Goal: Task Accomplishment & Management: Use online tool/utility

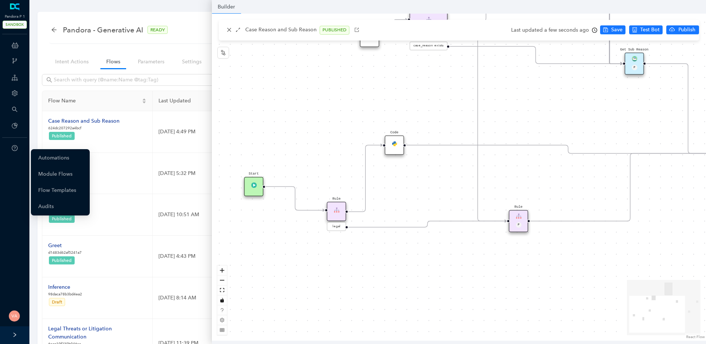
scroll to position [95, 0]
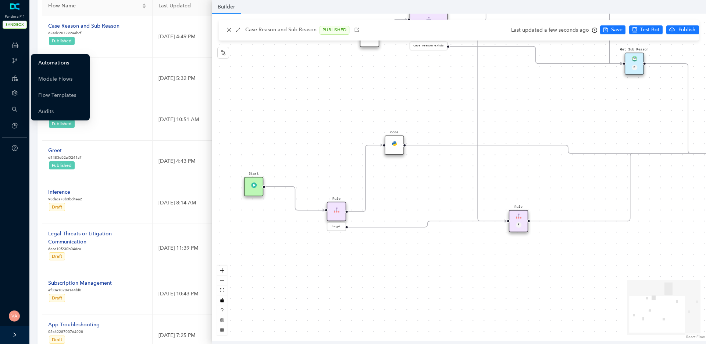
click at [61, 63] on link "Automations" at bounding box center [53, 63] width 31 height 15
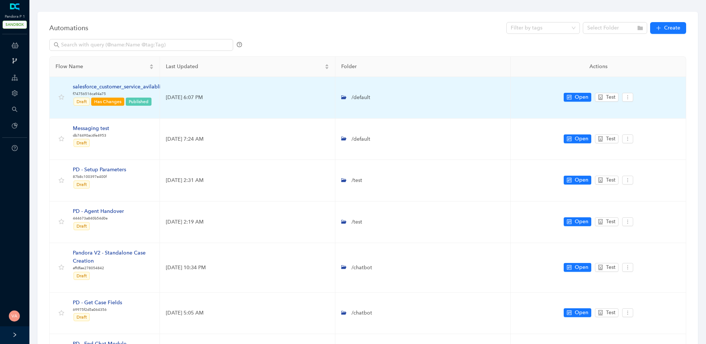
click at [120, 88] on div "salesforce_customer_service_avilablity" at bounding box center [119, 87] width 92 height 8
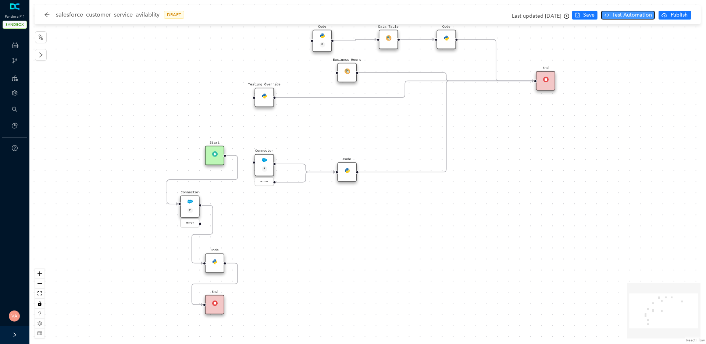
click at [623, 15] on span "Test Automation" at bounding box center [633, 15] width 40 height 8
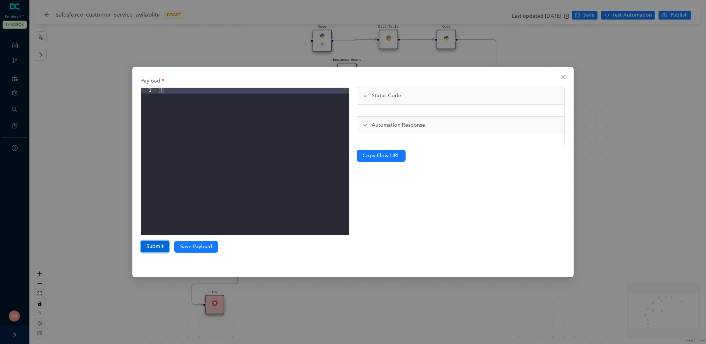
click at [160, 248] on button "Submit" at bounding box center [155, 246] width 28 height 11
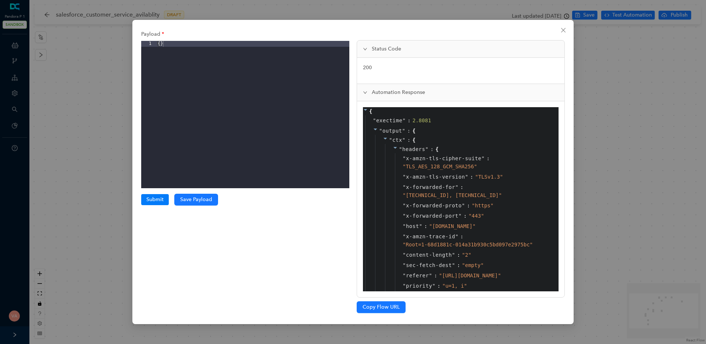
click at [397, 148] on icon at bounding box center [395, 147] width 5 height 5
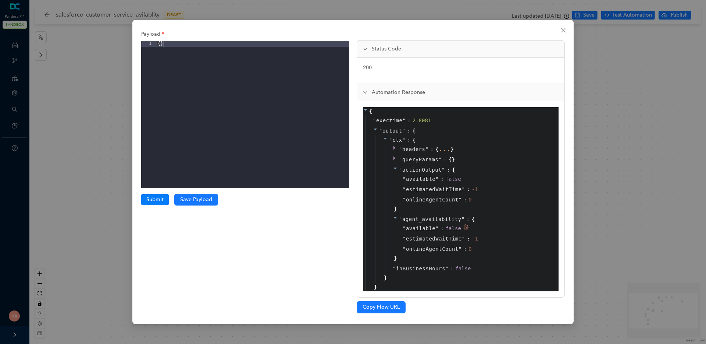
scroll to position [9, 0]
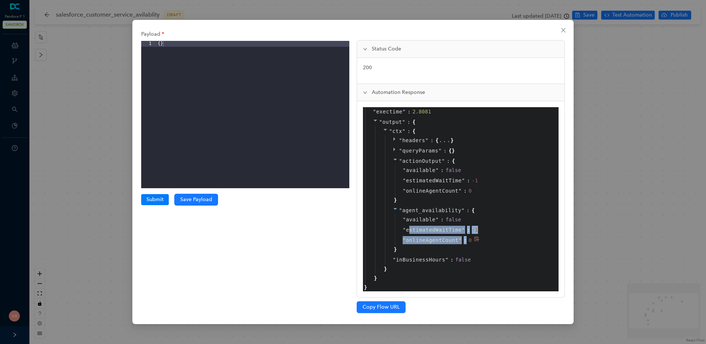
drag, startPoint x: 410, startPoint y: 231, endPoint x: 467, endPoint y: 243, distance: 58.7
click at [467, 243] on div "" available " : false " estimatedWaitTime " : -1 " onlineAgentCount " : 0" at bounding box center [474, 229] width 158 height 31
click at [469, 244] on div "0" at bounding box center [470, 240] width 3 height 8
drag, startPoint x: 407, startPoint y: 220, endPoint x: 460, endPoint y: 224, distance: 53.1
click at [460, 224] on div "" available " : false" at bounding box center [474, 219] width 158 height 10
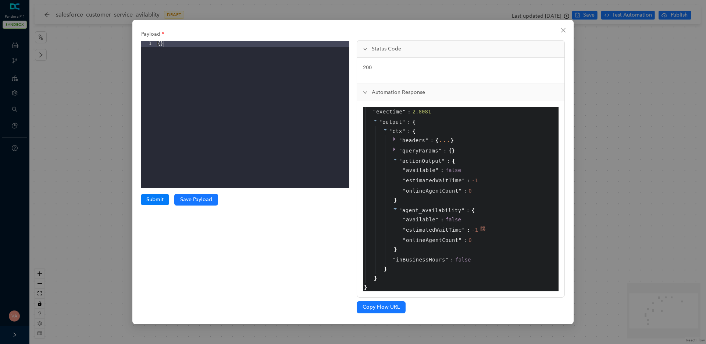
click at [450, 226] on span "estimatedWaitTime" at bounding box center [434, 230] width 56 height 8
click at [429, 219] on span "available" at bounding box center [420, 219] width 29 height 8
click at [429, 229] on span "estimatedWaitTime" at bounding box center [434, 230] width 56 height 8
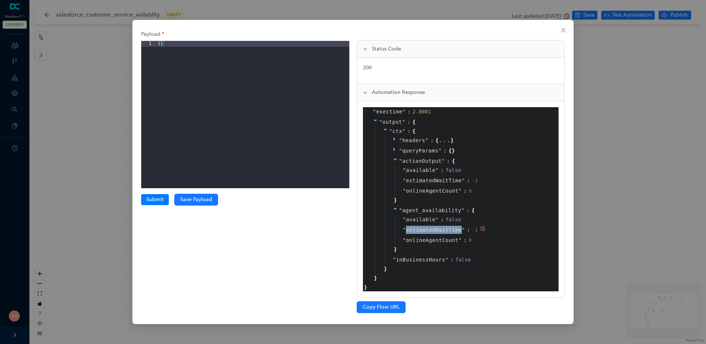
click at [429, 229] on span "estimatedWaitTime" at bounding box center [434, 230] width 56 height 8
click at [463, 232] on span """ at bounding box center [463, 230] width 3 height 6
drag, startPoint x: 400, startPoint y: 231, endPoint x: 477, endPoint y: 231, distance: 76.9
click at [477, 231] on div "" estimatedWaitTime " : -1" at bounding box center [474, 229] width 158 height 10
click at [477, 231] on div "-1" at bounding box center [475, 230] width 6 height 8
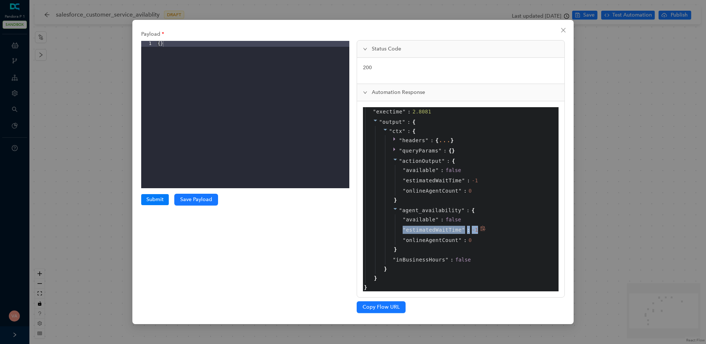
drag, startPoint x: 479, startPoint y: 230, endPoint x: 403, endPoint y: 231, distance: 76.6
click at [403, 231] on div "" estimatedWaitTime " : -1" at bounding box center [474, 229] width 158 height 10
click at [403, 231] on span """ at bounding box center [404, 230] width 3 height 6
drag, startPoint x: 403, startPoint y: 231, endPoint x: 478, endPoint y: 230, distance: 75.8
click at [478, 230] on div "" estimatedWaitTime " : -1" at bounding box center [474, 229] width 158 height 10
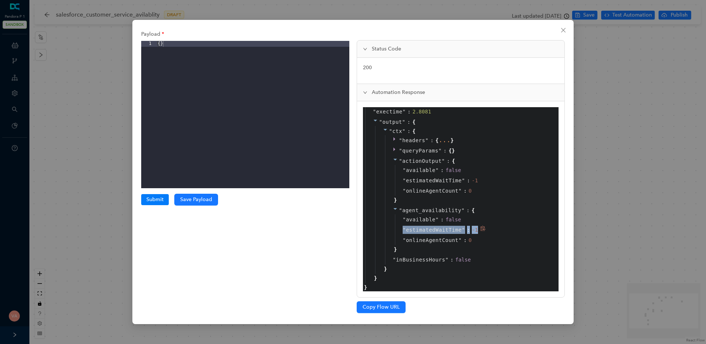
click at [478, 230] on div "-1" at bounding box center [476, 230] width 8 height 8
drag, startPoint x: 478, startPoint y: 230, endPoint x: 394, endPoint y: 229, distance: 84.6
click at [394, 229] on div "" available " : false " estimatedWaitTime " : -1 " onlineAgentCount " : 0" at bounding box center [473, 229] width 160 height 31
click at [423, 229] on span "estimatedWaitTime" at bounding box center [434, 230] width 56 height 8
drag, startPoint x: 402, startPoint y: 241, endPoint x: 469, endPoint y: 238, distance: 66.7
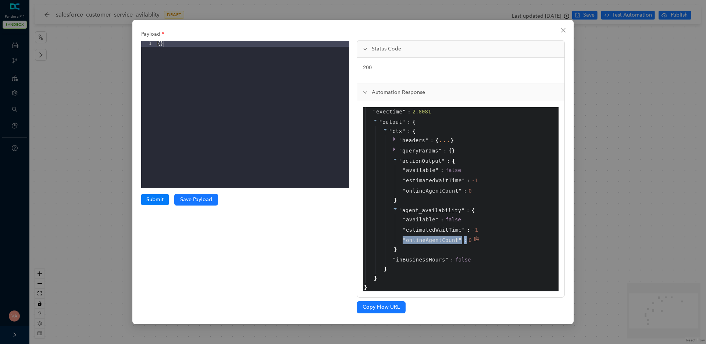
click at [469, 238] on div "" onlineAgentCount " : 0" at bounding box center [474, 240] width 158 height 10
click at [419, 238] on span "onlineAgentCount" at bounding box center [432, 240] width 53 height 8
click at [426, 240] on span "onlineAgentCount" at bounding box center [432, 240] width 53 height 8
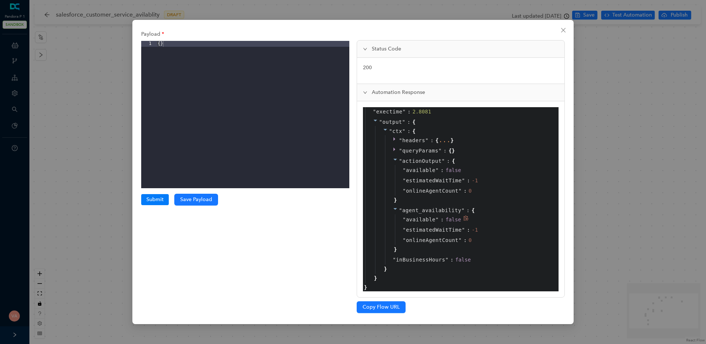
click at [415, 217] on span "available" at bounding box center [420, 219] width 29 height 8
click at [429, 242] on span "onlineAgentCount" at bounding box center [432, 240] width 53 height 8
drag, startPoint x: 472, startPoint y: 241, endPoint x: 464, endPoint y: 242, distance: 8.9
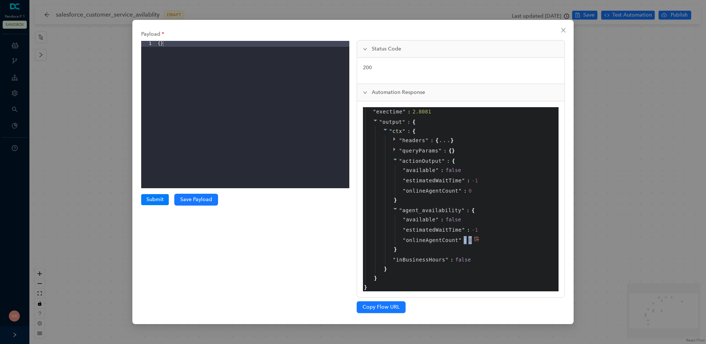
click at [464, 242] on div "" onlineAgentCount " : 0" at bounding box center [474, 240] width 158 height 10
drag, startPoint x: 401, startPoint y: 218, endPoint x: 463, endPoint y: 220, distance: 61.9
click at [463, 220] on div "" available " : false" at bounding box center [474, 219] width 158 height 10
drag, startPoint x: 401, startPoint y: 239, endPoint x: 471, endPoint y: 238, distance: 70.3
click at [471, 238] on div "" onlineAgentCount " : 0" at bounding box center [474, 240] width 158 height 10
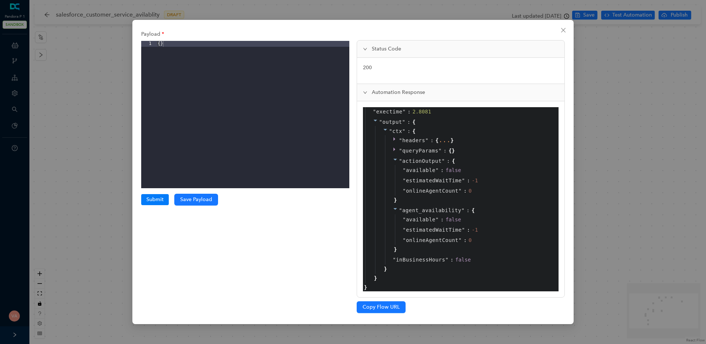
click at [71, 127] on div "Payload 1 { } XXXXXXXXXXXXXXXXXXXXXXXXXXXXXXXXXXXXXXXXXXXXXXXXXX Submit Submiss…" at bounding box center [353, 172] width 706 height 344
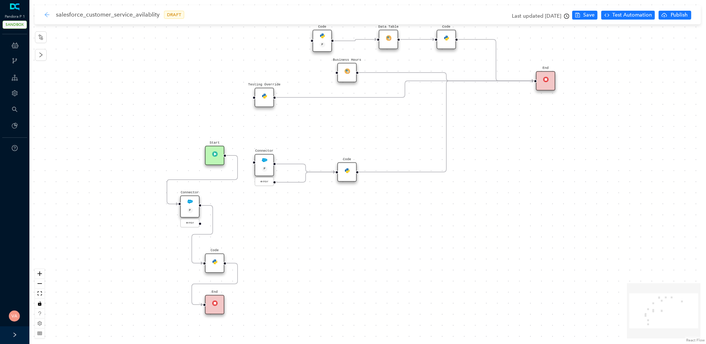
click at [46, 17] on icon "arrow-left" at bounding box center [47, 15] width 6 height 6
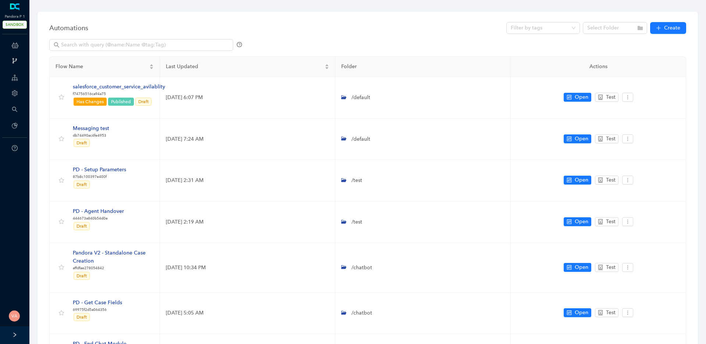
click at [19, 47] on div "ChatBots & Ticket Automations" at bounding box center [14, 45] width 26 height 15
click at [345, 43] on div at bounding box center [367, 47] width 637 height 17
click at [293, 52] on div at bounding box center [367, 47] width 637 height 17
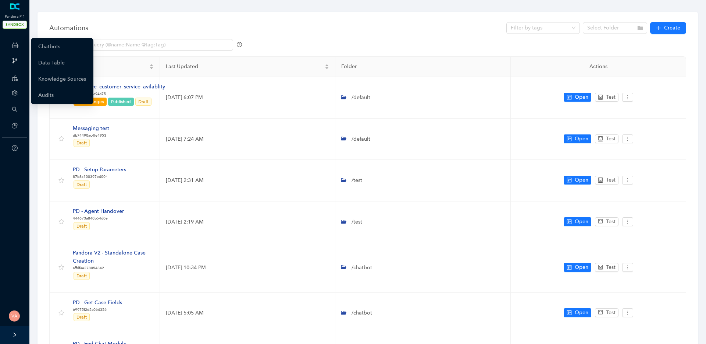
click at [20, 43] on div "ChatBots & Ticket Automations" at bounding box center [14, 45] width 26 height 15
click at [59, 49] on link "Chatbots" at bounding box center [49, 46] width 22 height 15
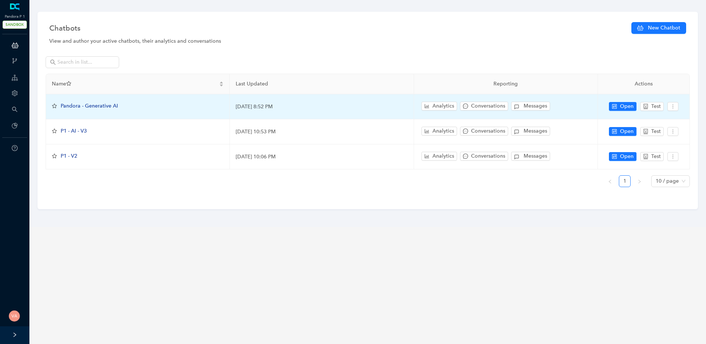
click at [98, 106] on span "Pandora - Generative AI" at bounding box center [89, 106] width 57 height 6
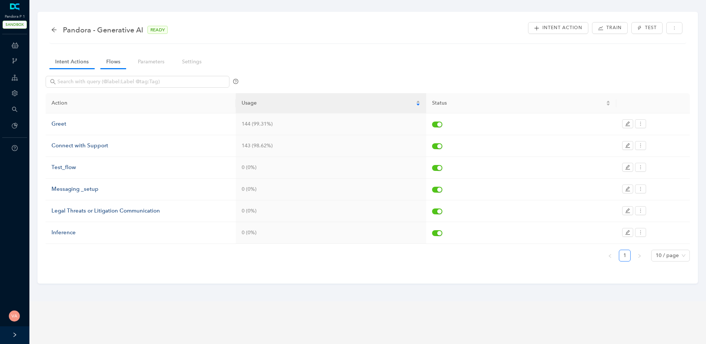
click at [114, 68] on link "Flows" at bounding box center [113, 62] width 26 height 14
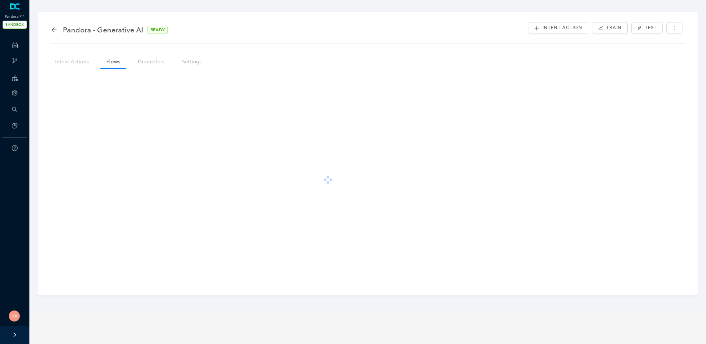
click at [114, 68] on link "Flows" at bounding box center [113, 62] width 26 height 14
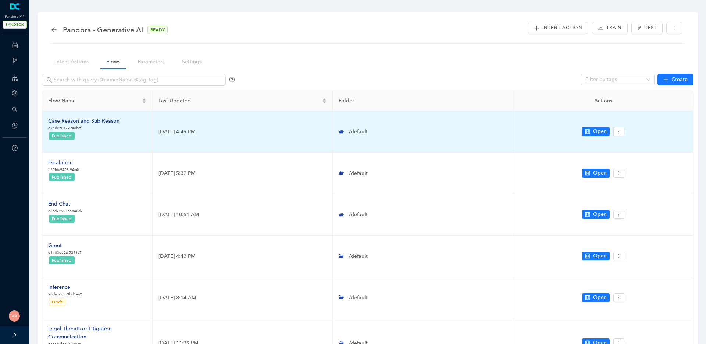
click at [95, 124] on div "Case Reason and Sub Reason" at bounding box center [83, 121] width 71 height 8
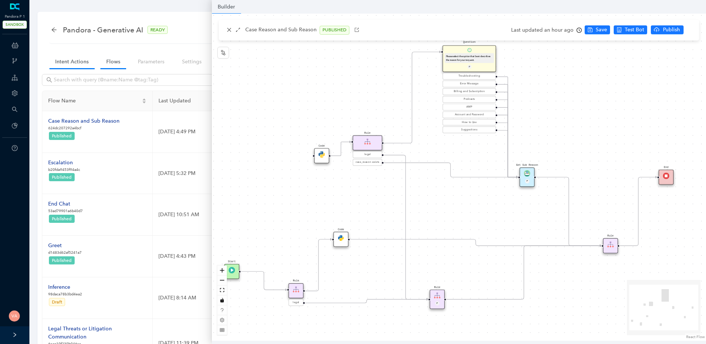
click at [64, 61] on link "Intent Actions" at bounding box center [71, 62] width 45 height 14
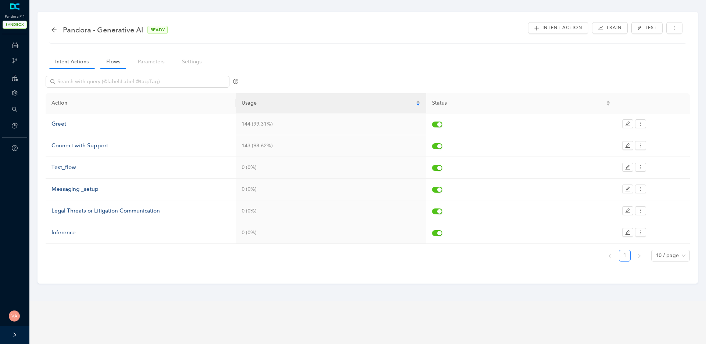
click at [117, 59] on link "Flows" at bounding box center [113, 62] width 26 height 14
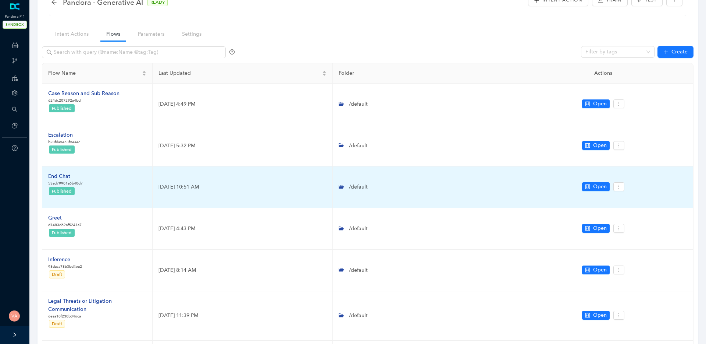
scroll to position [32, 0]
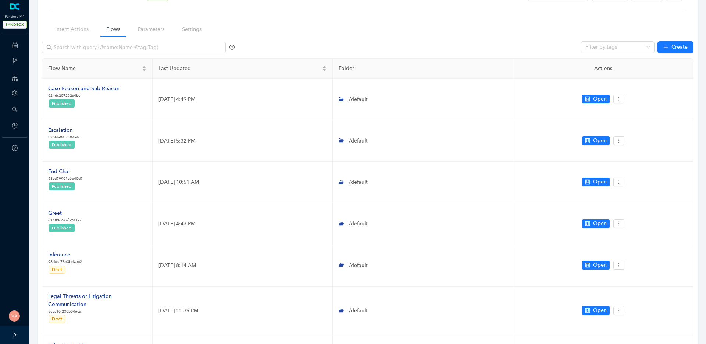
click at [17, 46] on icon at bounding box center [15, 45] width 7 height 15
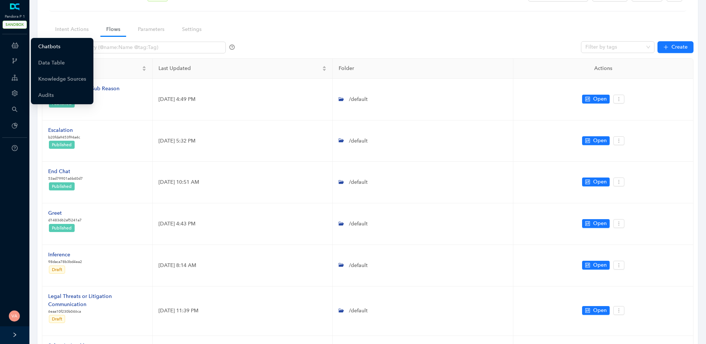
click at [57, 42] on link "Chatbots" at bounding box center [49, 46] width 22 height 15
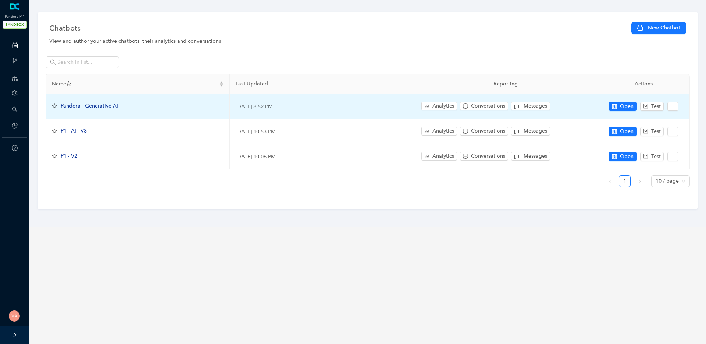
click at [94, 110] on div "Pandora - Generative AI" at bounding box center [89, 106] width 57 height 8
click at [98, 106] on span "Pandora - Generative AI" at bounding box center [89, 106] width 57 height 6
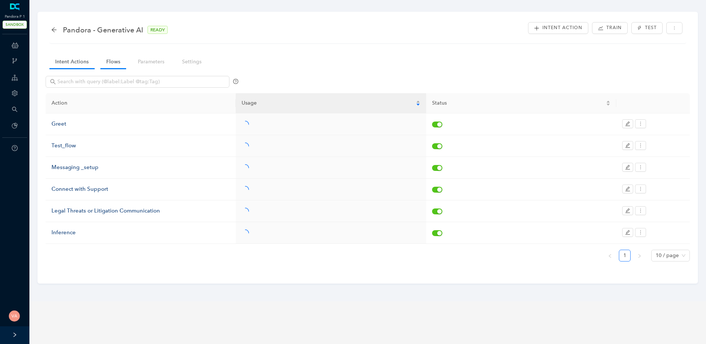
click at [116, 58] on link "Flows" at bounding box center [113, 62] width 26 height 14
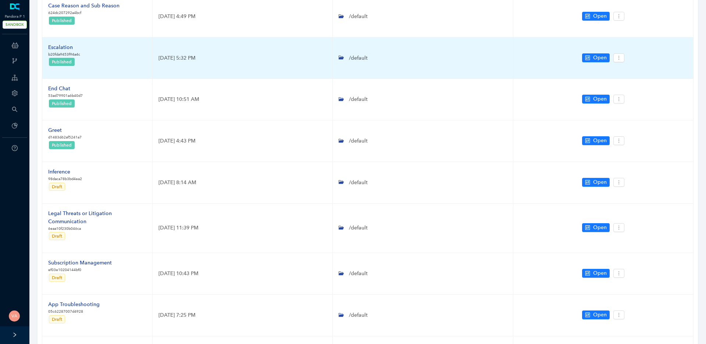
scroll to position [111, 0]
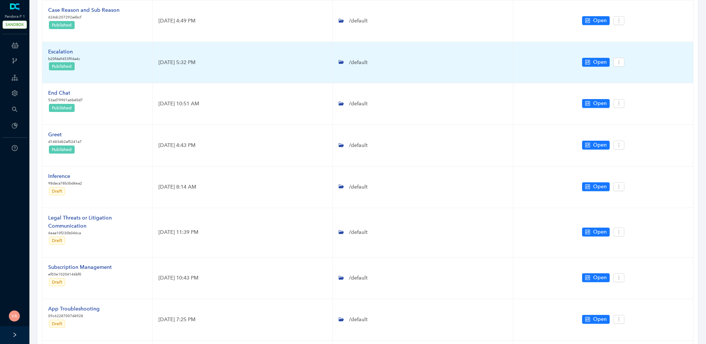
click at [64, 50] on div "Escalation" at bounding box center [64, 52] width 32 height 8
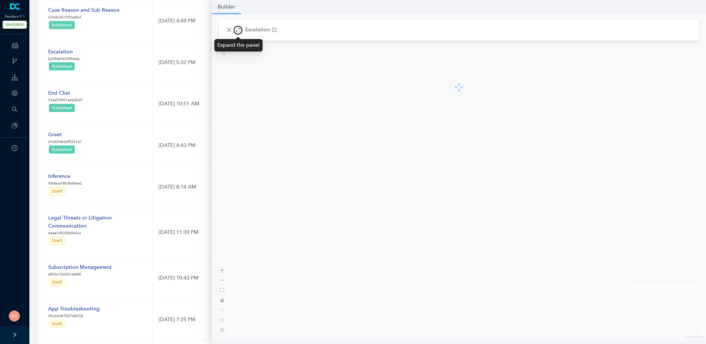
click at [237, 26] on button "button" at bounding box center [238, 30] width 9 height 9
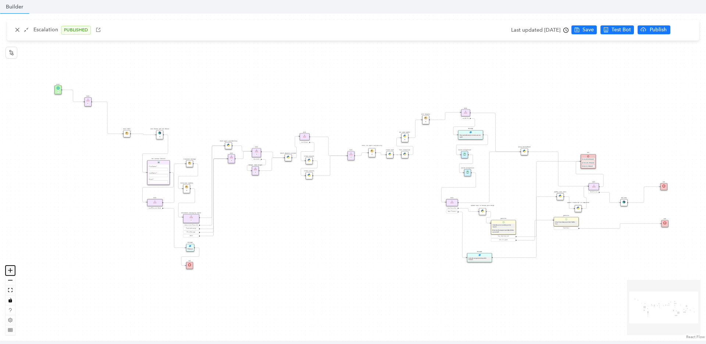
click at [13, 268] on button "zoom in" at bounding box center [11, 270] width 10 height 10
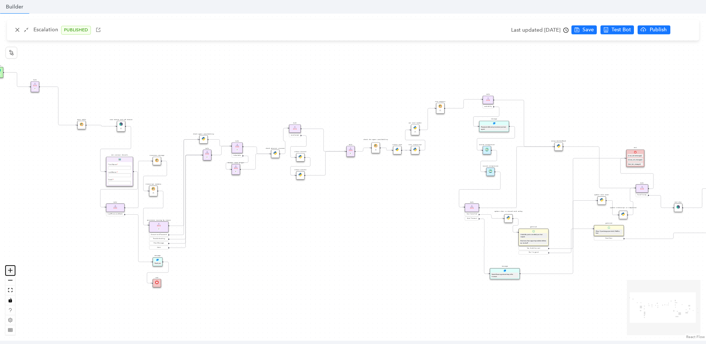
click at [9, 270] on icon "zoom in" at bounding box center [10, 270] width 4 height 4
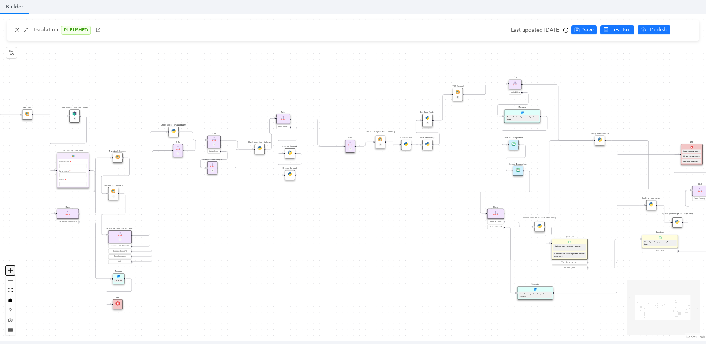
click at [9, 270] on icon "zoom in" at bounding box center [10, 270] width 4 height 4
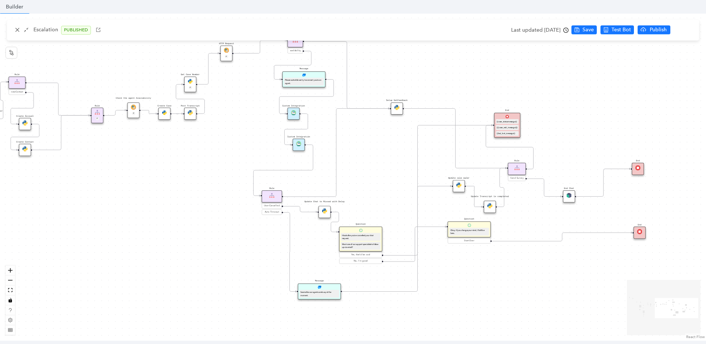
drag, startPoint x: 351, startPoint y: 220, endPoint x: 103, endPoint y: 192, distance: 249.5
click at [103, 192] on div "Data Table Start P Rule P IsAvailable Rule newContact Get Contact details First…" at bounding box center [353, 177] width 706 height 327
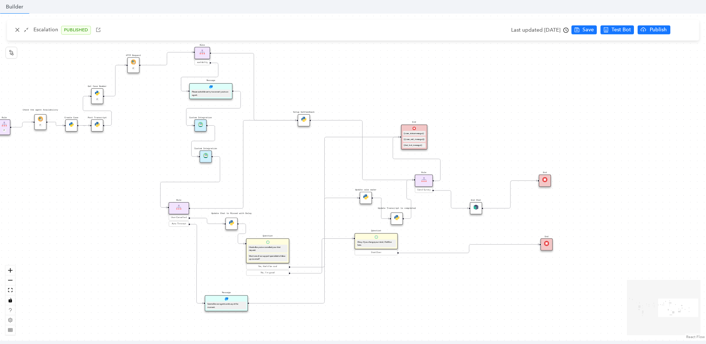
drag, startPoint x: 532, startPoint y: 271, endPoint x: 439, endPoint y: 283, distance: 93.8
click at [439, 283] on div "Data Table Start P Rule P IsAvailable Rule newContact Get Contact details First…" at bounding box center [353, 177] width 706 height 327
click at [7, 272] on button "zoom in" at bounding box center [11, 270] width 10 height 10
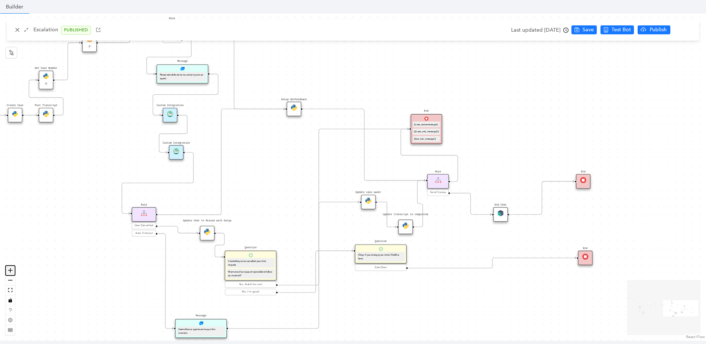
click at [10, 270] on icon "zoom in" at bounding box center [10, 270] width 4 height 4
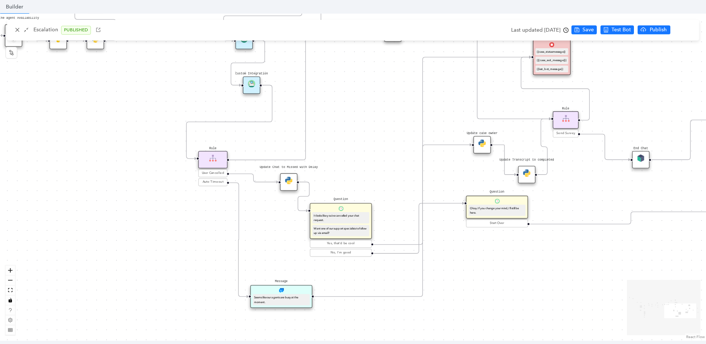
drag, startPoint x: 79, startPoint y: 302, endPoint x: 190, endPoint y: 240, distance: 127.0
click at [190, 240] on div "Data Table Start P Rule P IsAvailable Rule newContact Get Contact details First…" at bounding box center [353, 177] width 706 height 327
click at [9, 268] on icon "zoom in" at bounding box center [10, 270] width 4 height 4
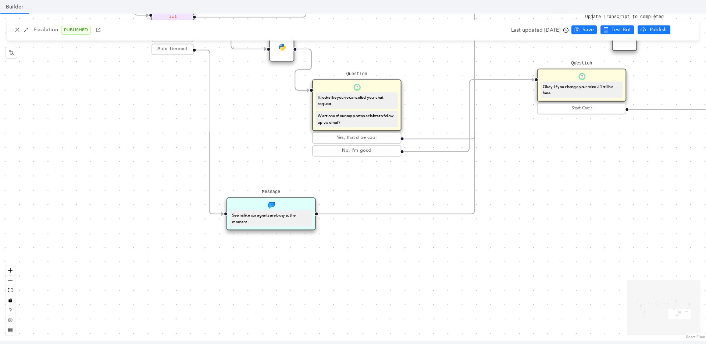
drag, startPoint x: 84, startPoint y: 295, endPoint x: 105, endPoint y: 160, distance: 136.7
click at [105, 160] on div "Data Table Start P Rule P IsAvailable Rule newContact Get Contact details First…" at bounding box center [353, 177] width 706 height 327
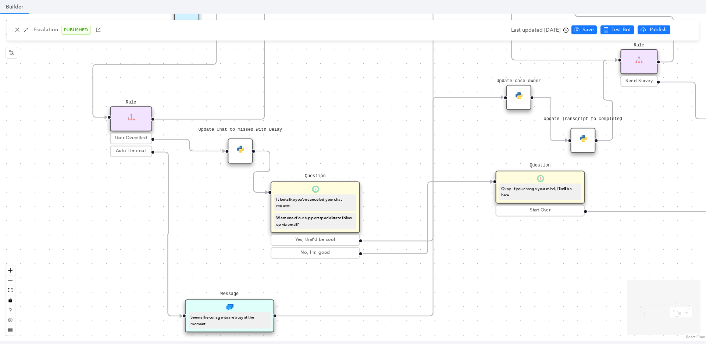
drag, startPoint x: 400, startPoint y: 241, endPoint x: 358, endPoint y: 343, distance: 110.1
click at [358, 340] on div "Data Table Start P Rule P IsAvailable Rule newContact Get Contact details First…" at bounding box center [353, 177] width 706 height 327
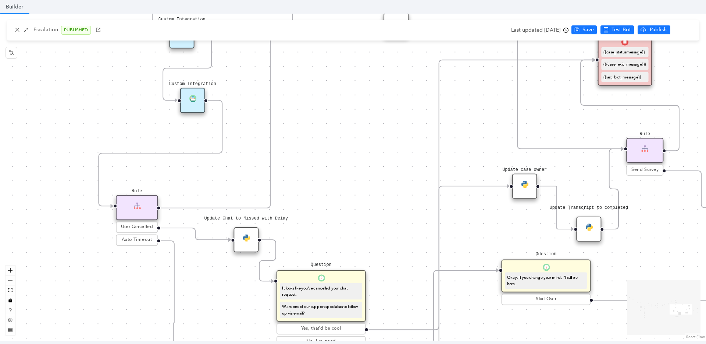
drag, startPoint x: 405, startPoint y: 54, endPoint x: 411, endPoint y: 142, distance: 88.5
click at [411, 142] on div "Data Table Start P Rule P IsAvailable Rule newContact Get Contact details First…" at bounding box center [353, 177] width 706 height 327
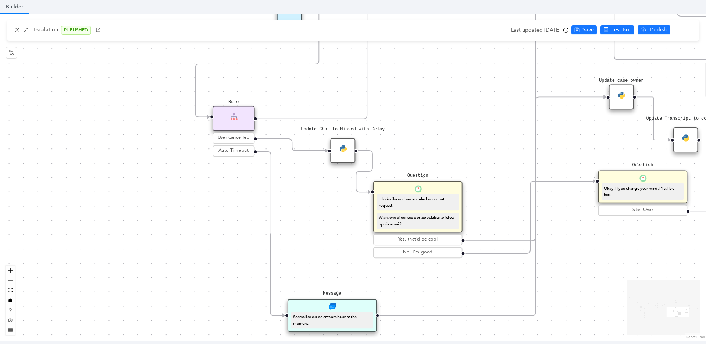
drag, startPoint x: 375, startPoint y: 187, endPoint x: 471, endPoint y: 98, distance: 131.0
click at [471, 98] on div "Data Table Start P Rule P IsAvailable Rule newContact Get Contact details First…" at bounding box center [353, 177] width 706 height 327
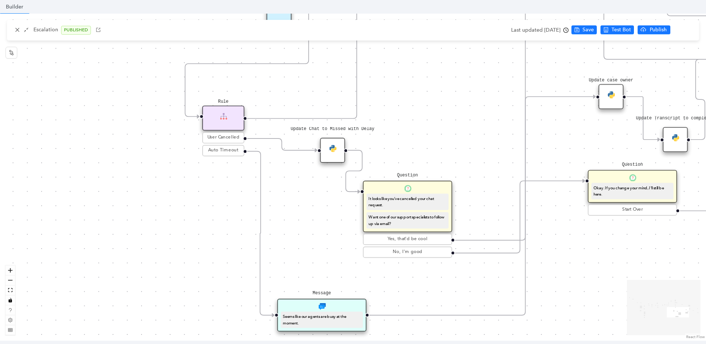
drag, startPoint x: 440, startPoint y: 283, endPoint x: 430, endPoint y: 283, distance: 10.3
click at [430, 283] on div "Data Table Start P Rule P IsAvailable Rule newContact Get Contact details First…" at bounding box center [353, 177] width 706 height 327
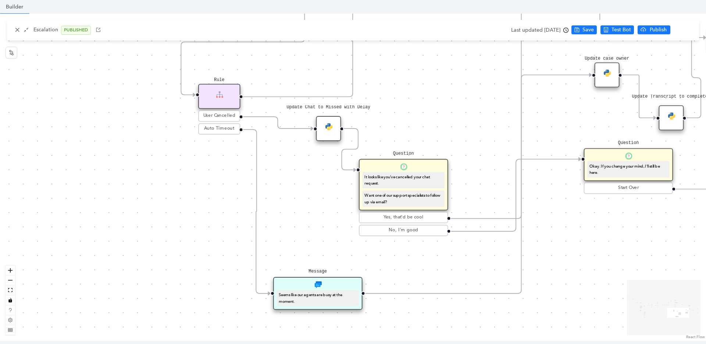
drag, startPoint x: 577, startPoint y: 272, endPoint x: 573, endPoint y: 250, distance: 22.1
click at [573, 250] on div "Data Table Start P Rule P IsAvailable Rule newContact Get Contact details First…" at bounding box center [353, 177] width 706 height 327
click at [10, 281] on button "zoom out" at bounding box center [11, 280] width 10 height 10
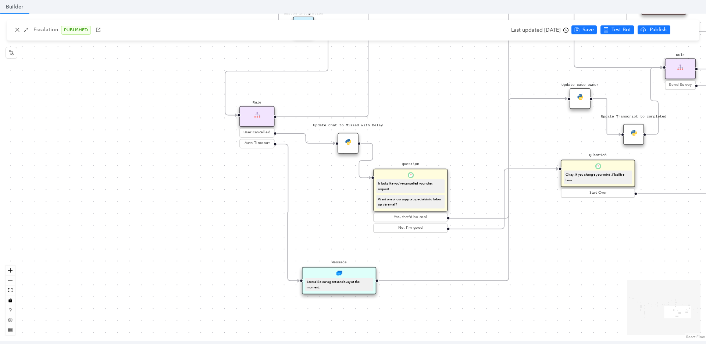
drag, startPoint x: 568, startPoint y: 250, endPoint x: 583, endPoint y: 257, distance: 16.8
click at [583, 257] on div "Data Table Start P Rule P IsAvailable Rule newContact Get Contact details First…" at bounding box center [353, 177] width 706 height 327
click at [335, 281] on div "Seems like our agents are busy at the moment." at bounding box center [339, 284] width 65 height 10
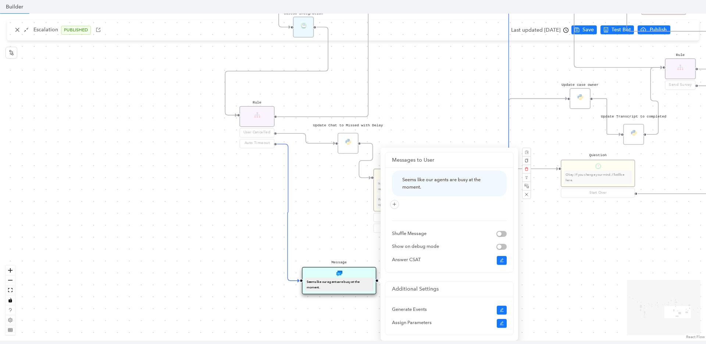
click at [328, 226] on div "Data Table Start P Rule P IsAvailable Rule newContact Get Contact details First…" at bounding box center [353, 177] width 706 height 327
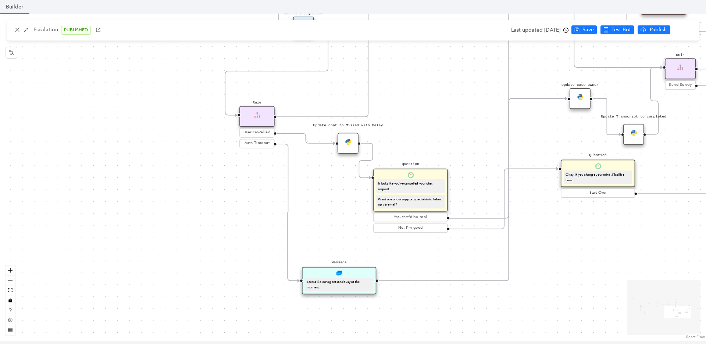
click at [347, 280] on div "Seems like our agents are busy at the moment." at bounding box center [339, 284] width 65 height 10
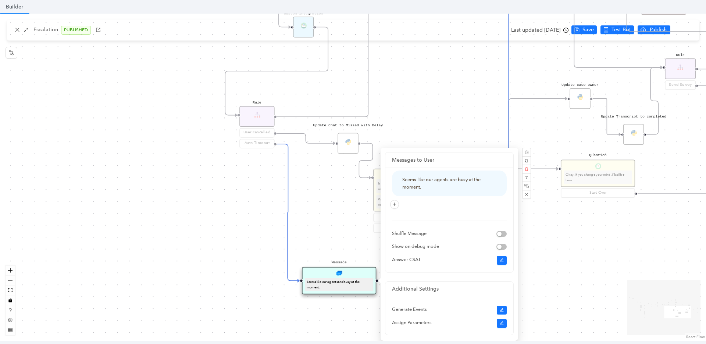
click at [326, 239] on div "Data Table Start P Rule P IsAvailable Rule newContact Get Contact details First…" at bounding box center [353, 177] width 706 height 327
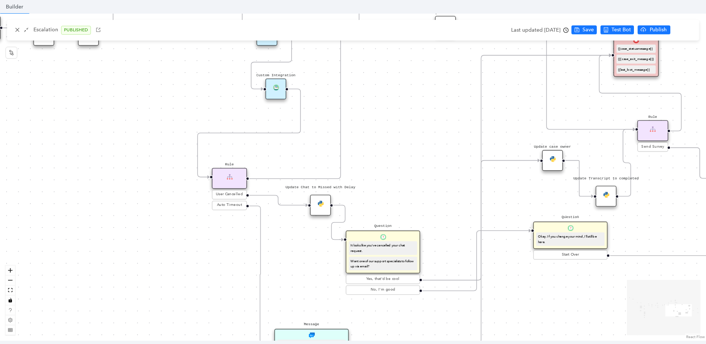
drag, startPoint x: 588, startPoint y: 242, endPoint x: 560, endPoint y: 304, distance: 67.7
click at [560, 304] on div "Data Table Start P Rule P IsAvailable Rule newContact Get Contact details First…" at bounding box center [353, 177] width 706 height 327
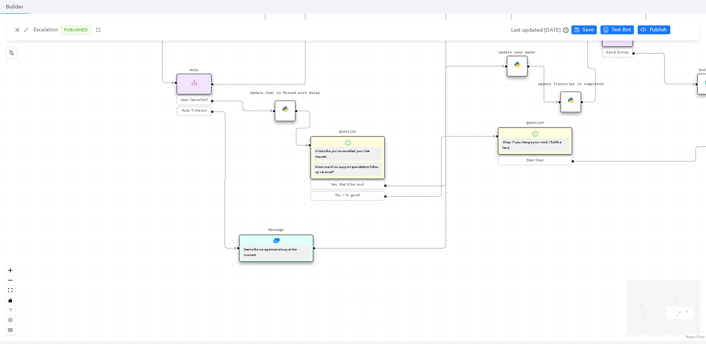
drag, startPoint x: 436, startPoint y: 209, endPoint x: 401, endPoint y: 115, distance: 100.6
click at [401, 115] on div "Data Table Start P Rule P IsAvailable Rule newContact Get Contact details First…" at bounding box center [353, 177] width 706 height 327
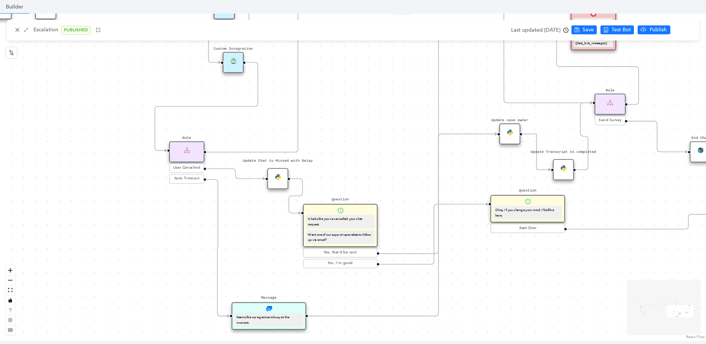
drag, startPoint x: 542, startPoint y: 208, endPoint x: 534, endPoint y: 276, distance: 68.5
click at [534, 276] on div "Data Table Start P Rule P IsAvailable Rule newContact Get Contact details First…" at bounding box center [353, 177] width 706 height 327
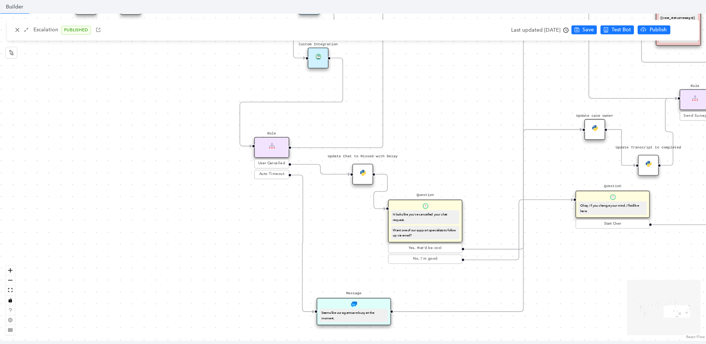
drag, startPoint x: 268, startPoint y: 280, endPoint x: 353, endPoint y: 272, distance: 86.2
click at [353, 273] on div "Data Table Start P Rule P IsAvailable Rule newContact Get Contact details First…" at bounding box center [353, 177] width 706 height 327
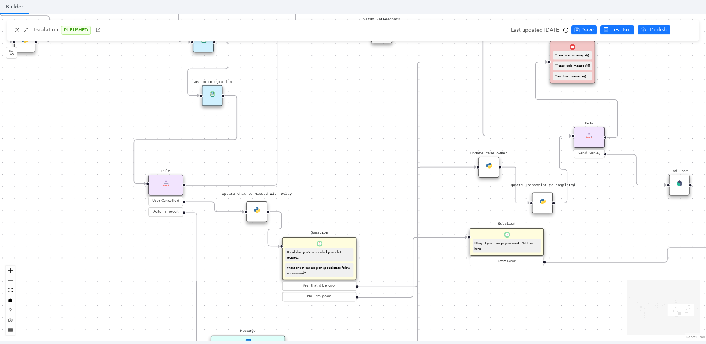
drag, startPoint x: 468, startPoint y: 156, endPoint x: 362, endPoint y: 195, distance: 113.1
click at [362, 195] on div "Data Table Start P Rule P IsAvailable Rule newContact Get Contact details First…" at bounding box center [353, 177] width 706 height 327
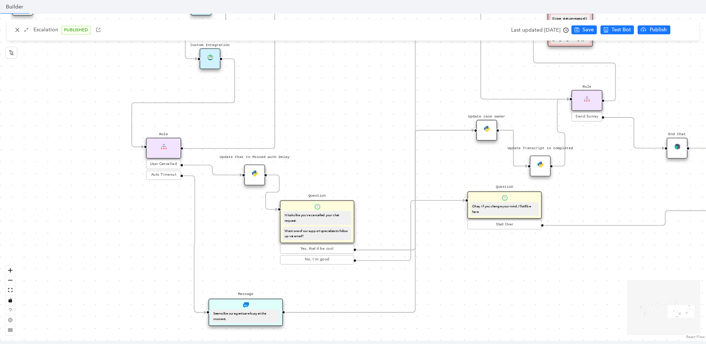
drag, startPoint x: 372, startPoint y: 180, endPoint x: 367, endPoint y: 113, distance: 67.2
click at [367, 113] on div "Data Table Start P Rule P IsAvailable Rule newContact Get Contact details First…" at bounding box center [353, 177] width 706 height 327
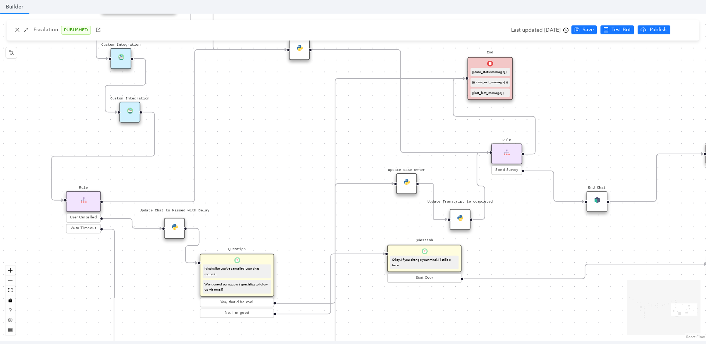
drag, startPoint x: 351, startPoint y: 93, endPoint x: 272, endPoint y: 184, distance: 120.0
click at [272, 184] on div "Data Table Start P Rule P IsAvailable Rule newContact Get Contact details First…" at bounding box center [353, 177] width 706 height 327
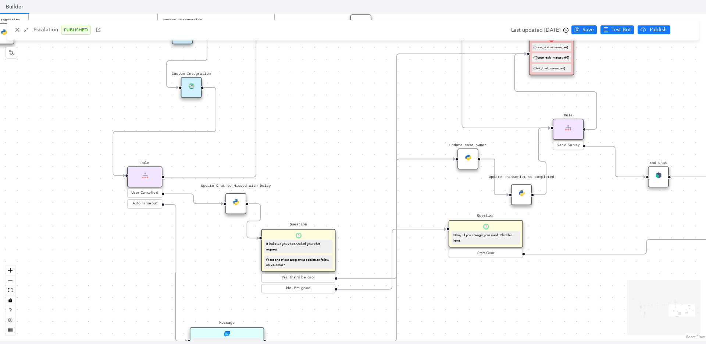
drag, startPoint x: 628, startPoint y: 127, endPoint x: 691, endPoint y: 95, distance: 70.6
click at [691, 95] on div "Data Table Start P Rule P IsAvailable Rule newContact Get Contact details First…" at bounding box center [353, 177] width 706 height 327
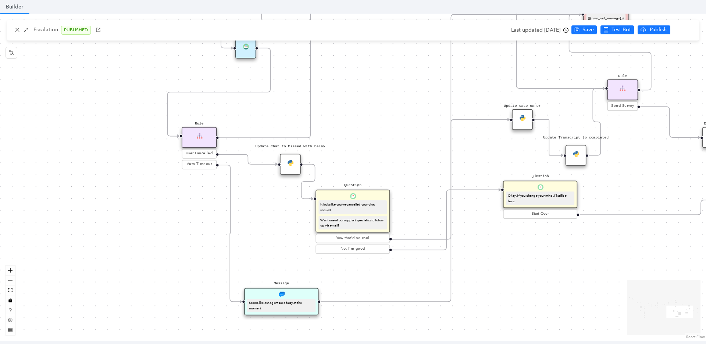
drag, startPoint x: 570, startPoint y: 219, endPoint x: 624, endPoint y: 180, distance: 67.2
click at [624, 180] on div "Data Table Start P Rule P IsAvailable Rule newContact Get Contact details First…" at bounding box center [353, 177] width 706 height 327
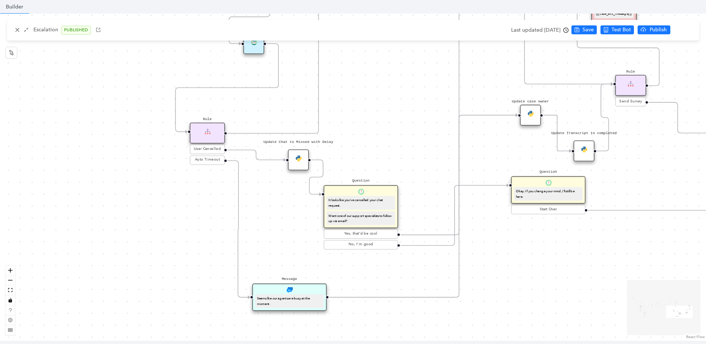
drag, startPoint x: 534, startPoint y: 287, endPoint x: 542, endPoint y: 282, distance: 9.2
click at [542, 282] on div "Data Table Start P Rule P IsAvailable Rule newContact Get Contact details First…" at bounding box center [353, 177] width 706 height 327
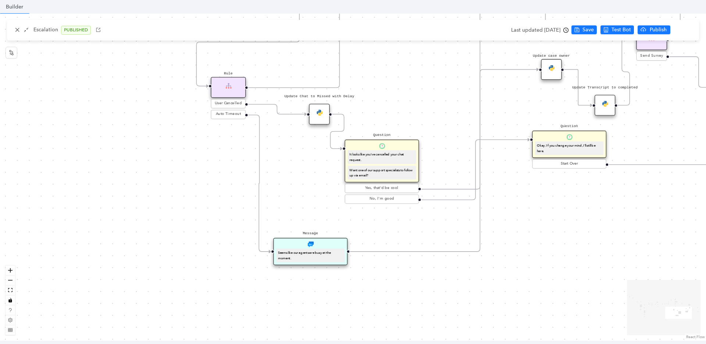
drag, startPoint x: 385, startPoint y: 320, endPoint x: 405, endPoint y: 274, distance: 50.2
click at [405, 274] on div "Data Table Start P Rule P IsAvailable Rule newContact Get Contact details First…" at bounding box center [353, 177] width 706 height 327
click at [302, 260] on div "Seems like our agents are busy at the moment." at bounding box center [310, 255] width 65 height 10
drag, startPoint x: 332, startPoint y: 262, endPoint x: 311, endPoint y: 238, distance: 32.1
click at [311, 241] on div "Seems like our agents are busy at the moment." at bounding box center [319, 246] width 65 height 10
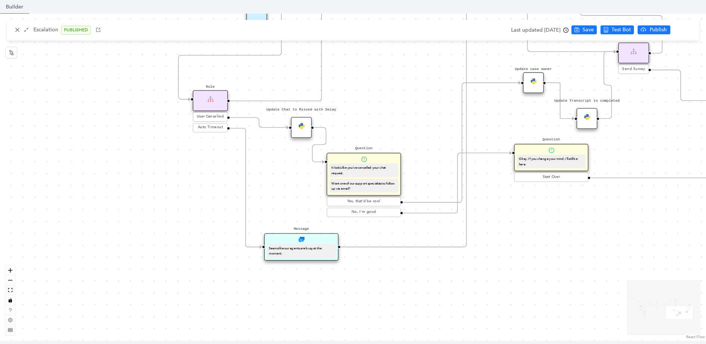
drag, startPoint x: 383, startPoint y: 253, endPoint x: 351, endPoint y: 275, distance: 37.9
click at [354, 273] on div "Data Table Start P Rule P IsAvailable Rule newContact Get Contact details First…" at bounding box center [353, 177] width 706 height 327
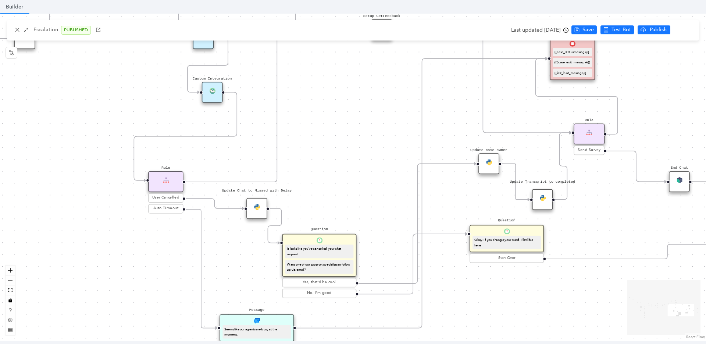
drag, startPoint x: 510, startPoint y: 240, endPoint x: 476, endPoint y: 314, distance: 81.7
click at [476, 314] on div "Data Table Start P Rule P IsAvailable Rule newContact Get Contact details First…" at bounding box center [353, 177] width 706 height 327
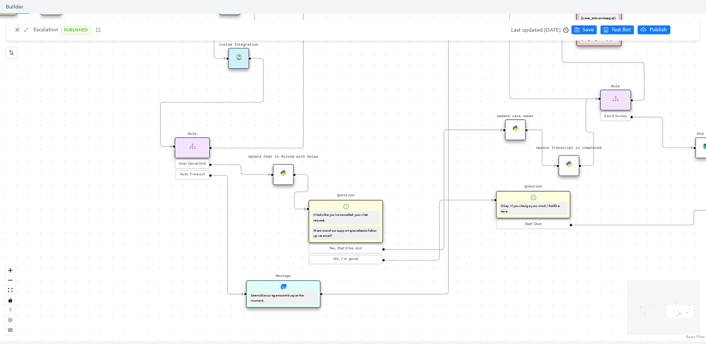
drag, startPoint x: 254, startPoint y: 268, endPoint x: 281, endPoint y: 233, distance: 44.0
click at [280, 234] on div "Data Table Start P Rule P IsAvailable Rule newContact Get Contact details First…" at bounding box center [353, 177] width 706 height 327
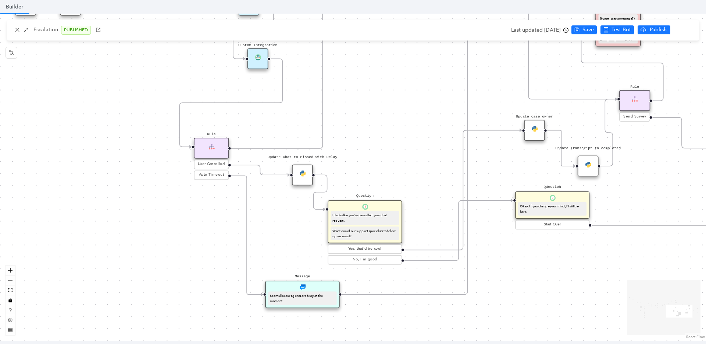
drag, startPoint x: 381, startPoint y: 281, endPoint x: 400, endPoint y: 281, distance: 19.1
click at [400, 281] on div "Data Table Start P Rule P IsAvailable Rule newContact Get Contact details First…" at bounding box center [353, 177] width 706 height 327
click at [356, 225] on div "It looks like you've cancelled your chat request. Want one of our support speci…" at bounding box center [365, 225] width 73 height 29
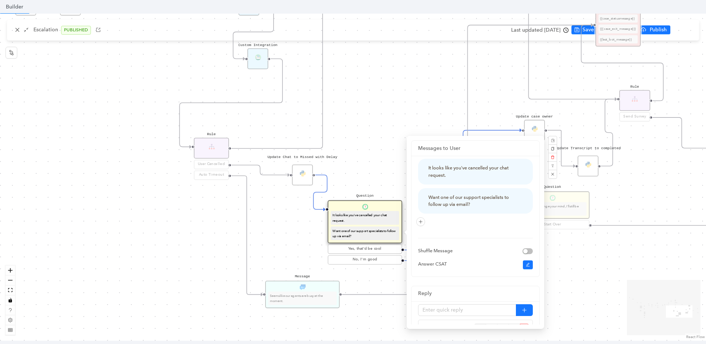
click at [297, 244] on div "Data Table Start P Rule P IsAvailable Rule newContact Get Contact details First…" at bounding box center [353, 177] width 706 height 327
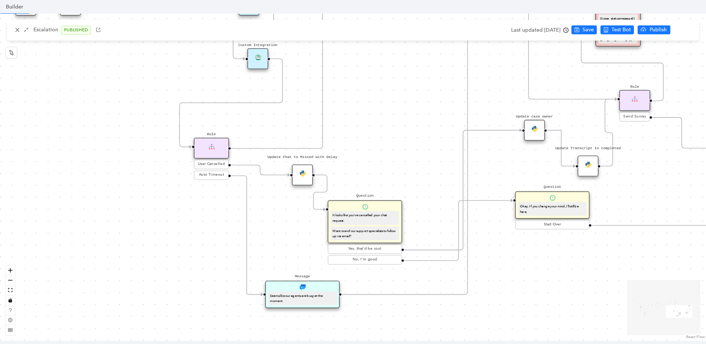
click at [468, 287] on icon "Edge from reactflownode_b8ab5223-0faa-4141-86a2-8c96f158c4a0 to 5bce415a-5f3e-a…" at bounding box center [467, 159] width 251 height 269
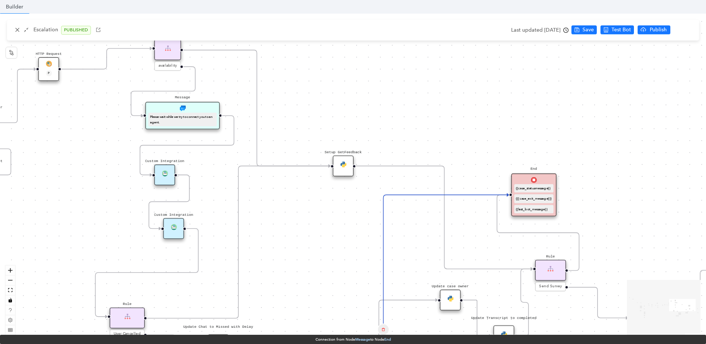
drag, startPoint x: 439, startPoint y: 97, endPoint x: 355, endPoint y: 267, distance: 189.4
click at [355, 267] on div "Data Table Start P Rule P IsAvailable Rule newContact Get Contact details First…" at bounding box center [353, 177] width 706 height 327
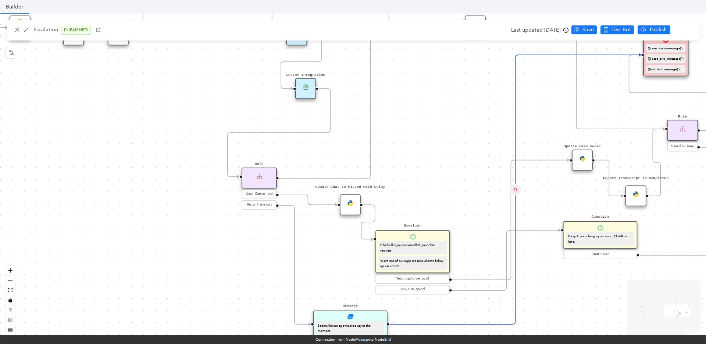
drag, startPoint x: 412, startPoint y: 256, endPoint x: 542, endPoint y: 110, distance: 195.2
click at [542, 110] on div "Data Table Start P Rule P IsAvailable Rule newContact Get Contact details First…" at bounding box center [353, 177] width 706 height 327
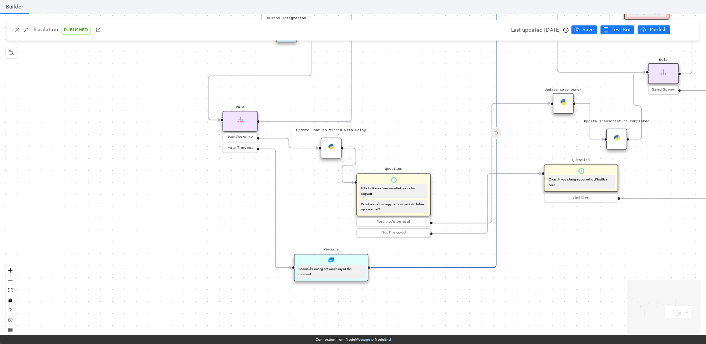
drag, startPoint x: 449, startPoint y: 159, endPoint x: 432, endPoint y: 108, distance: 53.3
click at [432, 108] on div "Data Table Start P Rule P IsAvailable Rule newContact Get Contact details First…" at bounding box center [353, 177] width 706 height 327
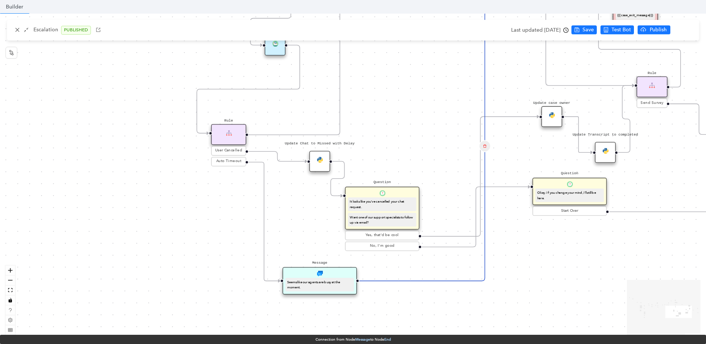
drag, startPoint x: 542, startPoint y: 249, endPoint x: 520, endPoint y: 264, distance: 27.0
click at [531, 263] on div "Data Table Start P Rule P IsAvailable Rule newContact Get Contact details First…" at bounding box center [353, 177] width 706 height 327
click at [541, 266] on div "Data Table Start P Rule P IsAvailable Rule newContact Get Contact details First…" at bounding box center [353, 177] width 706 height 327
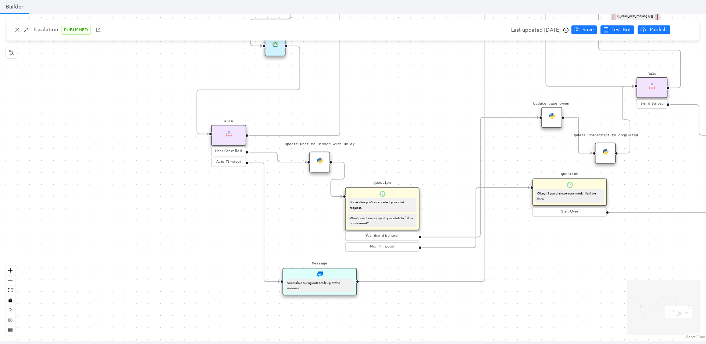
click at [542, 281] on div "Data Table Start P Rule P IsAvailable Rule newContact Get Contact details First…" at bounding box center [353, 177] width 706 height 327
click at [387, 216] on div "Want one of our support specialists to follow up via email?" at bounding box center [382, 220] width 65 height 10
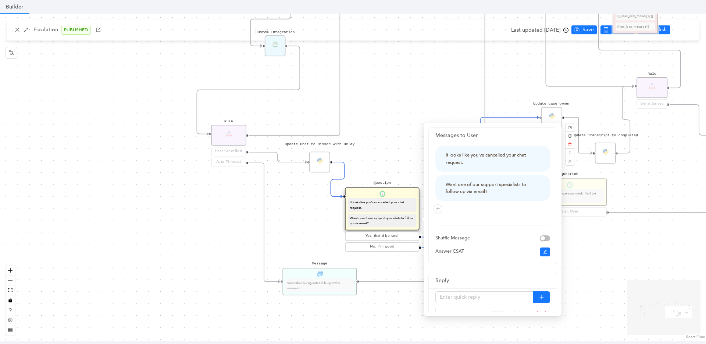
click at [315, 245] on div "Data Table Start P Rule P IsAvailable Rule newContact Get Contact details First…" at bounding box center [353, 177] width 706 height 327
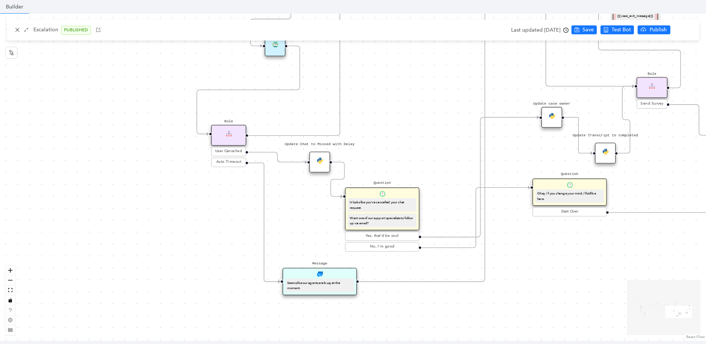
click at [397, 224] on div "Want one of our support specialists to follow up via email?" at bounding box center [382, 220] width 65 height 10
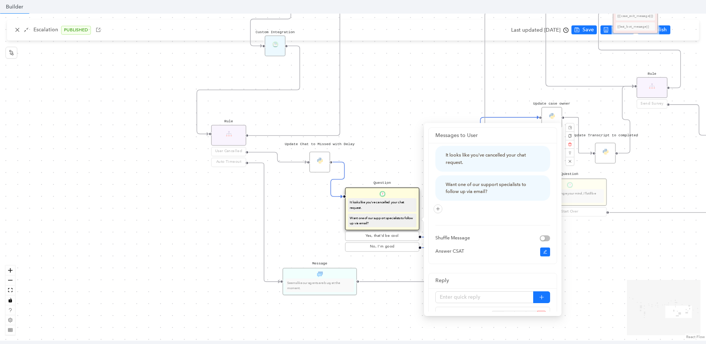
click at [318, 241] on div "Data Table Start P Rule P IsAvailable Rule newContact Get Contact details First…" at bounding box center [353, 177] width 706 height 327
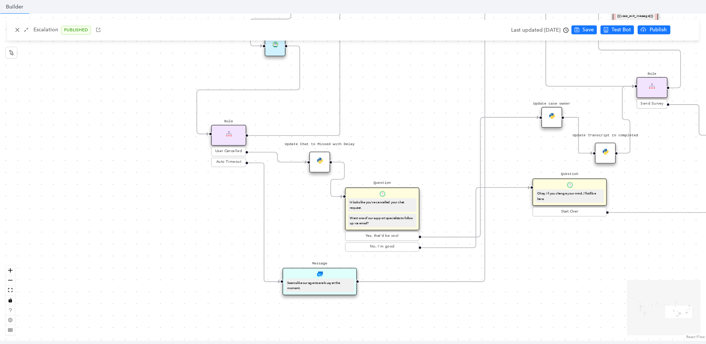
click at [371, 226] on div "Want one of our support specialists to follow up via email?" at bounding box center [382, 220] width 68 height 14
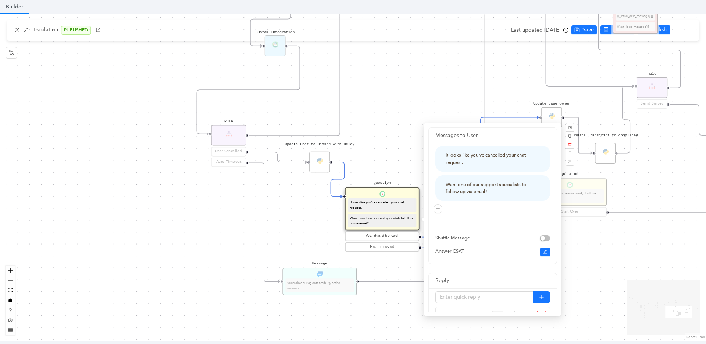
click at [315, 237] on div "Data Table Start P Rule P IsAvailable Rule newContact Get Contact details First…" at bounding box center [353, 177] width 706 height 327
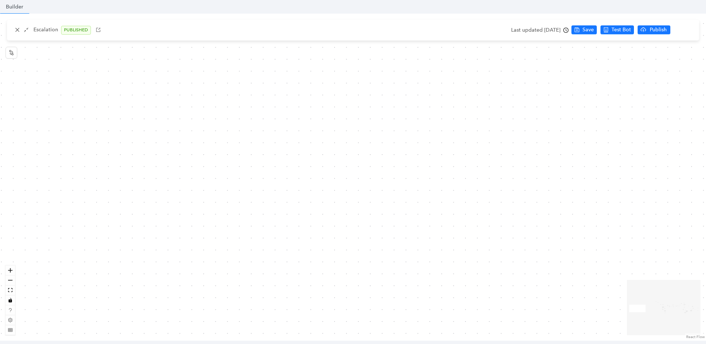
drag, startPoint x: 633, startPoint y: 284, endPoint x: 557, endPoint y: 281, distance: 75.8
click at [557, 281] on div "Data Table Start P Rule P IsAvailable Rule newContact Get Contact details First…" at bounding box center [353, 177] width 706 height 327
drag, startPoint x: 439, startPoint y: 265, endPoint x: 654, endPoint y: 278, distance: 214.9
click at [649, 277] on div "Data Table Start P Rule P IsAvailable Rule newContact Get Contact details First…" at bounding box center [353, 177] width 706 height 327
click at [10, 290] on icon "fit view" at bounding box center [10, 290] width 4 height 4
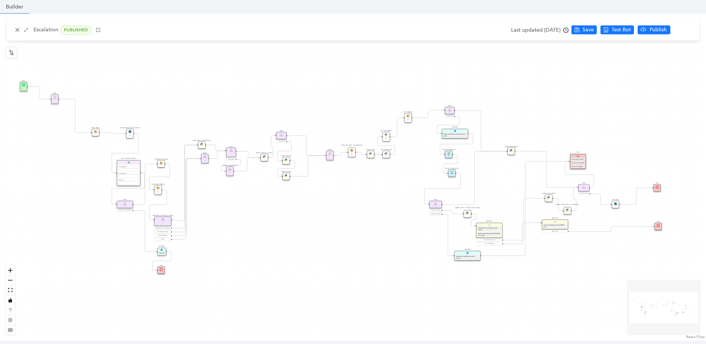
drag, startPoint x: 543, startPoint y: 305, endPoint x: 495, endPoint y: 297, distance: 49.6
click at [496, 297] on div "Data Table Start P Rule P IsAvailable Rule newContact Get Contact details First…" at bounding box center [353, 177] width 706 height 327
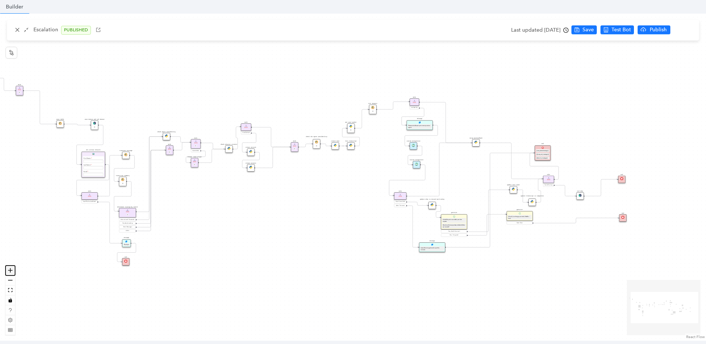
click at [10, 269] on icon "zoom in" at bounding box center [10, 270] width 4 height 4
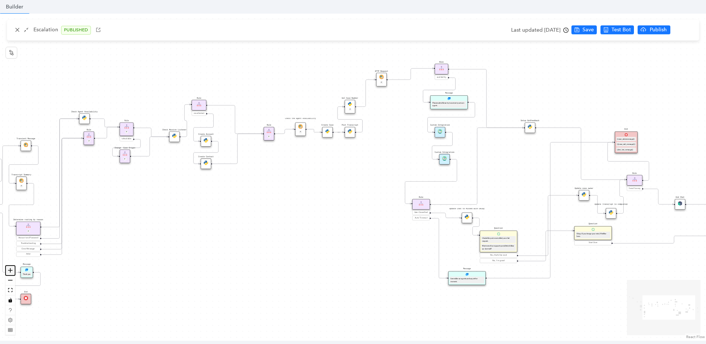
click at [10, 269] on icon "zoom in" at bounding box center [10, 270] width 4 height 4
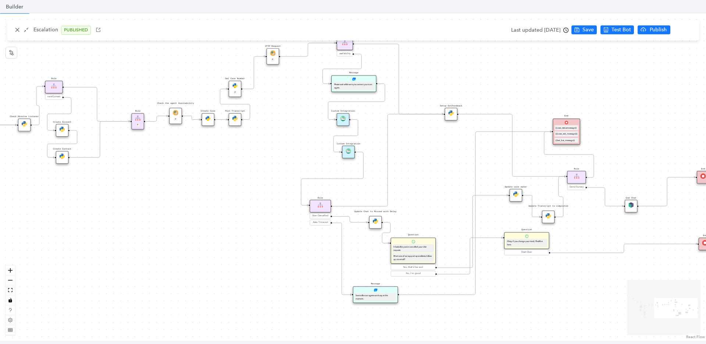
drag, startPoint x: 599, startPoint y: 325, endPoint x: 485, endPoint y: 321, distance: 114.5
click at [485, 321] on div "Data Table Start P Rule P IsAvailable Rule newContact Get Contact details First…" at bounding box center [353, 177] width 706 height 327
click at [8, 269] on icon "zoom in" at bounding box center [10, 270] width 4 height 4
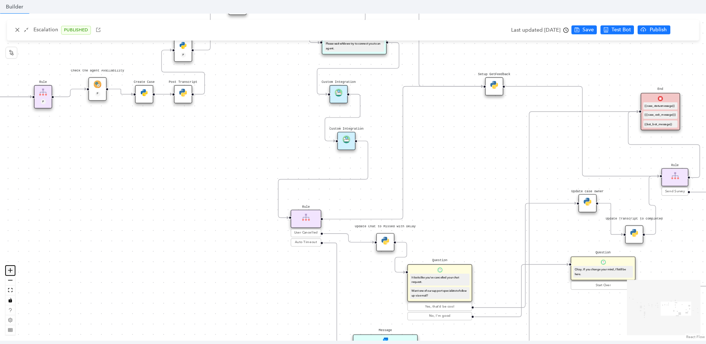
click at [8, 269] on icon "zoom in" at bounding box center [10, 270] width 4 height 4
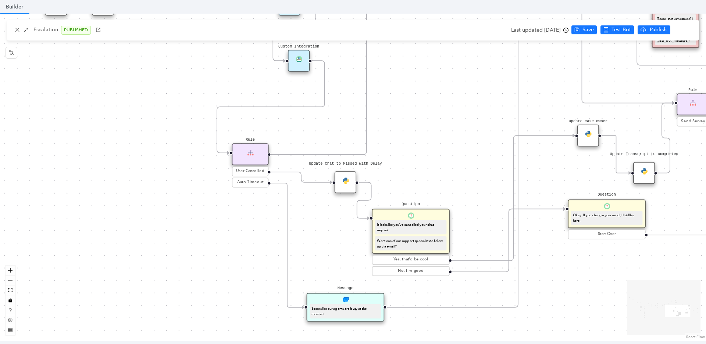
drag, startPoint x: 613, startPoint y: 333, endPoint x: 567, endPoint y: 260, distance: 86.7
click at [567, 260] on div "Data Table Start P Rule P IsAvailable Rule newContact Get Contact details First…" at bounding box center [353, 177] width 706 height 327
click at [471, 259] on icon "Edge from f725a0e5-1b82-bd07-fd45-c32c23656e63 to 52eb8563-8965-e084-6ede-8c9ab…" at bounding box center [514, 197] width 123 height 125
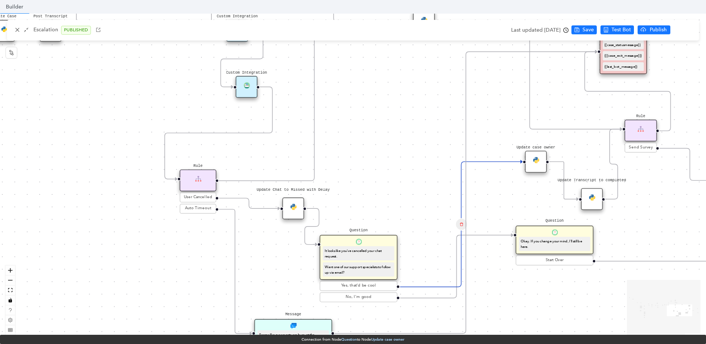
drag, startPoint x: 464, startPoint y: 166, endPoint x: 394, endPoint y: 192, distance: 74.8
click at [394, 192] on div "Data Table Start P Rule P IsAvailable Rule newContact Get Contact details First…" at bounding box center [353, 177] width 706 height 327
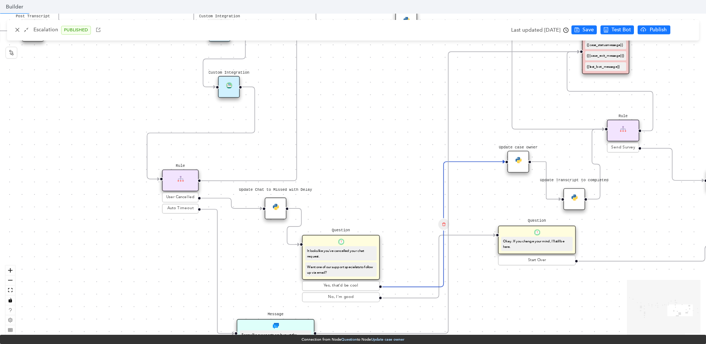
click at [521, 167] on div "Update case owner" at bounding box center [519, 161] width 22 height 22
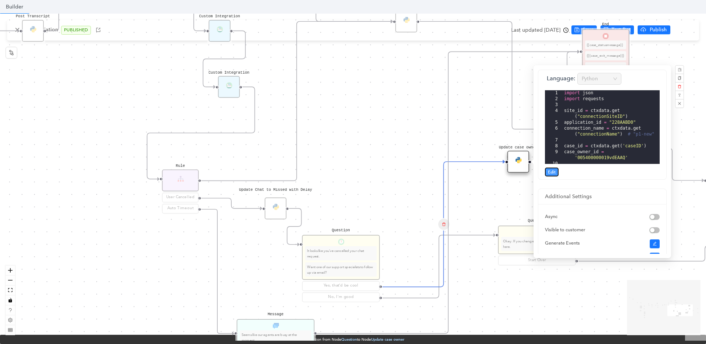
click at [553, 173] on span "Edit" at bounding box center [552, 172] width 8 height 7
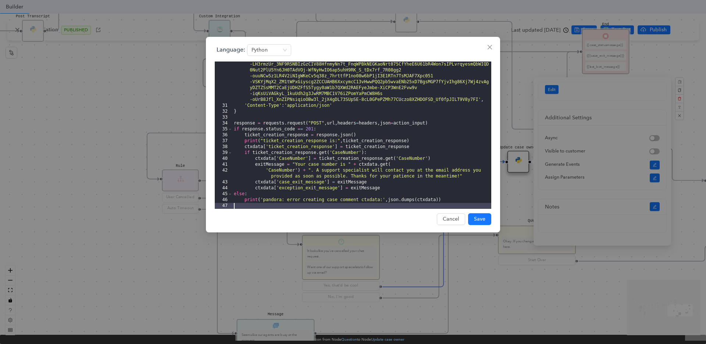
scroll to position [199, 0]
click at [408, 159] on div "'Authorization' : '[AUTH_TOKEN] .eyJzY29wZSI6ImV4ZWN1dGU6Y29ubmVjdG9yIiwiYXVkIj…" at bounding box center [362, 144] width 259 height 224
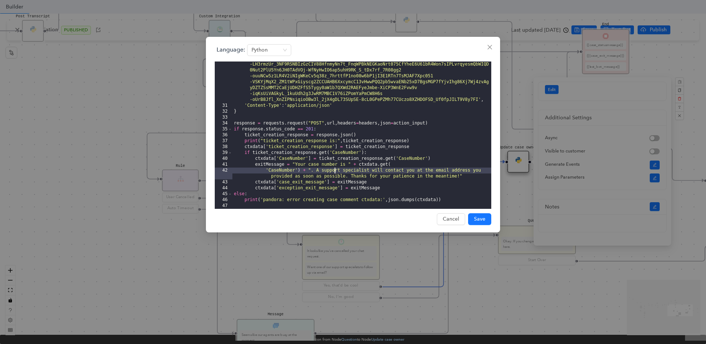
click at [335, 172] on div "'Authorization' : '[AUTH_TOKEN] .eyJzY29wZSI6ImV4ZWN1dGU6Y29ubmVjdG9yIiwiYXVkIj…" at bounding box center [362, 144] width 259 height 224
click at [427, 174] on div "'Authorization' : '[AUTH_TOKEN] .eyJzY29wZSI6ImV4ZWN1dGU6Y29ubmVjdG9yIiwiYXVkIj…" at bounding box center [362, 144] width 259 height 224
click at [353, 178] on div "'Authorization' : '[AUTH_TOKEN] .eyJzY29wZSI6ImV4ZWN1dGU6Y29ubmVjdG9yIiwiYXVkIj…" at bounding box center [362, 144] width 259 height 224
click at [296, 180] on div "'Authorization' : '[AUTH_TOKEN] .eyJzY29wZSI6ImV4ZWN1dGU6Y29ubmVjdG9yIiwiYXVkIj…" at bounding box center [362, 144] width 259 height 224
click at [284, 176] on div "'Authorization' : '[AUTH_TOKEN] .eyJzY29wZSI6ImV4ZWN1dGU6Y29ubmVjdG9yIiwiYXVkIj…" at bounding box center [362, 144] width 259 height 224
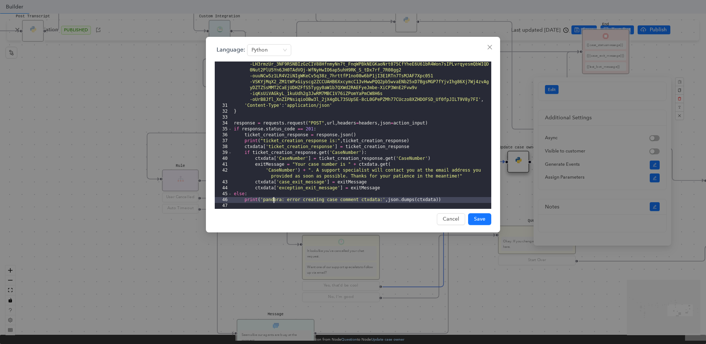
click at [275, 201] on div "'Authorization' : '[AUTH_TOKEN] .eyJzY29wZSI6ImV4ZWN1dGU6Y29ubmVjdG9yIiwiYXVkIj…" at bounding box center [362, 144] width 259 height 224
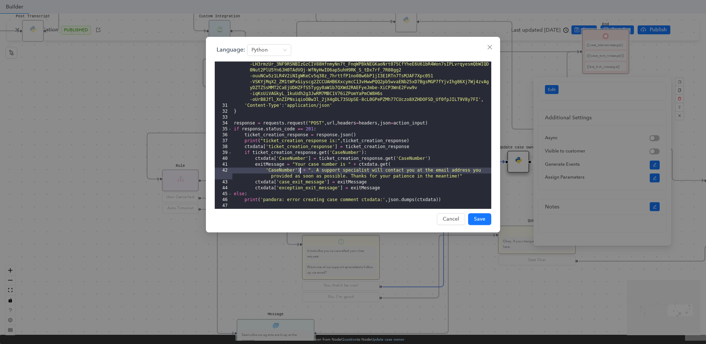
click at [301, 173] on div "'Authorization' : '[AUTH_TOKEN] .eyJzY29wZSI6ImV4ZWN1dGU6Y29ubmVjdG9yIiwiYXVkIj…" at bounding box center [362, 144] width 259 height 224
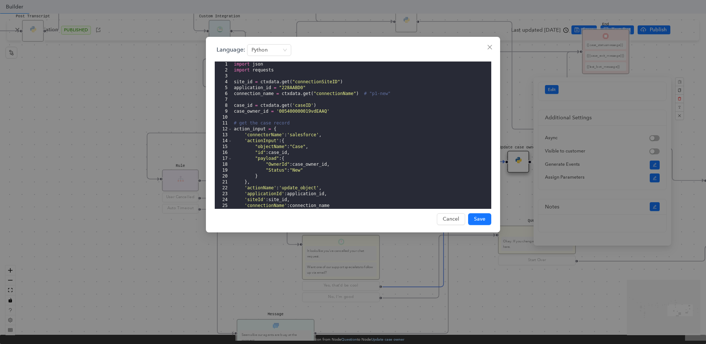
scroll to position [185, 0]
click at [242, 107] on div "import json import requests site_id = ctxdata . get ( "connectionSiteID" ) appl…" at bounding box center [362, 140] width 259 height 159
click at [285, 106] on div "import json import requests site_id = ctxdata . get ( "connectionSiteID" ) appl…" at bounding box center [362, 140] width 259 height 159
click at [246, 112] on div "import json import requests site_id = ctxdata . get ( "connectionSiteID" ) appl…" at bounding box center [362, 140] width 259 height 159
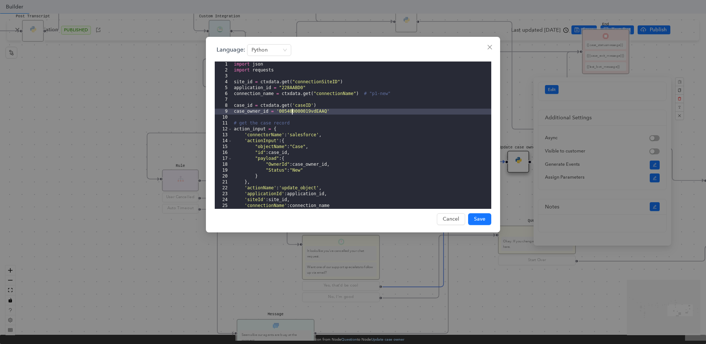
click at [293, 111] on div "import json import requests site_id = ctxdata . get ( "connectionSiteID" ) appl…" at bounding box center [362, 140] width 259 height 159
click at [252, 114] on div "import json import requests site_id = ctxdata . get ( "connectionSiteID" ) appl…" at bounding box center [362, 140] width 259 height 159
click at [309, 112] on div "import json import requests site_id = ctxdata . get ( "connectionSiteID" ) appl…" at bounding box center [362, 140] width 259 height 159
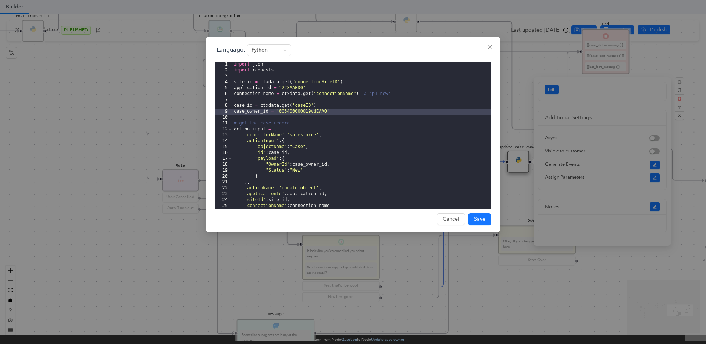
click at [304, 113] on div "import json import requests site_id = ctxdata . get ( "connectionSiteID" ) appl…" at bounding box center [362, 140] width 259 height 159
click at [315, 112] on div "import json import requests site_id = ctxdata . get ( "connectionSiteID" ) appl…" at bounding box center [362, 140] width 259 height 159
click at [297, 112] on div "import json import requests site_id = ctxdata . get ( "connectionSiteID" ) appl…" at bounding box center [362, 140] width 259 height 159
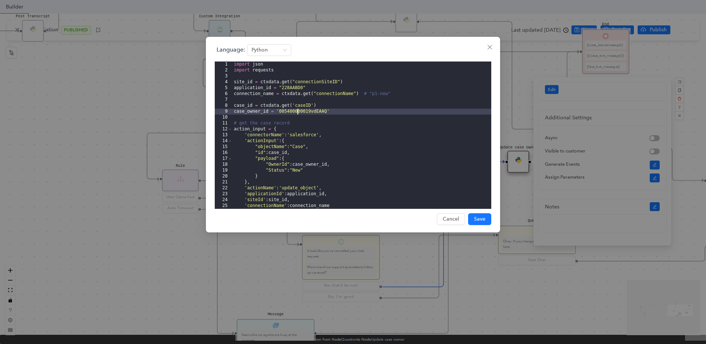
click at [297, 112] on div "import json import requests site_id = ctxdata . get ( "connectionSiteID" ) appl…" at bounding box center [362, 140] width 259 height 159
click at [301, 111] on div "import json import requests site_id = ctxdata . get ( "connectionSiteID" ) appl…" at bounding box center [362, 140] width 259 height 159
click at [488, 46] on icon "close" at bounding box center [490, 47] width 6 height 6
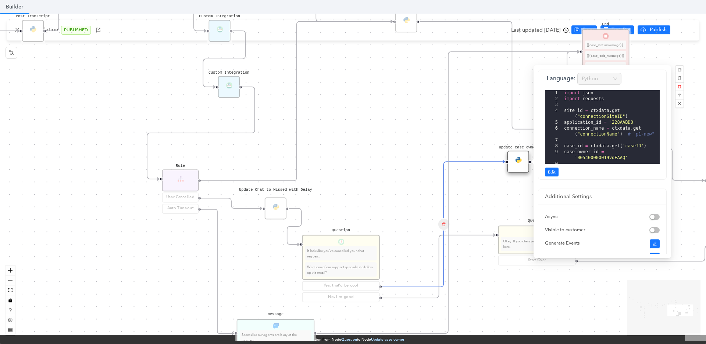
click at [514, 298] on div "Data Table Start P Rule P IsAvailable Rule newContact Get Contact details First…" at bounding box center [353, 177] width 706 height 327
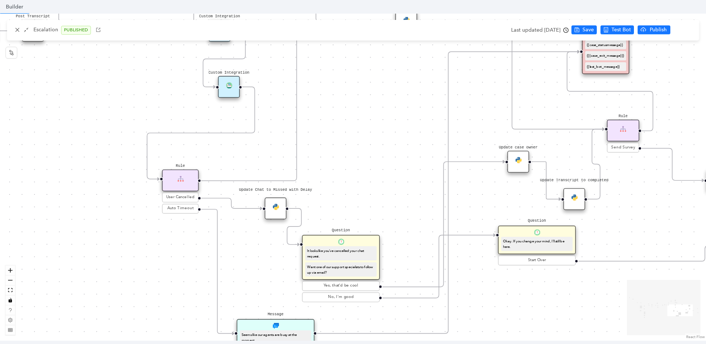
click at [404, 286] on icon "Edge from f725a0e5-1b82-bd07-fd45-c32c23656e63 to 52eb8563-8965-e084-6ede-8c9ab…" at bounding box center [444, 224] width 123 height 125
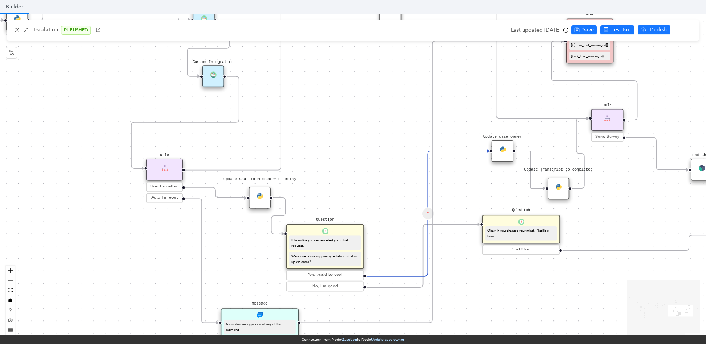
drag, startPoint x: 495, startPoint y: 197, endPoint x: 479, endPoint y: 187, distance: 19.1
click at [479, 187] on div "Data Table Start P Rule P IsAvailable Rule newContact Get Contact details First…" at bounding box center [353, 177] width 706 height 327
click at [563, 193] on div "Update Transcript to completed" at bounding box center [559, 188] width 22 height 22
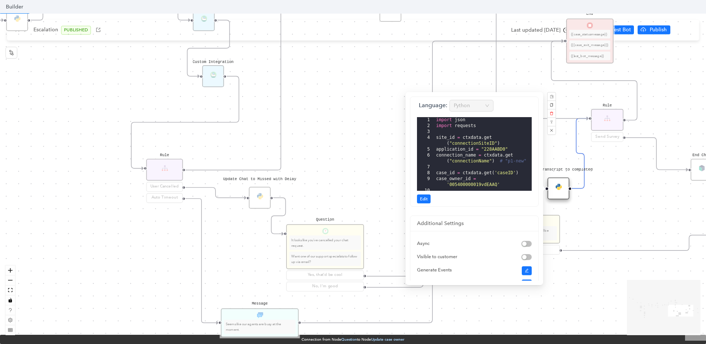
click at [612, 190] on div "Data Table Start P Rule P IsAvailable Rule newContact Get Contact details First…" at bounding box center [353, 177] width 706 height 327
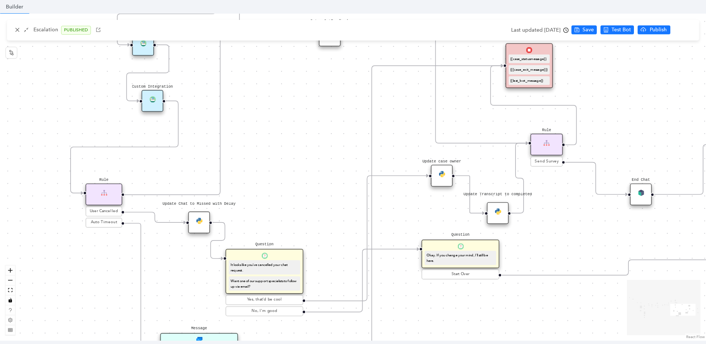
drag, startPoint x: 615, startPoint y: 194, endPoint x: 555, endPoint y: 219, distance: 65.5
click at [555, 219] on div "Data Table Start P Rule P IsAvailable Rule newContact Get Contact details First…" at bounding box center [353, 177] width 706 height 327
click at [541, 142] on div "Rule" at bounding box center [547, 145] width 32 height 22
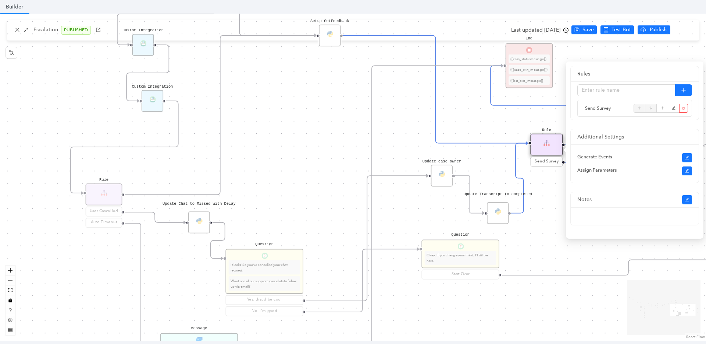
click at [539, 181] on div "Data Table Start P Rule P IsAvailable Rule newContact Get Contact details First…" at bounding box center [353, 177] width 706 height 327
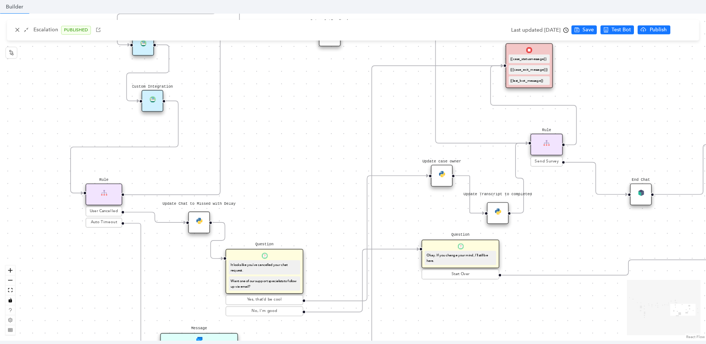
click at [545, 151] on div "Rule" at bounding box center [547, 145] width 32 height 22
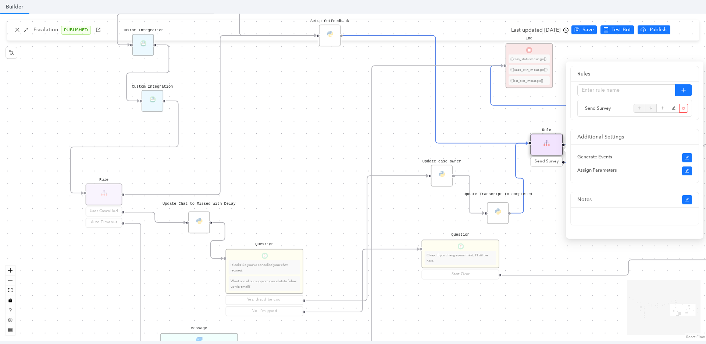
click at [541, 191] on div "Data Table Start P Rule P IsAvailable Rule newContact Get Contact details First…" at bounding box center [353, 177] width 706 height 327
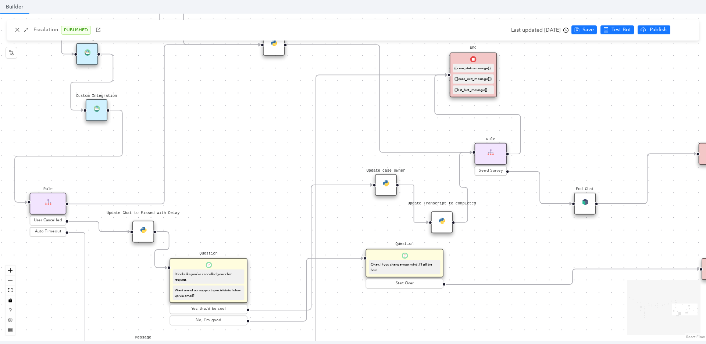
drag, startPoint x: 553, startPoint y: 198, endPoint x: 497, endPoint y: 207, distance: 56.7
click at [497, 207] on div "Data Table Start P Rule P IsAvailable Rule newContact Get Contact details First…" at bounding box center [353, 177] width 706 height 327
click at [441, 222] on img at bounding box center [442, 220] width 6 height 6
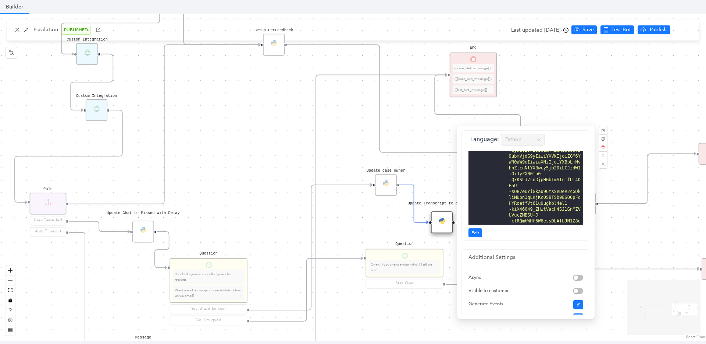
scroll to position [215, 0]
click at [479, 235] on span "Edit" at bounding box center [476, 232] width 8 height 7
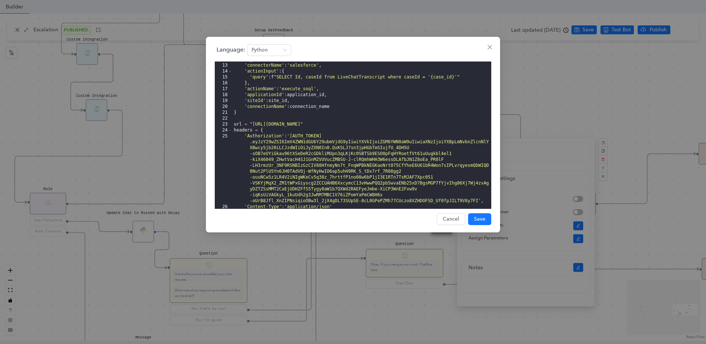
scroll to position [70, 0]
click at [371, 131] on div "action_input = { 'connectorName' : 'salesforce' , 'actionInput' : { 'query' : f…" at bounding box center [362, 136] width 259 height 159
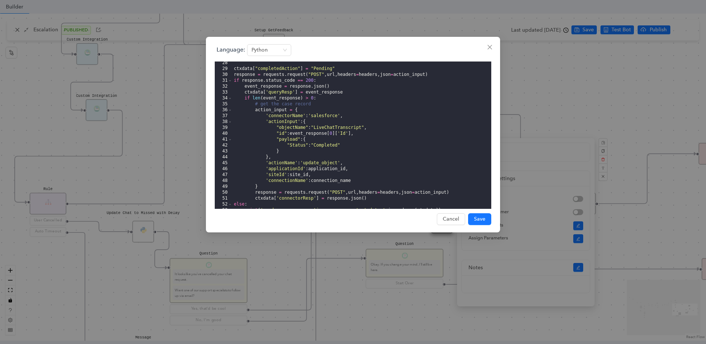
scroll to position [233, 0]
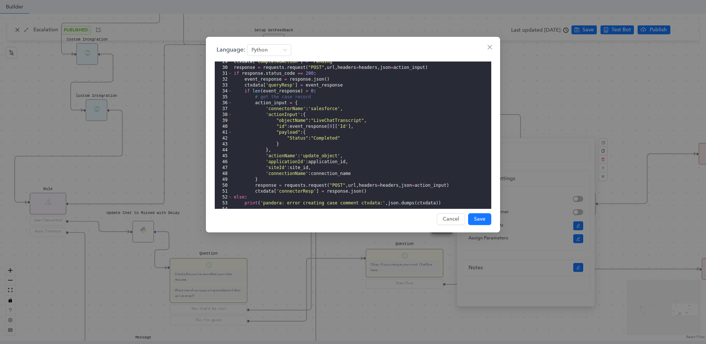
click at [341, 121] on div "ctxdata [ "completedAction" ] = "Pending" response = requests . request ( "POST…" at bounding box center [362, 138] width 259 height 159
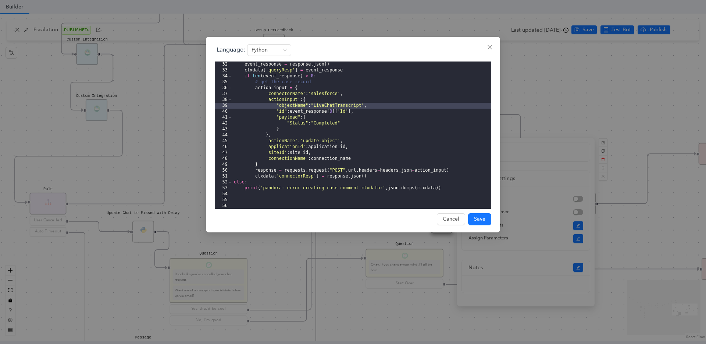
click at [346, 177] on div "event_response = response . json ( ) ctxdata [ 'queryResp' ] = event_response i…" at bounding box center [362, 140] width 259 height 159
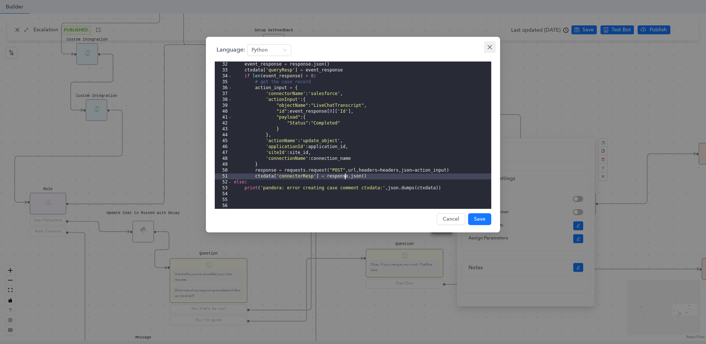
click at [490, 50] on button "Close" at bounding box center [490, 47] width 12 height 12
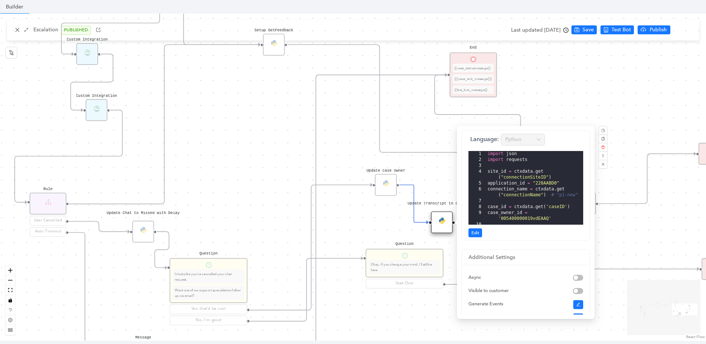
click at [280, 231] on div "Data Table Start P Rule P IsAvailable Rule newContact Get Contact details First…" at bounding box center [353, 177] width 706 height 327
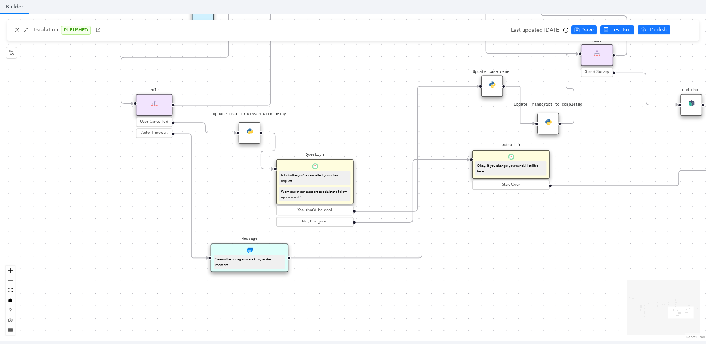
drag, startPoint x: 271, startPoint y: 238, endPoint x: 391, endPoint y: 130, distance: 161.3
click at [391, 130] on div "Data Table Start P Rule P IsAvailable Rule newContact Get Contact details First…" at bounding box center [353, 177] width 706 height 327
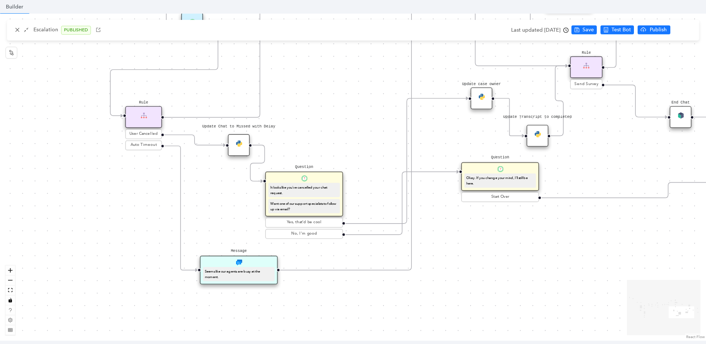
drag, startPoint x: 494, startPoint y: 221, endPoint x: 467, endPoint y: 246, distance: 37.2
click at [467, 246] on div "Data Table Start P Rule P IsAvailable Rule newContact Get Contact details First…" at bounding box center [353, 177] width 706 height 327
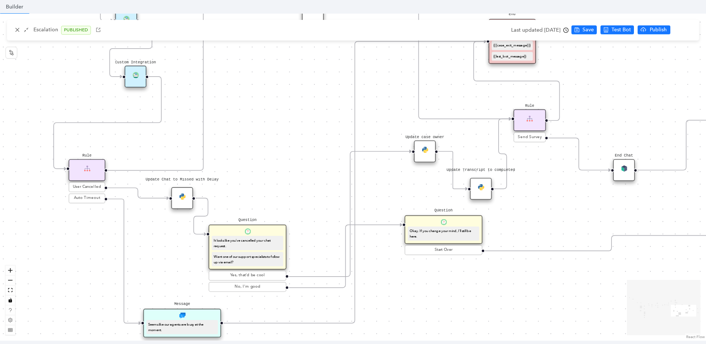
drag, startPoint x: 499, startPoint y: 253, endPoint x: 445, endPoint y: 302, distance: 72.6
click at [445, 302] on div "Data Table Start P Rule P IsAvailable Rule newContact Get Contact details First…" at bounding box center [353, 177] width 706 height 327
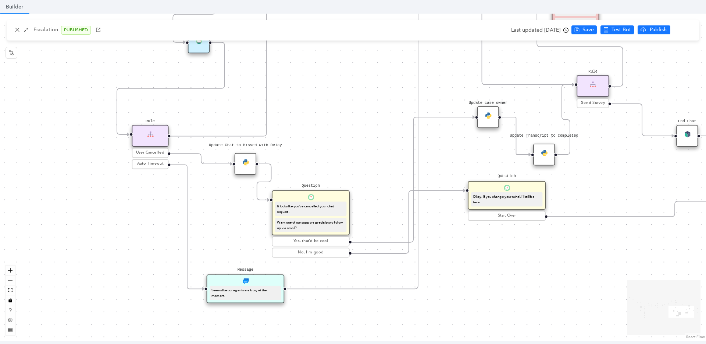
drag, startPoint x: 563, startPoint y: 194, endPoint x: 627, endPoint y: 159, distance: 71.9
click at [627, 159] on div "Data Table Start P Rule P IsAvailable Rule newContact Get Contact details First…" at bounding box center [353, 177] width 706 height 327
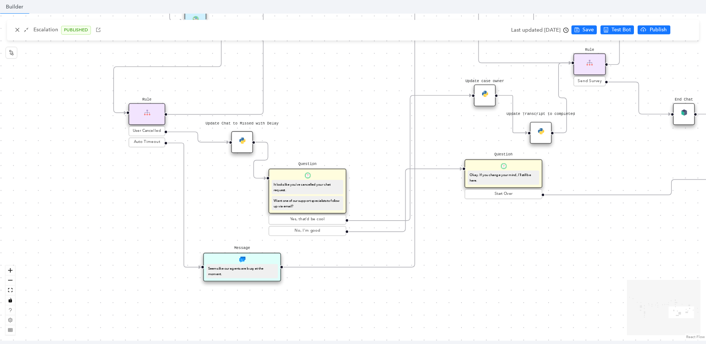
drag, startPoint x: 454, startPoint y: 265, endPoint x: 451, endPoint y: 243, distance: 22.0
click at [451, 243] on div "Data Table Start P Rule P IsAvailable Rule newContact Get Contact details First…" at bounding box center [353, 177] width 706 height 327
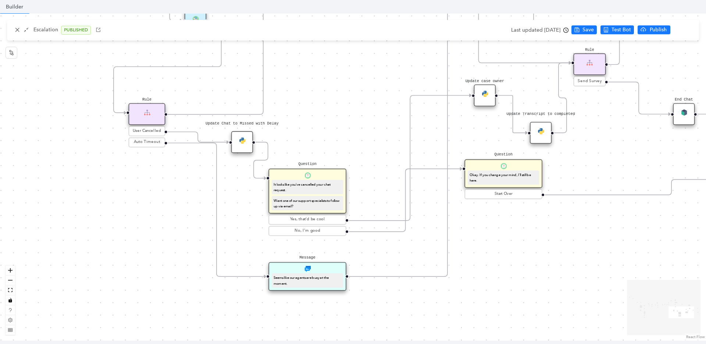
drag, startPoint x: 270, startPoint y: 259, endPoint x: 339, endPoint y: 269, distance: 69.5
click at [339, 269] on div "Message Seems like our agents are busy at the moment." at bounding box center [308, 276] width 78 height 29
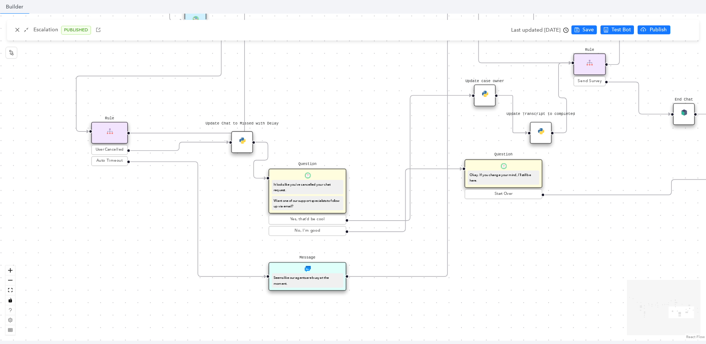
drag, startPoint x: 150, startPoint y: 118, endPoint x: 109, endPoint y: 134, distance: 44.2
click at [109, 134] on div "Rule" at bounding box center [109, 133] width 37 height 22
click at [305, 283] on div "Seems like our agents are busy at the moment." at bounding box center [308, 280] width 68 height 11
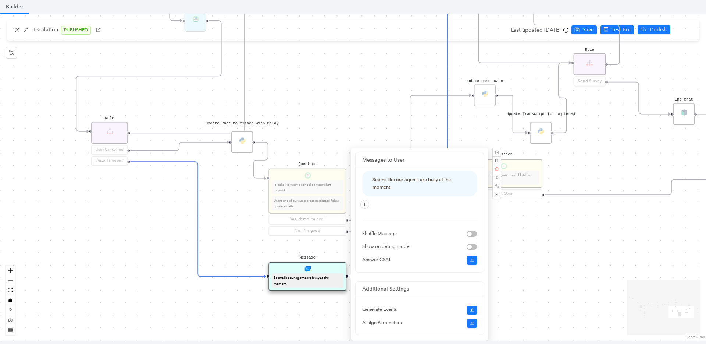
click at [574, 260] on div "Data Table Start P Rule P IsAvailable Rule newContact Get Contact details First…" at bounding box center [353, 177] width 706 height 327
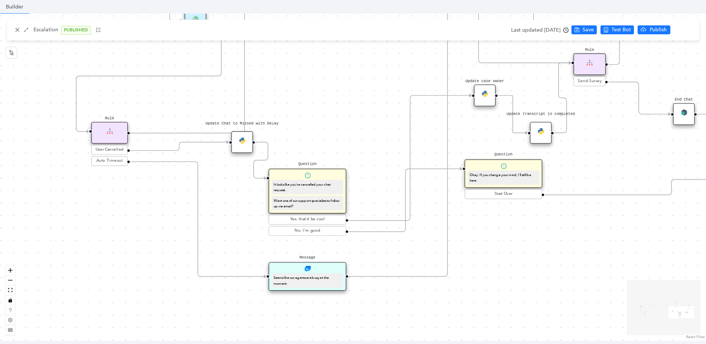
click at [577, 263] on div "Data Table Start P Rule P IsAvailable Rule newContact Get Contact details First…" at bounding box center [353, 177] width 706 height 327
click at [312, 220] on div "Yes, that'd be cool" at bounding box center [307, 220] width 74 height 6
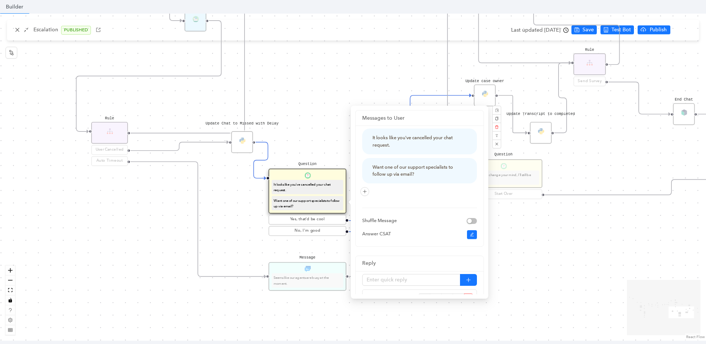
click at [548, 280] on div "Data Table Start P Rule P IsAvailable Rule newContact Get Contact details First…" at bounding box center [353, 177] width 706 height 327
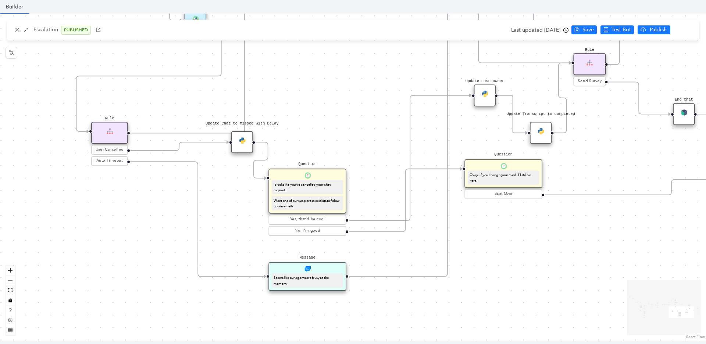
click at [323, 219] on div "Yes, that'd be cool" at bounding box center [307, 220] width 74 height 6
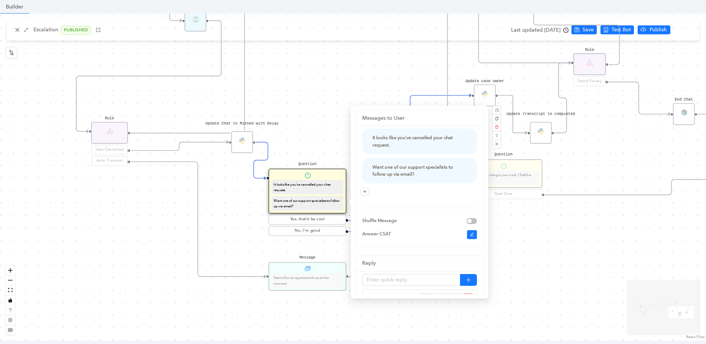
click at [587, 255] on div "Data Table Start P Rule P IsAvailable Rule newContact Get Contact details First…" at bounding box center [353, 177] width 706 height 327
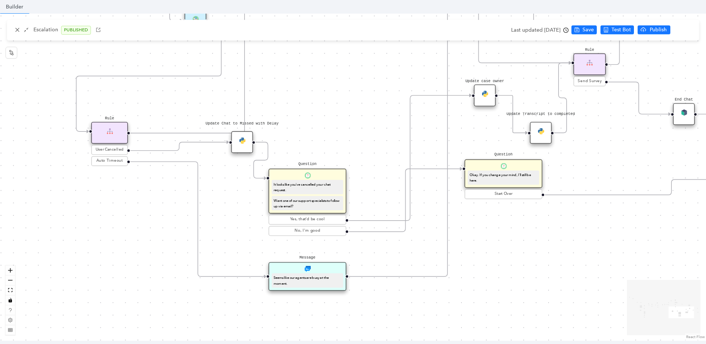
click at [486, 93] on img at bounding box center [485, 93] width 6 height 6
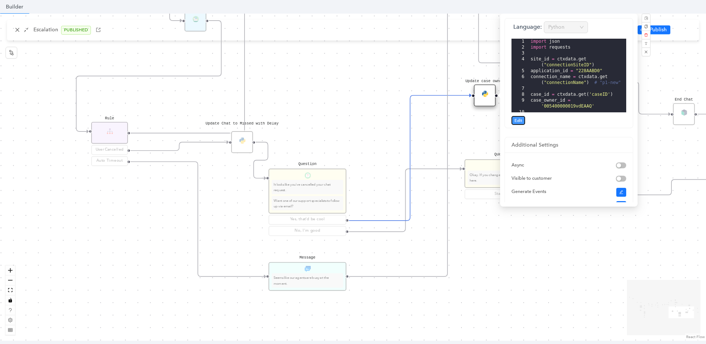
click at [520, 118] on span "Edit" at bounding box center [519, 120] width 8 height 7
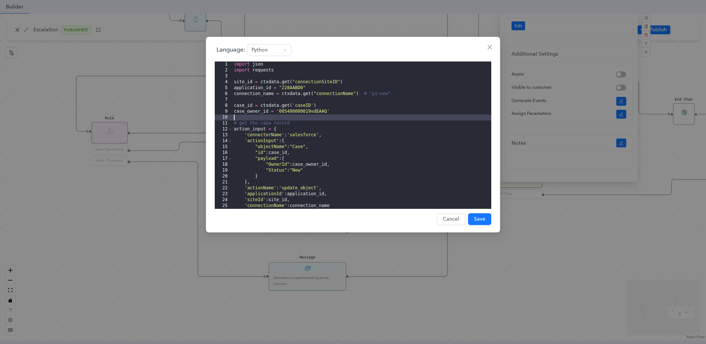
click at [289, 117] on div "import json import requests site_id = ctxdata . get ( "connectionSiteID" ) appl…" at bounding box center [362, 140] width 259 height 159
click at [300, 113] on div "import json import requests site_id = ctxdata . get ( "connectionSiteID" ) appl…" at bounding box center [362, 140] width 259 height 159
click at [315, 112] on div "import json import requests site_id = ctxdata . get ( "connectionSiteID" ) appl…" at bounding box center [362, 140] width 259 height 159
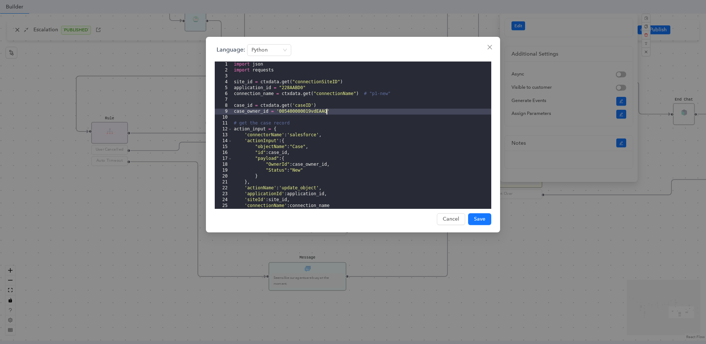
scroll to position [119, 0]
click at [489, 47] on icon "close" at bounding box center [490, 47] width 6 height 6
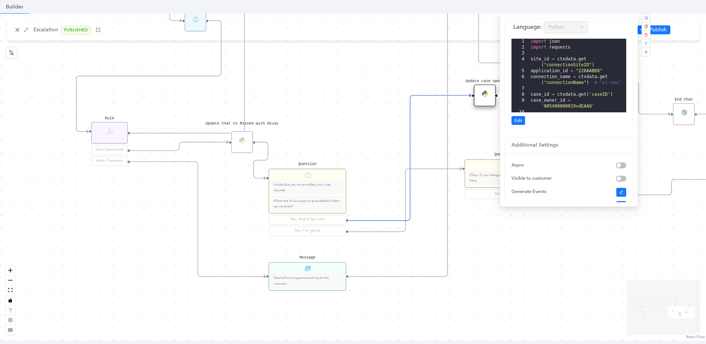
click at [488, 132] on div "Data Table Start P Rule P IsAvailable Rule newContact Get Contact details First…" at bounding box center [353, 177] width 706 height 327
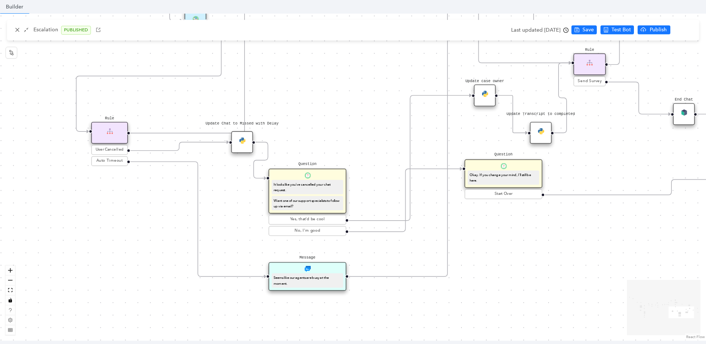
click at [538, 136] on div "Update Transcript to completed" at bounding box center [541, 133] width 22 height 22
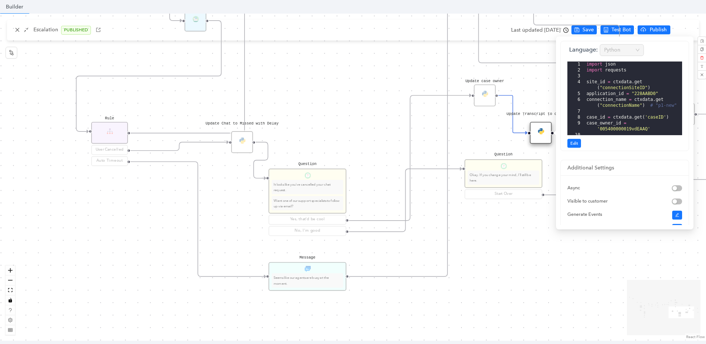
click at [540, 99] on div "Data Table Start P Rule P IsAvailable Rule newContact Get Contact details First…" at bounding box center [353, 177] width 706 height 327
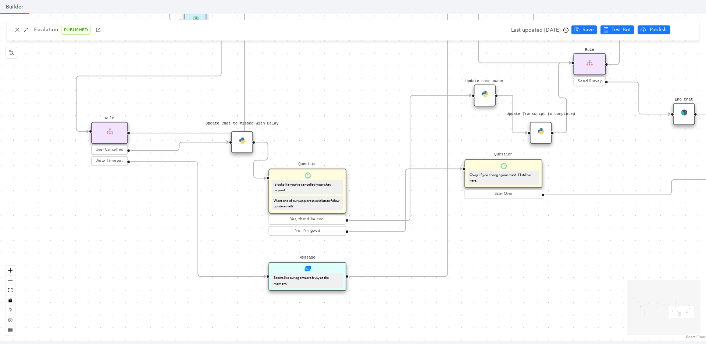
click at [482, 101] on div "Update case owner" at bounding box center [485, 95] width 22 height 22
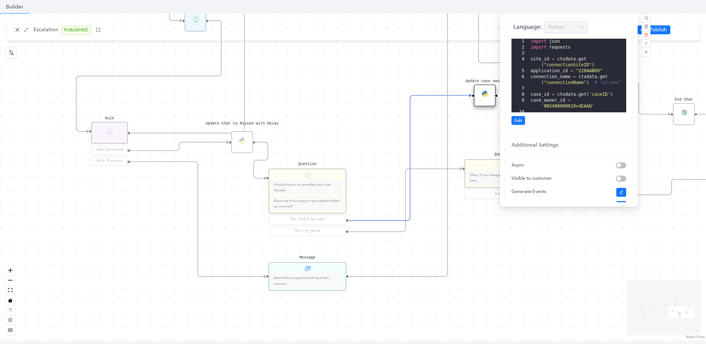
click at [562, 105] on div "import json import requests site_id = ctxdata . get ( "connectionSiteID" ) appl…" at bounding box center [578, 81] width 97 height 85
click at [474, 129] on div "Data Table Start P Rule P IsAvailable Rule newContact Get Contact details First…" at bounding box center [353, 177] width 706 height 327
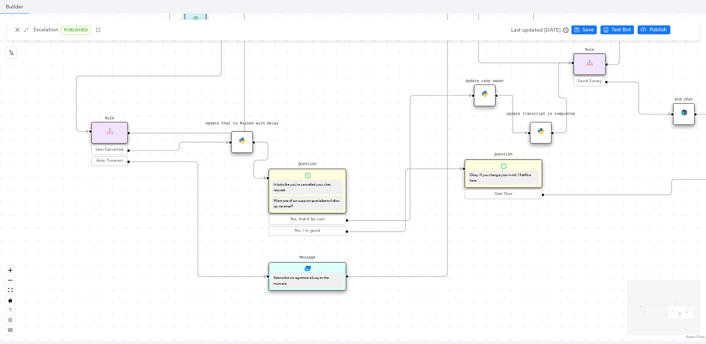
click at [482, 96] on img at bounding box center [485, 93] width 6 height 6
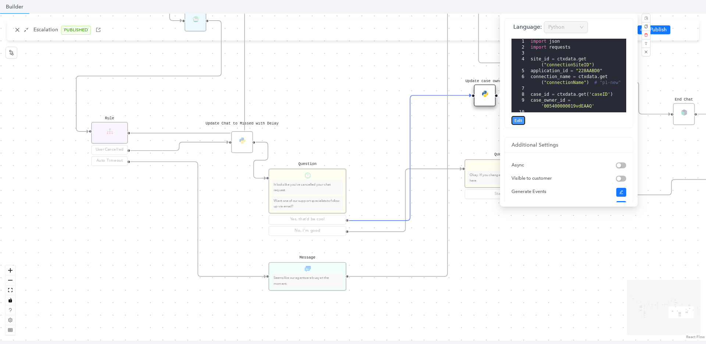
click at [522, 123] on span "Edit" at bounding box center [519, 120] width 8 height 7
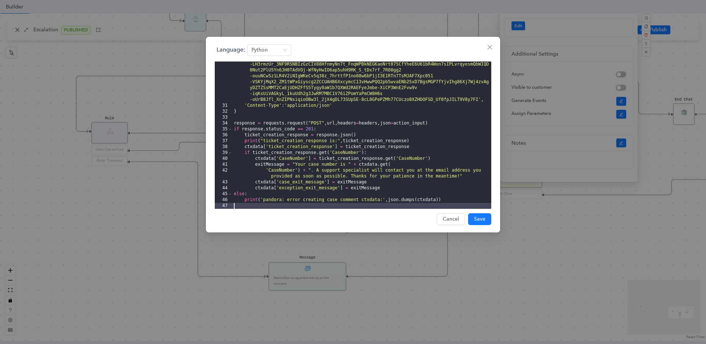
scroll to position [248, 0]
click at [490, 46] on icon "close" at bounding box center [490, 47] width 6 height 6
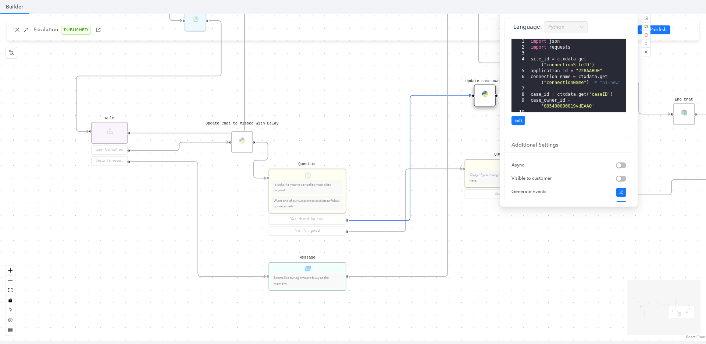
click at [468, 132] on div "Data Table Start P Rule P IsAvailable Rule newContact Get Contact details First…" at bounding box center [353, 177] width 706 height 327
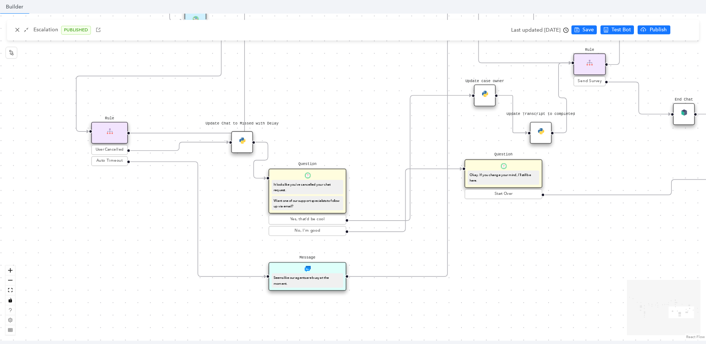
click at [540, 130] on img at bounding box center [541, 131] width 6 height 6
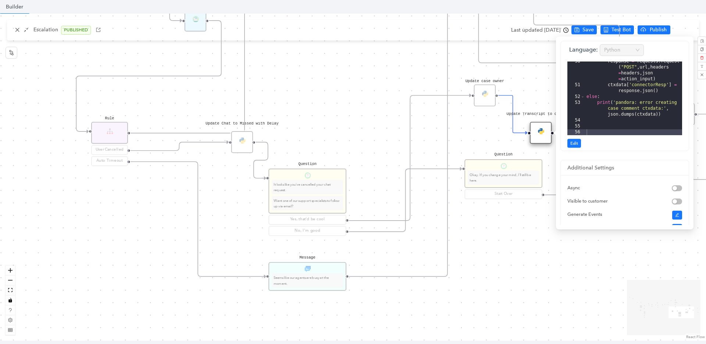
scroll to position [66, 0]
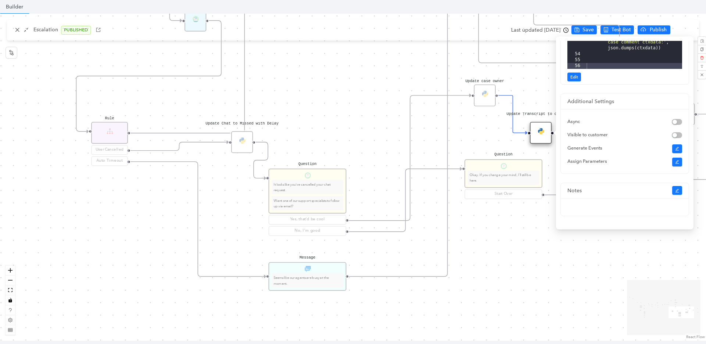
click at [524, 99] on div "Data Table Start P Rule P IsAvailable Rule newContact Get Contact details First…" at bounding box center [353, 177] width 706 height 327
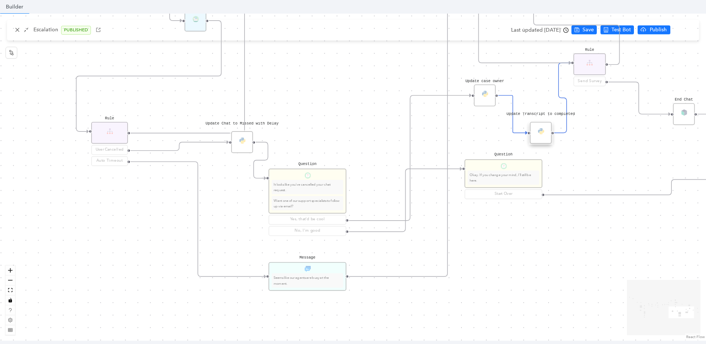
scroll to position [0, 0]
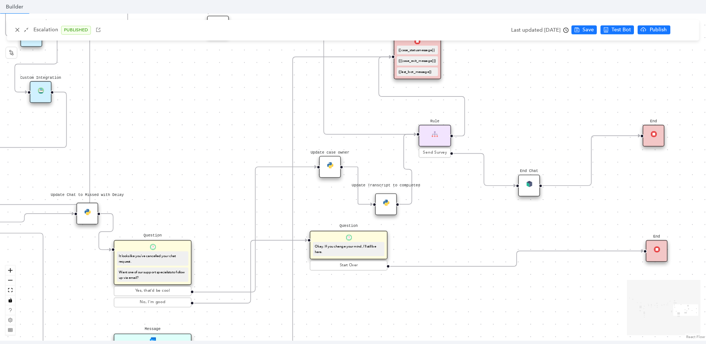
drag, startPoint x: 604, startPoint y: 146, endPoint x: 449, endPoint y: 218, distance: 170.6
click at [449, 218] on div "Data Table Start P Rule P IsAvailable Rule newContact Get Contact details First…" at bounding box center [353, 177] width 706 height 327
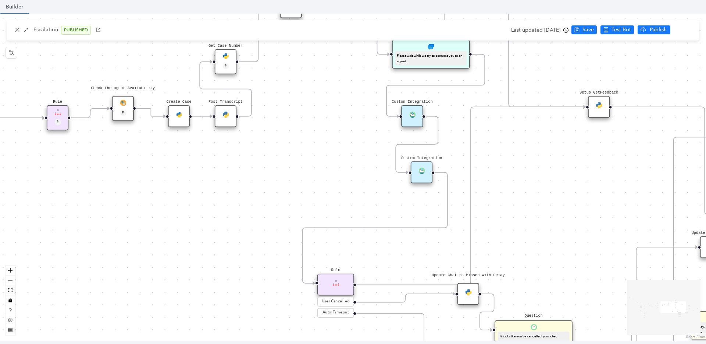
drag, startPoint x: 174, startPoint y: 130, endPoint x: 597, endPoint y: 208, distance: 430.0
click at [596, 208] on div "Data Table Start P Rule P IsAvailable Rule newContact Get Contact details First…" at bounding box center [353, 177] width 706 height 327
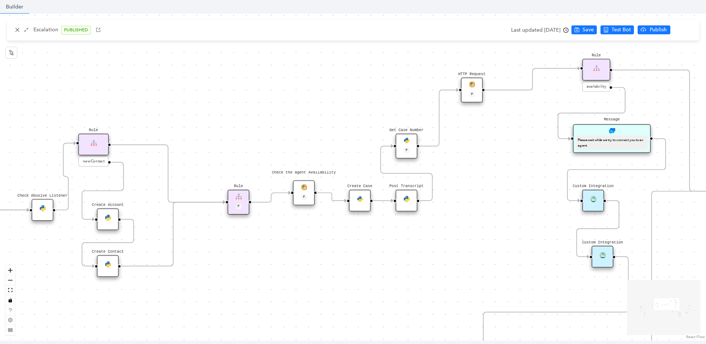
drag, startPoint x: 334, startPoint y: 214, endPoint x: 449, endPoint y: 269, distance: 127.5
click at [449, 269] on div "Data Table Start P Rule P IsAvailable Rule newContact Get Contact details First…" at bounding box center [353, 177] width 706 height 327
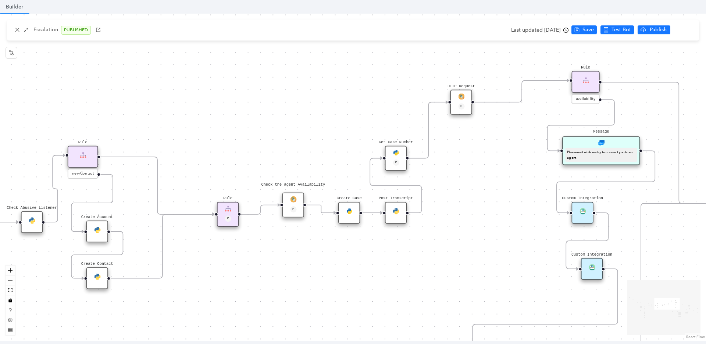
drag, startPoint x: 528, startPoint y: 223, endPoint x: 518, endPoint y: 235, distance: 16.2
click at [518, 235] on div "Data Table Start P Rule P IsAvailable Rule newContact Get Contact details First…" at bounding box center [353, 177] width 706 height 327
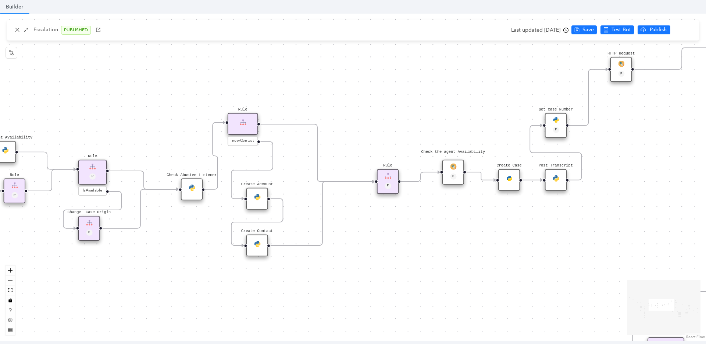
drag, startPoint x: 256, startPoint y: 267, endPoint x: 415, endPoint y: 234, distance: 162.7
click at [415, 234] on div "Data Table Start P Rule P IsAvailable Rule newContact Get Contact details First…" at bounding box center [353, 177] width 706 height 327
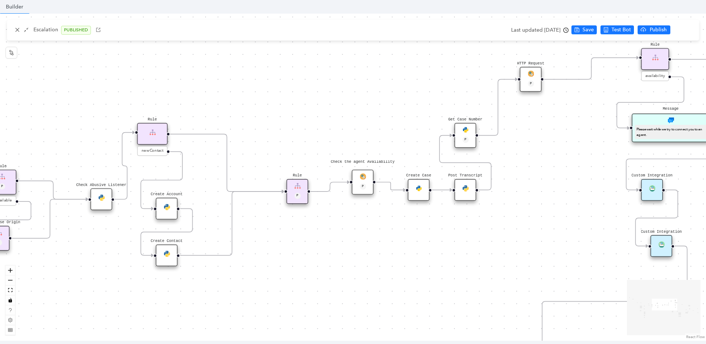
drag, startPoint x: 449, startPoint y: 219, endPoint x: 346, endPoint y: 205, distance: 104.2
click at [358, 229] on div "Data Table Start P Rule P IsAvailable Rule newContact Get Contact details First…" at bounding box center [353, 177] width 706 height 327
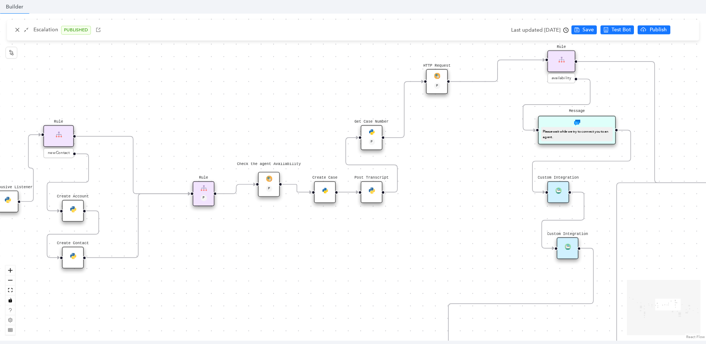
drag, startPoint x: 439, startPoint y: 224, endPoint x: 345, endPoint y: 226, distance: 94.2
click at [345, 226] on div "Data Table Start P Rule P IsAvailable Rule newContact Get Contact details First…" at bounding box center [353, 177] width 706 height 327
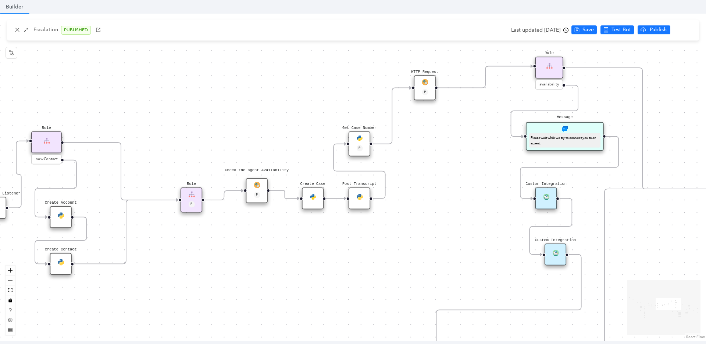
drag, startPoint x: 455, startPoint y: 153, endPoint x: 415, endPoint y: 181, distance: 48.4
click at [415, 181] on div "Data Table Start P Rule P IsAvailable Rule newContact Get Contact details First…" at bounding box center [353, 177] width 706 height 327
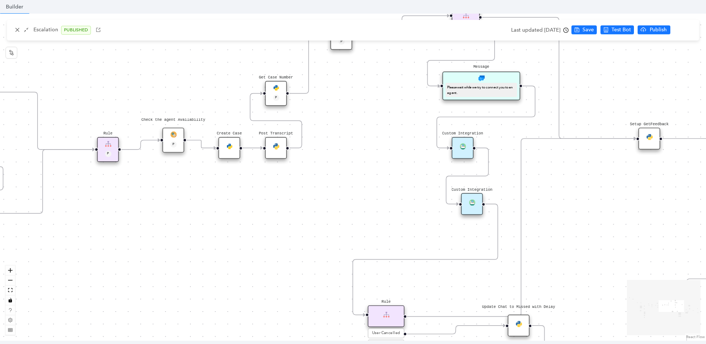
drag, startPoint x: 381, startPoint y: 280, endPoint x: 327, endPoint y: 208, distance: 89.9
click at [327, 208] on div "Data Table Start P Rule P IsAvailable Rule newContact Get Contact details First…" at bounding box center [353, 177] width 706 height 327
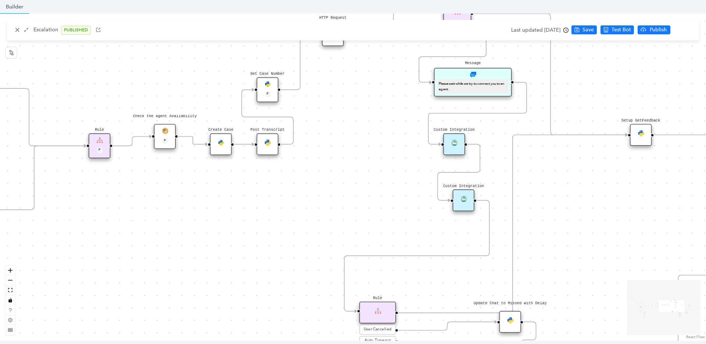
drag, startPoint x: 366, startPoint y: 236, endPoint x: 358, endPoint y: 232, distance: 9.2
click at [358, 232] on div "Data Table Start P Rule P IsAvailable Rule newContact Get Contact details First…" at bounding box center [353, 177] width 706 height 327
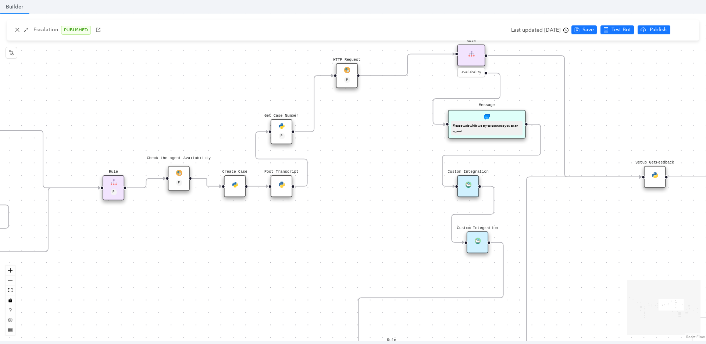
drag, startPoint x: 353, startPoint y: 158, endPoint x: 386, endPoint y: 242, distance: 90.5
click at [386, 242] on div "Data Table Start P Rule P IsAvailable Rule newContact Get Contact details First…" at bounding box center [353, 177] width 706 height 327
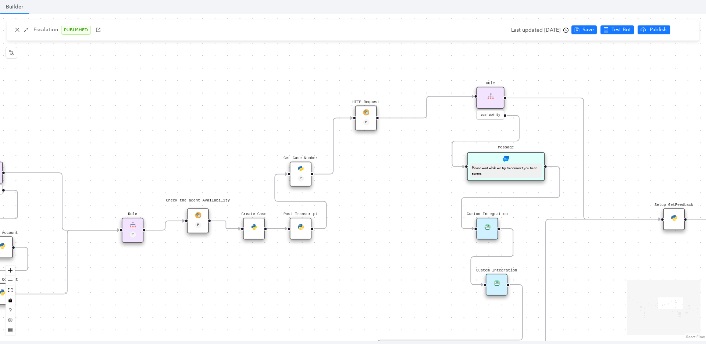
click at [493, 163] on div "Please wait while we try to connect you to an agent." at bounding box center [507, 170] width 72 height 14
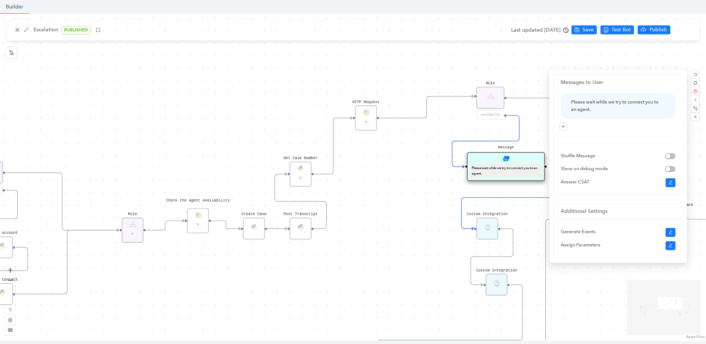
click at [399, 185] on div "Data Table Start P Rule P IsAvailable Rule newContact Get Contact details First…" at bounding box center [353, 177] width 706 height 327
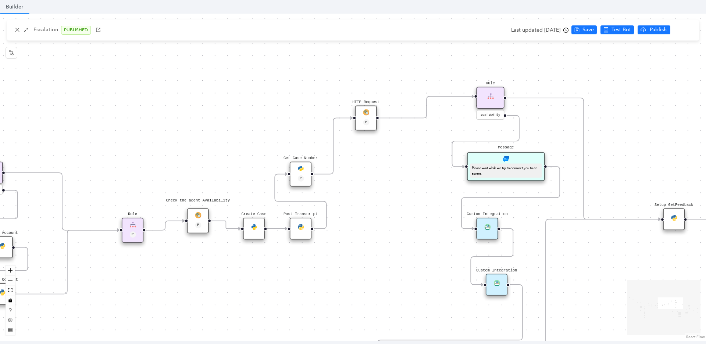
click at [504, 176] on div "Please wait while we try to connect you to an agent." at bounding box center [506, 170] width 68 height 11
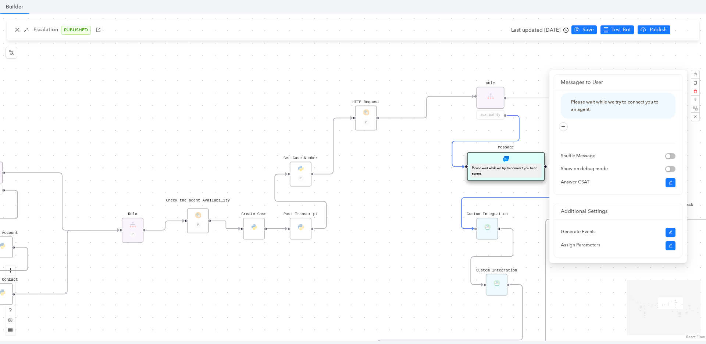
click at [502, 180] on div "Message Please wait while we try to connect you to an agent." at bounding box center [506, 166] width 78 height 29
click at [410, 203] on div "Data Table Start P Rule P IsAvailable Rule newContact Get Contact details First…" at bounding box center [353, 177] width 706 height 327
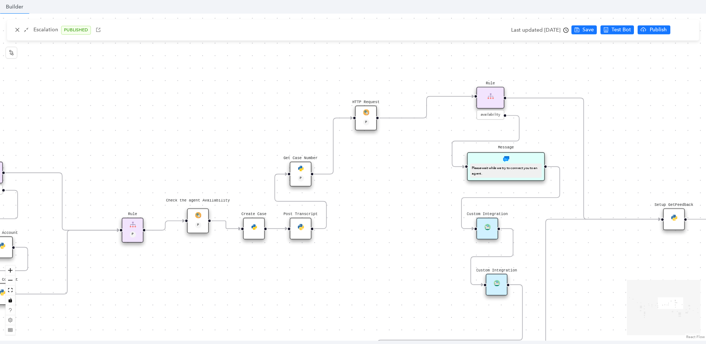
click at [496, 170] on div "Please wait while we try to connect you to an agent." at bounding box center [506, 170] width 68 height 11
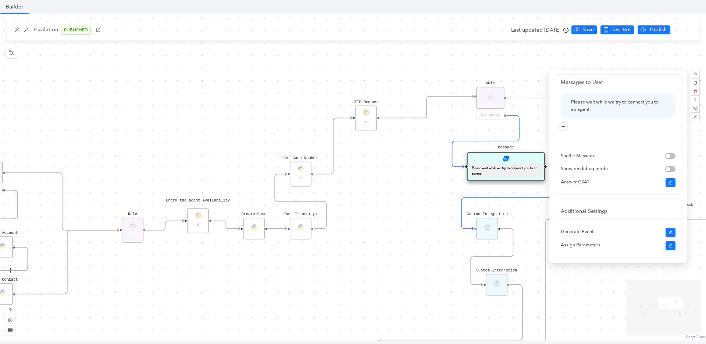
click at [426, 205] on div "Data Table Start P Rule P IsAvailable Rule newContact Get Contact details First…" at bounding box center [353, 177] width 706 height 327
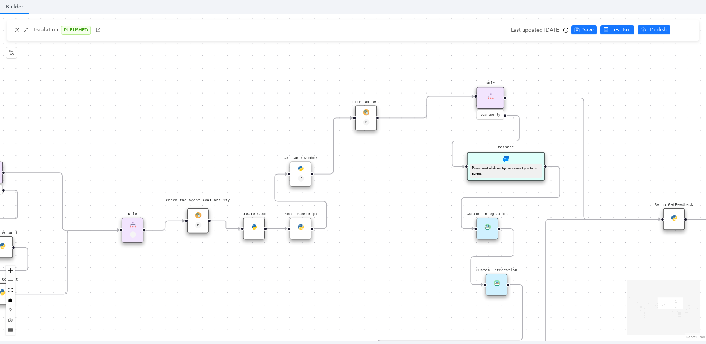
click at [509, 165] on div "Please wait while we try to connect you to an agent." at bounding box center [506, 170] width 68 height 11
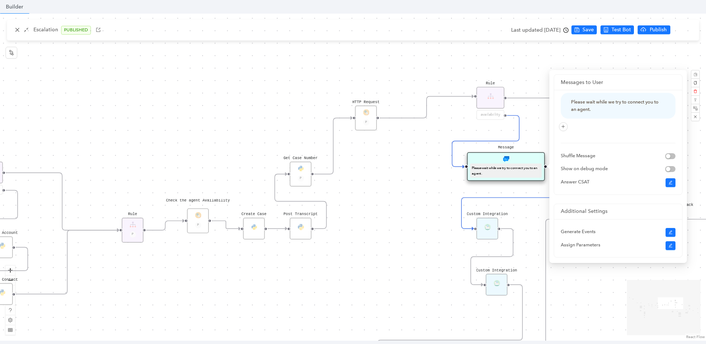
click at [411, 202] on div "Data Table Start P Rule P IsAvailable Rule newContact Get Contact details First…" at bounding box center [353, 177] width 706 height 327
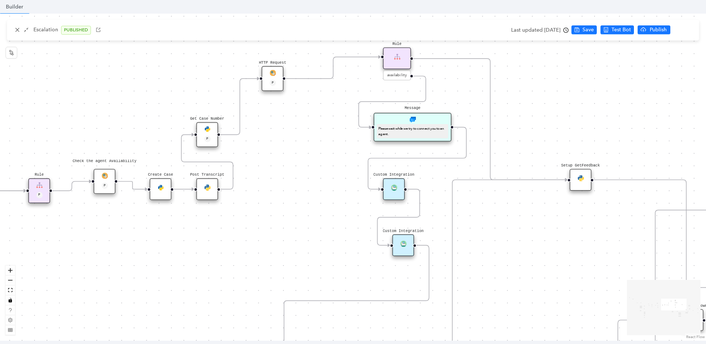
drag, startPoint x: 408, startPoint y: 210, endPoint x: 315, endPoint y: 171, distance: 101.4
click at [315, 171] on div "Data Table Start P Rule P IsAvailable Rule newContact Get Contact details First…" at bounding box center [353, 177] width 706 height 327
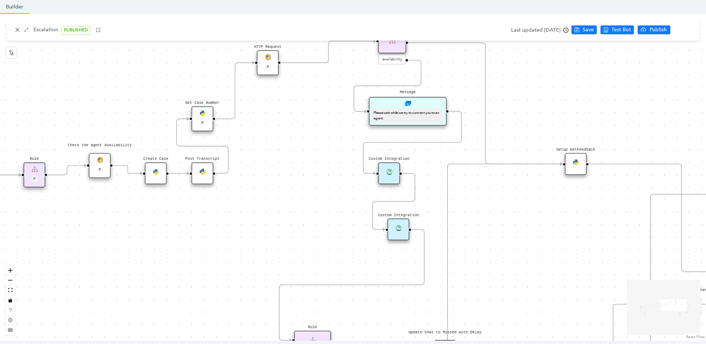
drag, startPoint x: 332, startPoint y: 219, endPoint x: 327, endPoint y: 203, distance: 16.5
click at [327, 203] on div "Data Table Start P Rule P IsAvailable Rule newContact Get Contact details First…" at bounding box center [353, 177] width 706 height 327
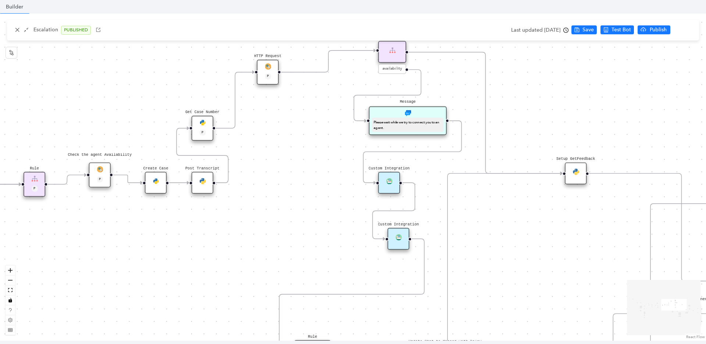
click at [204, 188] on div "Post Transcript" at bounding box center [203, 183] width 22 height 22
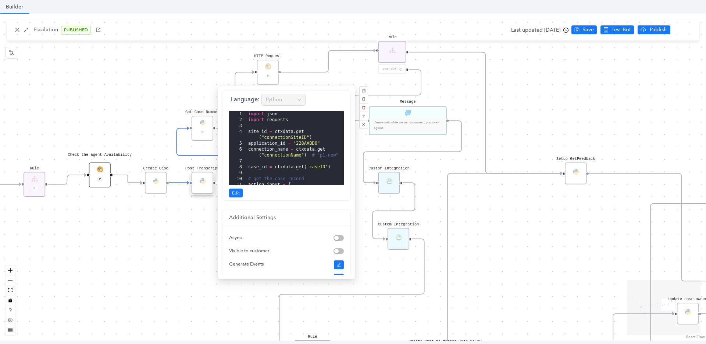
click at [93, 167] on div "Check the agent Availability P" at bounding box center [100, 174] width 22 height 25
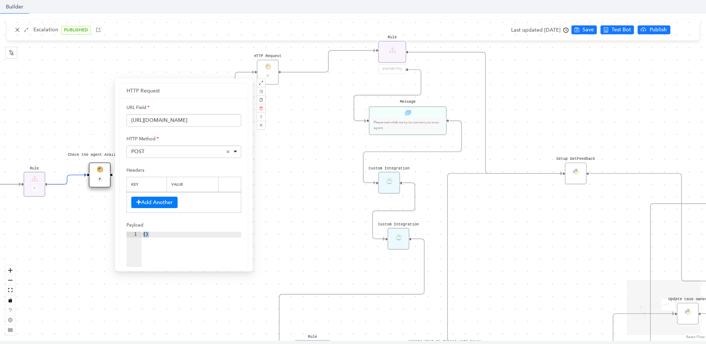
click at [93, 157] on div "Data Table Start P Rule P IsAvailable Rule newContact Get Contact details First…" at bounding box center [353, 177] width 706 height 327
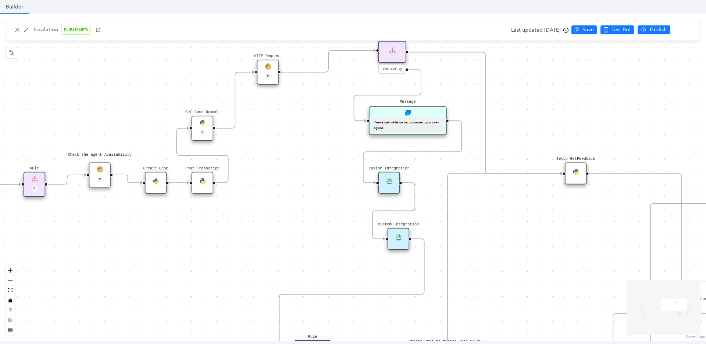
click at [96, 167] on div "Check the agent Availability P" at bounding box center [100, 174] width 22 height 25
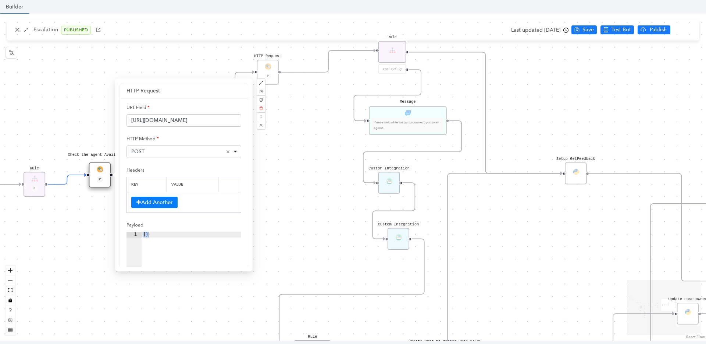
click at [194, 68] on div "Data Table Start P Rule P IsAvailable Rule newContact Get Contact details First…" at bounding box center [353, 177] width 706 height 327
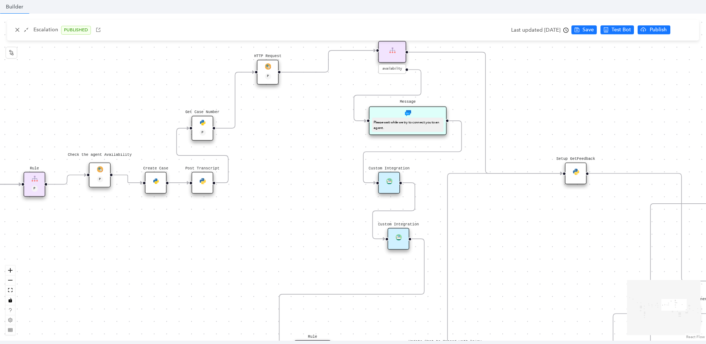
click at [97, 173] on div "Check the agent Availability P" at bounding box center [100, 174] width 22 height 25
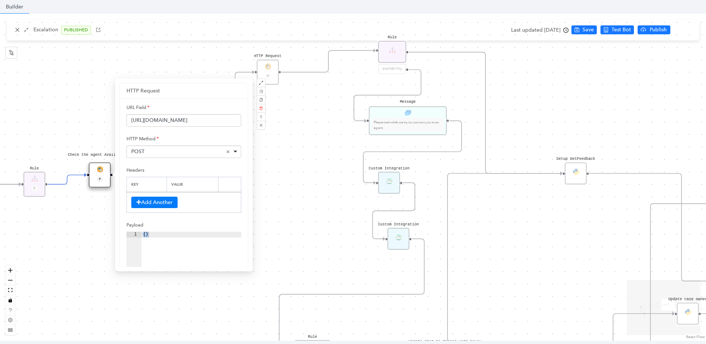
click at [115, 63] on div "Data Table Start P Rule P IsAvailable Rule newContact Get Contact details First…" at bounding box center [353, 177] width 706 height 327
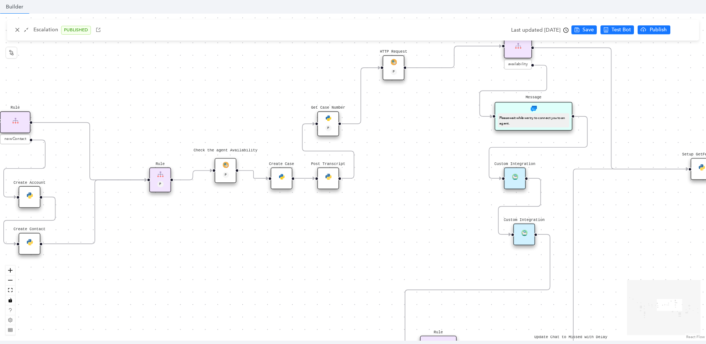
drag, startPoint x: 118, startPoint y: 236, endPoint x: 245, endPoint y: 232, distance: 127.0
click at [245, 232] on div "Data Table Start P Rule P IsAvailable Rule newContact Get Contact details First…" at bounding box center [353, 177] width 706 height 327
click at [225, 166] on img at bounding box center [227, 165] width 6 height 6
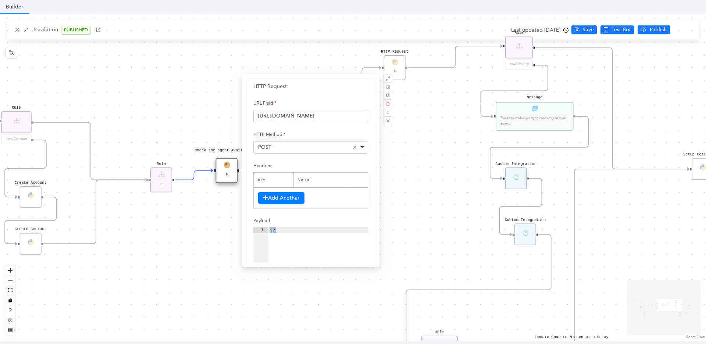
click at [177, 87] on div "Data Table Start P Rule P IsAvailable Rule newContact Get Contact details First…" at bounding box center [353, 177] width 706 height 327
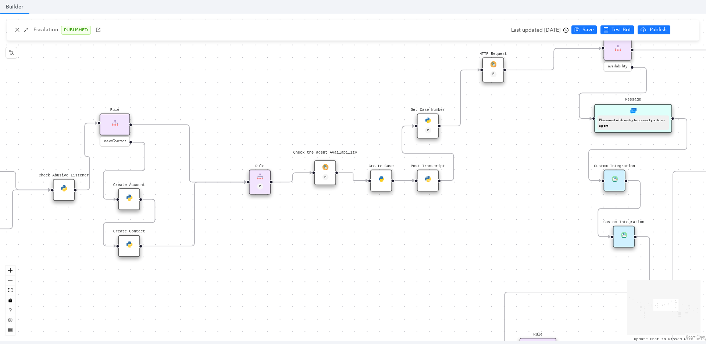
drag, startPoint x: 248, startPoint y: 228, endPoint x: 348, endPoint y: 230, distance: 100.5
click at [348, 230] on div "Data Table Start P Rule P IsAvailable Rule newContact Get Contact details First…" at bounding box center [353, 177] width 706 height 327
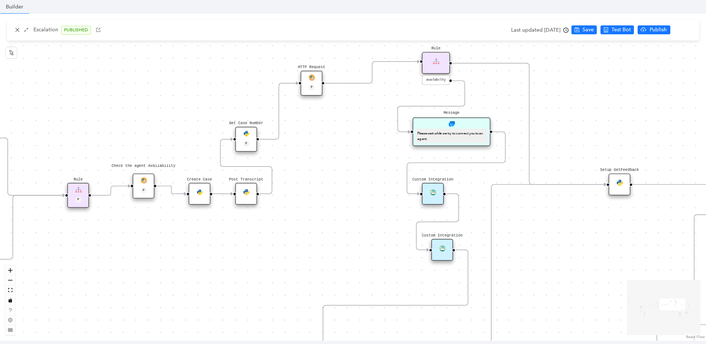
drag, startPoint x: 353, startPoint y: 224, endPoint x: 169, endPoint y: 238, distance: 184.1
click at [169, 238] on div "Data Table Start P Rule P IsAvailable Rule newContact Get Contact details First…" at bounding box center [353, 177] width 706 height 327
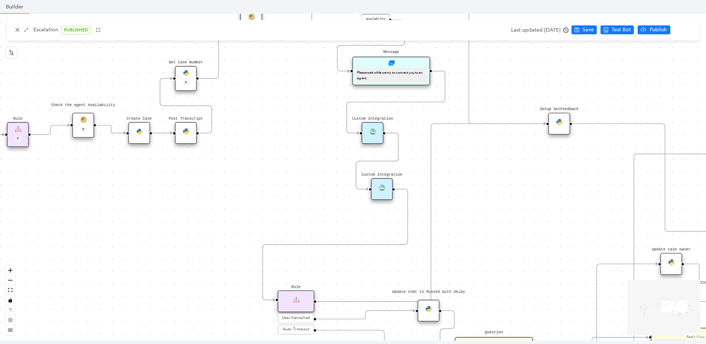
drag, startPoint x: 281, startPoint y: 250, endPoint x: 221, endPoint y: 189, distance: 85.6
click at [221, 189] on div "Data Table Start P Rule P IsAvailable Rule newContact Get Contact details First…" at bounding box center [353, 177] width 706 height 327
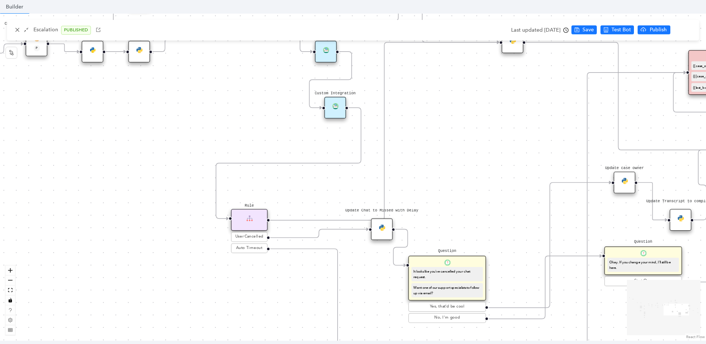
drag, startPoint x: 319, startPoint y: 211, endPoint x: 271, endPoint y: 127, distance: 97.1
click at [271, 127] on div "Data Table Start P Rule P IsAvailable Rule newContact Get Contact details First…" at bounding box center [353, 177] width 706 height 327
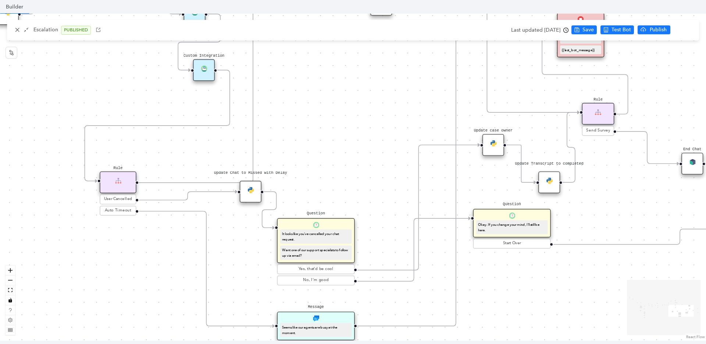
drag, startPoint x: 449, startPoint y: 172, endPoint x: 319, endPoint y: 138, distance: 134.4
click at [319, 138] on div "Data Table Start P Rule P IsAvailable Rule newContact Get Contact details First…" at bounding box center [353, 177] width 706 height 327
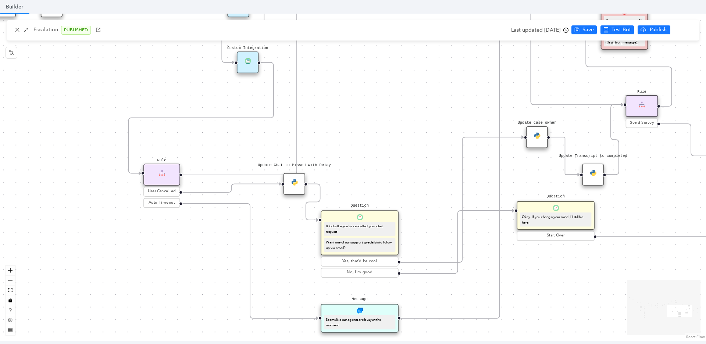
drag, startPoint x: 305, startPoint y: 156, endPoint x: 349, endPoint y: 148, distance: 44.5
click at [349, 148] on div "Data Table Start P Rule P IsAvailable Rule newContact Get Contact details First…" at bounding box center [353, 177] width 706 height 327
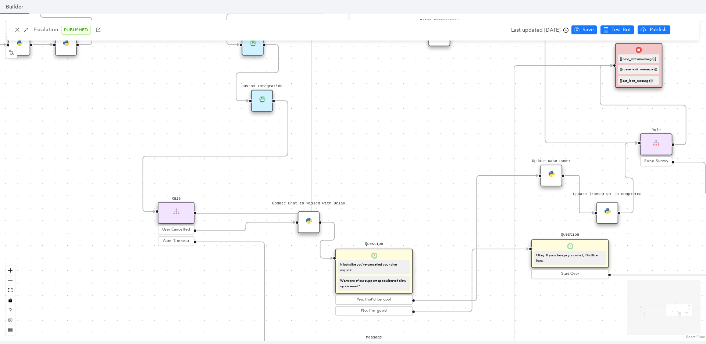
drag, startPoint x: 349, startPoint y: 148, endPoint x: 308, endPoint y: 215, distance: 78.6
click at [308, 215] on div "Data Table Start P Rule P IsAvailable Rule newContact Get Contact details First…" at bounding box center [353, 177] width 706 height 327
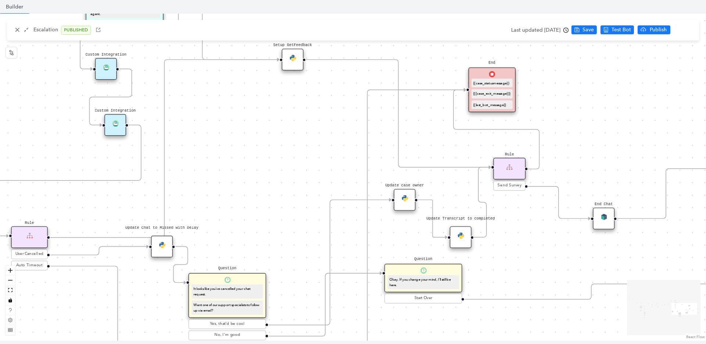
drag, startPoint x: 370, startPoint y: 192, endPoint x: 278, endPoint y: 188, distance: 92.1
click at [278, 188] on div "Data Table Start P Rule P IsAvailable Rule newContact Get Contact details First…" at bounding box center [353, 177] width 706 height 327
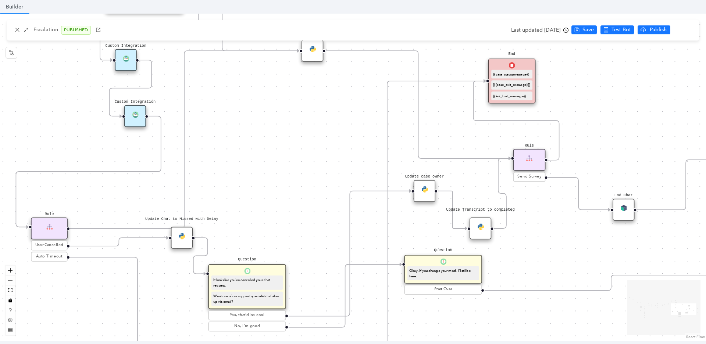
drag, startPoint x: 427, startPoint y: 150, endPoint x: 459, endPoint y: 135, distance: 35.2
click at [459, 136] on div "Data Table Start P Rule P IsAvailable Rule newContact Get Contact details First…" at bounding box center [353, 177] width 706 height 327
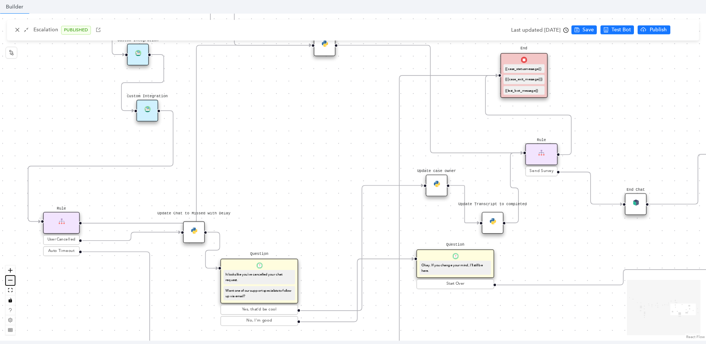
click at [13, 281] on button "zoom out" at bounding box center [11, 280] width 10 height 10
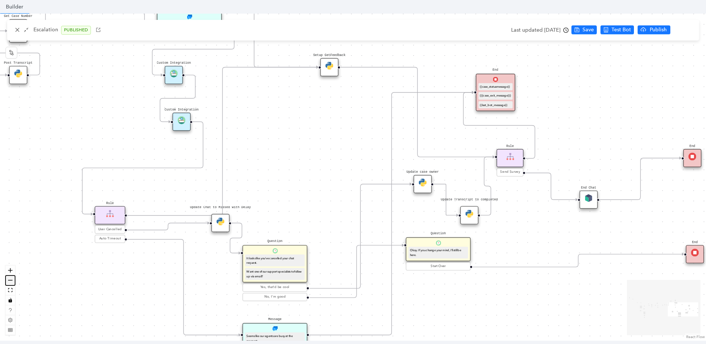
click at [13, 281] on button "zoom out" at bounding box center [11, 280] width 10 height 10
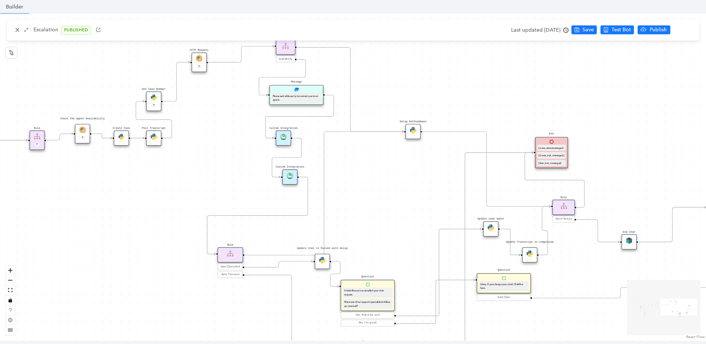
drag, startPoint x: 94, startPoint y: 290, endPoint x: 174, endPoint y: 336, distance: 92.1
click at [174, 336] on div "Data Table Start P Rule P IsAvailable Rule newContact Get Contact details First…" at bounding box center [353, 177] width 706 height 327
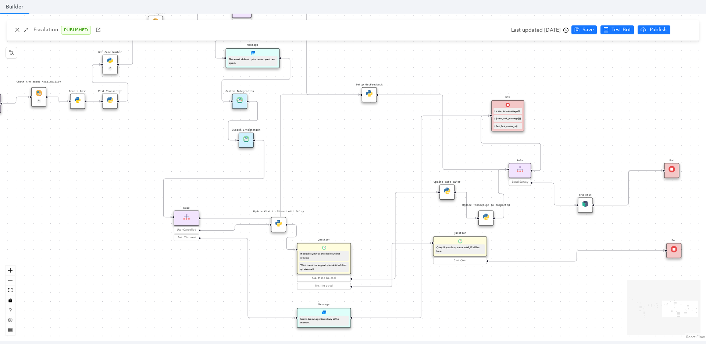
drag, startPoint x: 375, startPoint y: 211, endPoint x: 331, endPoint y: 174, distance: 57.2
click at [331, 174] on div "Data Table Start P Rule P IsAvailable Rule newContact Get Contact details First…" at bounding box center [353, 177] width 706 height 327
click at [10, 269] on icon "zoom in" at bounding box center [10, 270] width 4 height 4
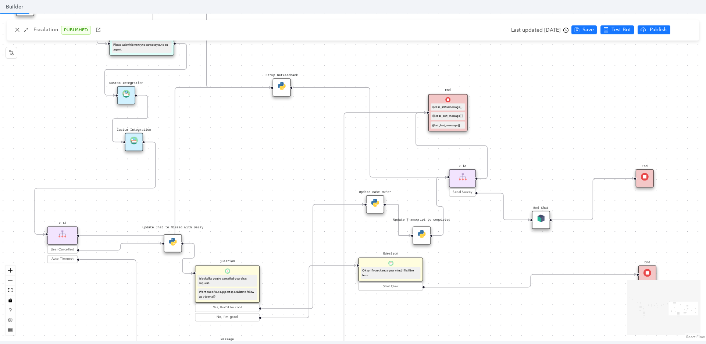
drag, startPoint x: 312, startPoint y: 175, endPoint x: 239, endPoint y: 189, distance: 74.5
click at [217, 184] on div "Data Table Start P Rule P IsAvailable Rule newContact Get Contact details First…" at bounding box center [353, 177] width 706 height 327
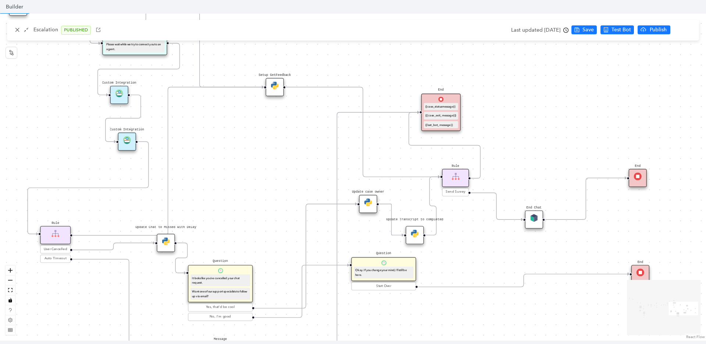
drag, startPoint x: 481, startPoint y: 242, endPoint x: 449, endPoint y: 236, distance: 32.7
click at [449, 236] on div "Data Table Start P Rule P IsAvailable Rule newContact Get Contact details First…" at bounding box center [353, 177] width 706 height 327
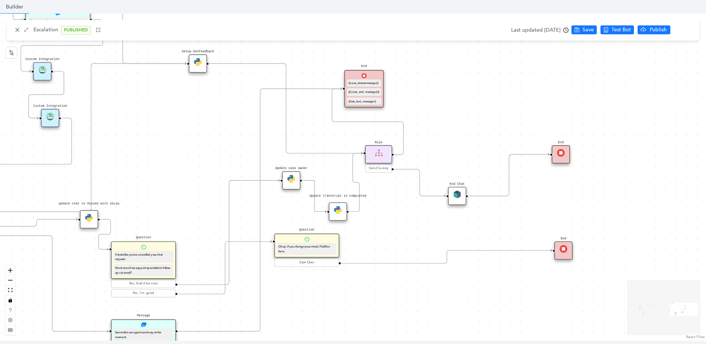
drag, startPoint x: 457, startPoint y: 234, endPoint x: 410, endPoint y: 217, distance: 50.5
click at [410, 217] on div "Data Table Start P Rule P IsAvailable Rule newContact Get Contact details First…" at bounding box center [353, 177] width 706 height 327
click at [382, 170] on span "Send Survey" at bounding box center [379, 168] width 20 height 5
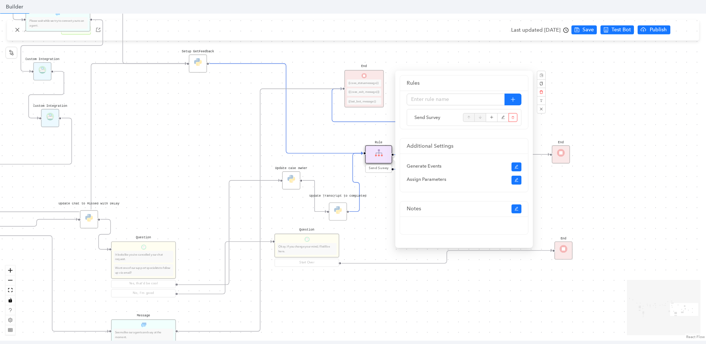
click at [377, 184] on div "Data Table Start P Rule P IsAvailable Rule newContact Get Contact details First…" at bounding box center [353, 177] width 706 height 327
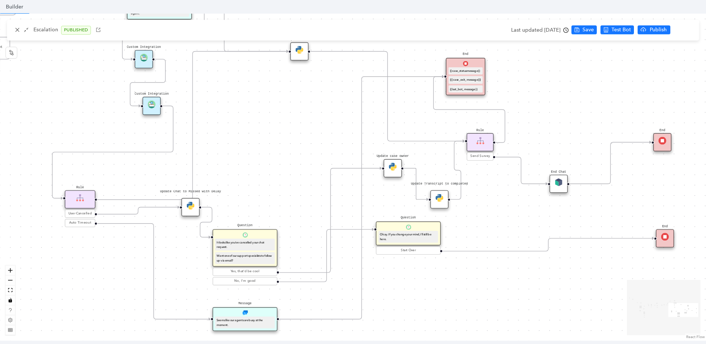
drag, startPoint x: 386, startPoint y: 220, endPoint x: 488, endPoint y: 208, distance: 102.3
click at [488, 208] on div "Data Table Start P Rule P IsAvailable Rule newContact Get Contact details First…" at bounding box center [353, 177] width 706 height 327
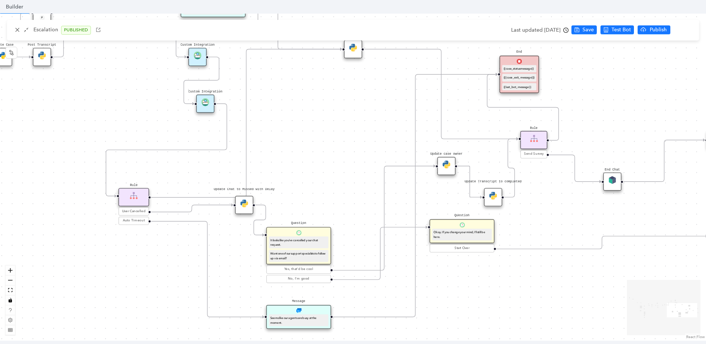
drag, startPoint x: 261, startPoint y: 152, endPoint x: 315, endPoint y: 150, distance: 53.8
click at [315, 150] on div "Data Table Start P Rule P IsAvailable Rule newContact Get Contact details First…" at bounding box center [353, 177] width 706 height 327
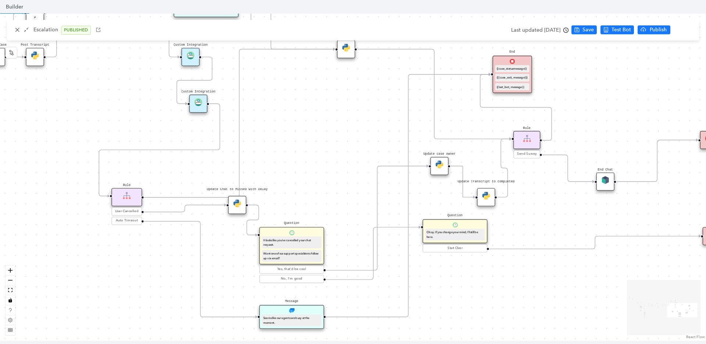
drag, startPoint x: 438, startPoint y: 195, endPoint x: 431, endPoint y: 195, distance: 7.0
click at [431, 195] on div "Data Table Start P Rule P IsAvailable Rule newContact Get Contact details First…" at bounding box center [353, 177] width 706 height 327
drag, startPoint x: 436, startPoint y: 167, endPoint x: 424, endPoint y: 194, distance: 29.9
click at [424, 194] on div "Update case owner" at bounding box center [432, 197] width 18 height 18
click at [532, 152] on span "Send Survey" at bounding box center [527, 154] width 20 height 5
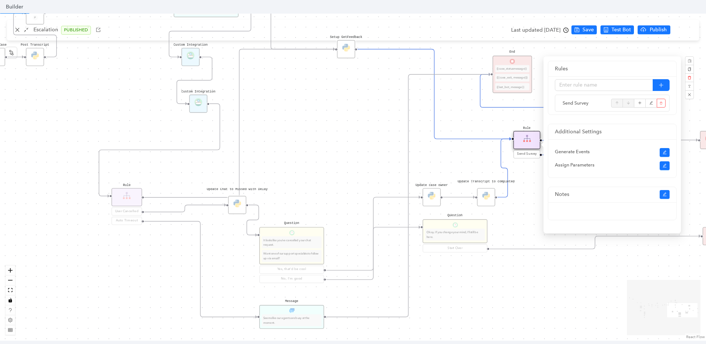
click at [493, 116] on div "Data Table Start P Rule P IsAvailable Rule newContact Get Contact details First…" at bounding box center [353, 177] width 706 height 327
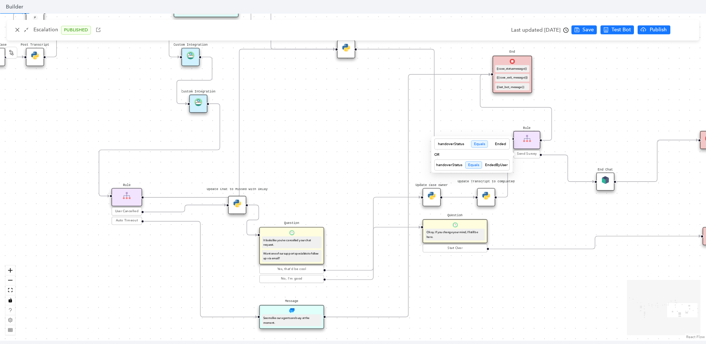
click at [530, 156] on span "Send Survey" at bounding box center [527, 154] width 20 height 5
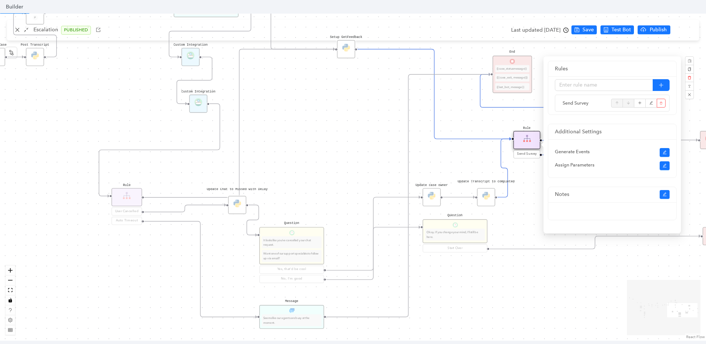
click at [463, 114] on div "Data Table Start P Rule P IsAvailable Rule newContact Get Contact details First…" at bounding box center [353, 177] width 706 height 327
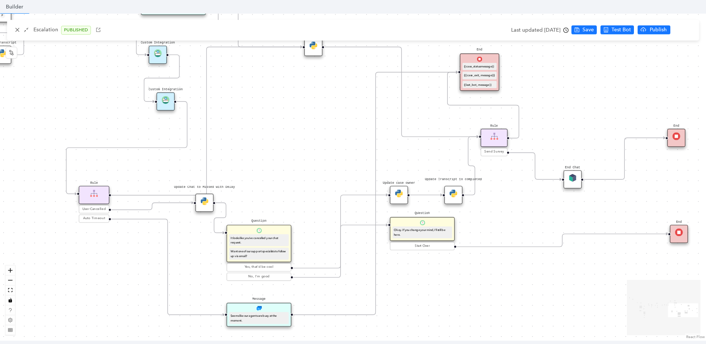
drag, startPoint x: 539, startPoint y: 180, endPoint x: 507, endPoint y: 178, distance: 32.8
click at [507, 178] on div "Data Table Start P Rule P IsAvailable Rule newContact Get Contact details First…" at bounding box center [353, 177] width 706 height 327
drag, startPoint x: 488, startPoint y: 139, endPoint x: 440, endPoint y: 127, distance: 49.1
click at [440, 127] on div "Rule" at bounding box center [450, 125] width 27 height 18
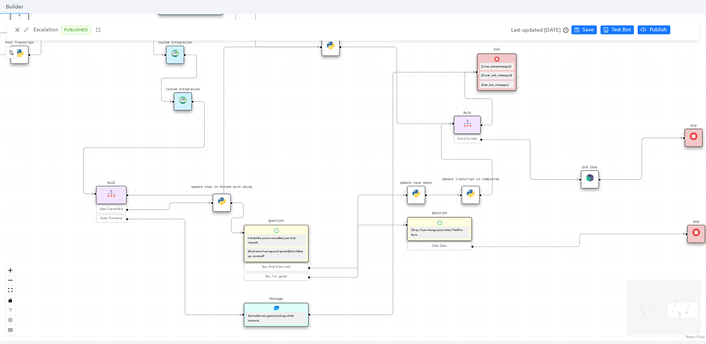
drag, startPoint x: 548, startPoint y: 115, endPoint x: 569, endPoint y: 115, distance: 21.0
click at [569, 115] on div "Data Table Start P Rule P IsAvailable Rule newContact Get Contact details First…" at bounding box center [353, 177] width 706 height 327
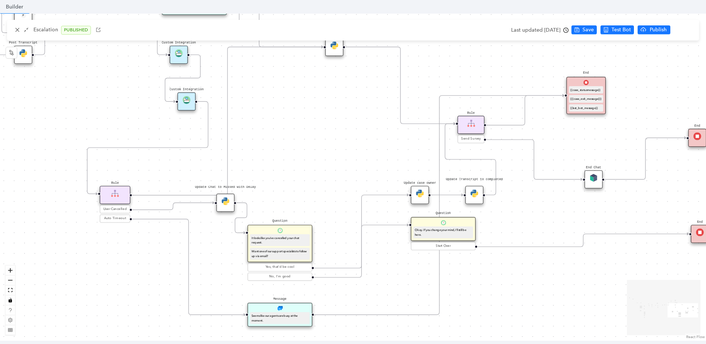
drag, startPoint x: 505, startPoint y: 63, endPoint x: 592, endPoint y: 84, distance: 89.7
click at [592, 84] on div "End {{case_statusmessage}} {{{case_exit_message}}} {{last_bot_message}}" at bounding box center [586, 96] width 39 height 38
click at [581, 102] on div "{{{case_exit_message}}}" at bounding box center [586, 98] width 34 height 7
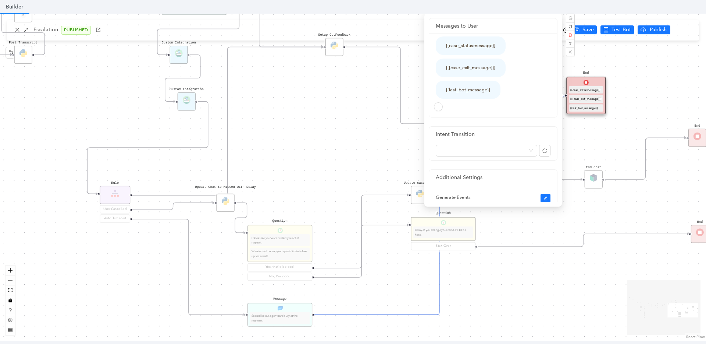
click at [645, 127] on div "Data Table Start P Rule P IsAvailable Rule newContact Get Contact details First…" at bounding box center [353, 177] width 706 height 327
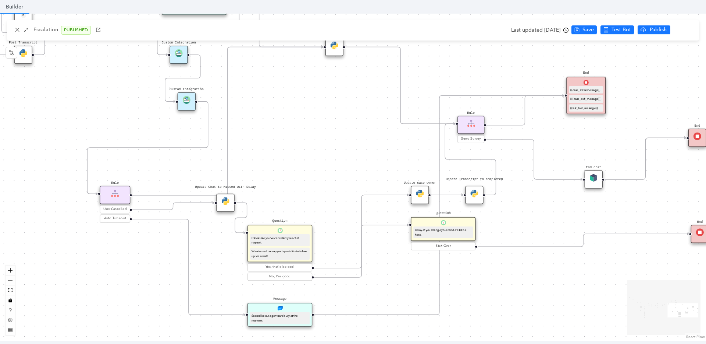
click at [402, 314] on icon "Edge from reactflownode_b8ab5223-0faa-4141-86a2-8c96f158c4a0 to 5bce415a-5f3e-a…" at bounding box center [440, 204] width 250 height 219
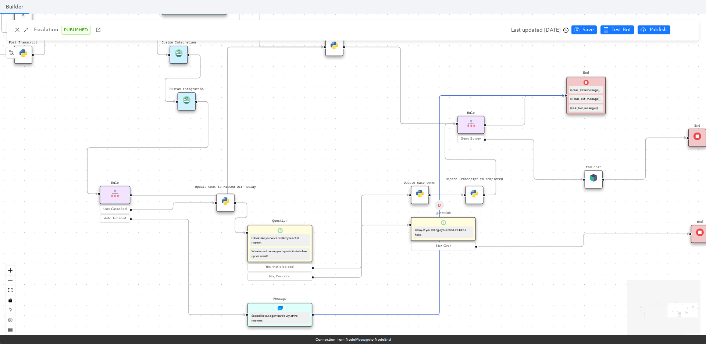
click at [659, 85] on div "Data Table Start P Rule P IsAvailable Rule newContact Get Contact details First…" at bounding box center [353, 177] width 706 height 327
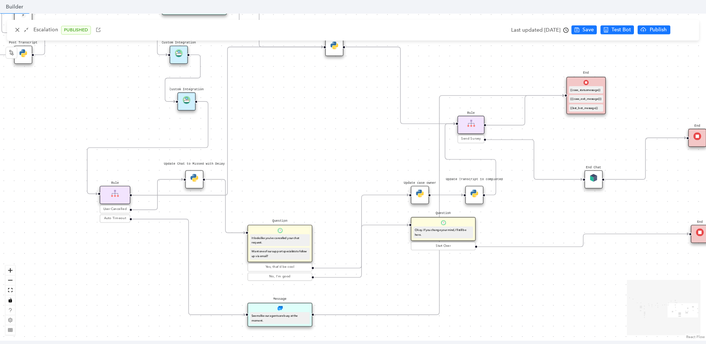
drag, startPoint x: 226, startPoint y: 196, endPoint x: 194, endPoint y: 169, distance: 42.0
click at [194, 169] on div "Data Table Start P Rule P IsAvailable Rule newContact Get Contact details First…" at bounding box center [353, 177] width 706 height 327
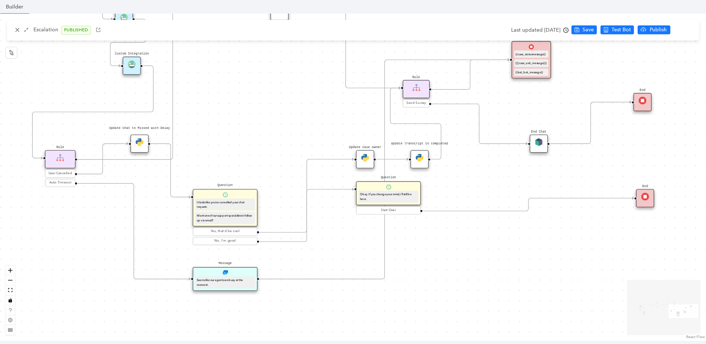
drag, startPoint x: 297, startPoint y: 156, endPoint x: 242, endPoint y: 120, distance: 65.4
click at [242, 120] on div "Data Table Start P Rule P IsAvailable Rule newContact Get Contact details First…" at bounding box center [353, 177] width 706 height 327
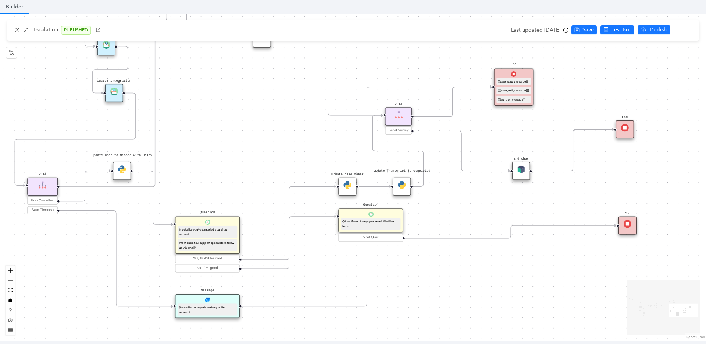
drag, startPoint x: 559, startPoint y: 282, endPoint x: 542, endPoint y: 309, distance: 32.5
click at [542, 309] on div "Data Table Start P Rule P IsAvailable Rule newContact Get Contact details First…" at bounding box center [353, 177] width 706 height 327
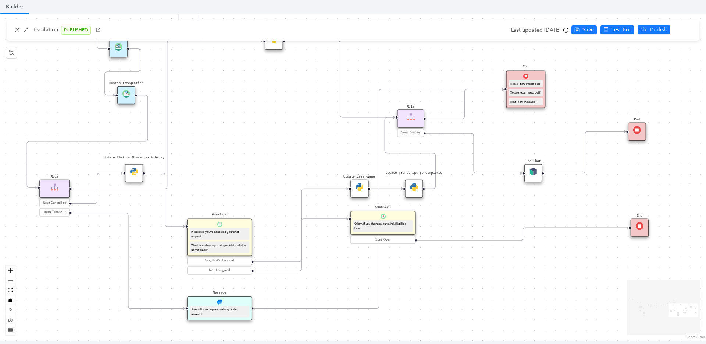
drag, startPoint x: 495, startPoint y: 297, endPoint x: 507, endPoint y: 299, distance: 12.3
click at [507, 299] on div "Data Table Start P Rule P IsAvailable Rule newContact Get Contact details First…" at bounding box center [353, 177] width 706 height 327
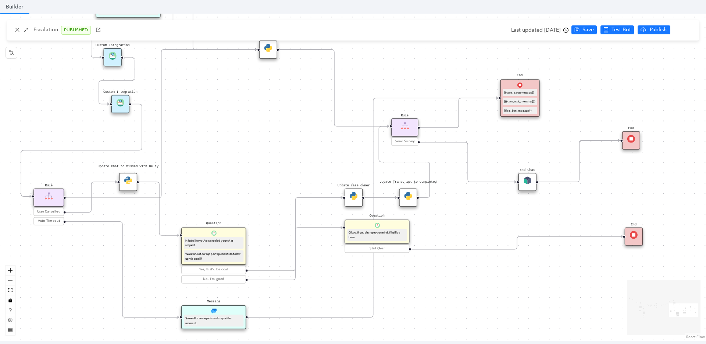
drag, startPoint x: 546, startPoint y: 272, endPoint x: 540, endPoint y: 280, distance: 10.6
click at [540, 280] on div "Data Table Start P Rule P IsAvailable Rule newContact Get Contact details First…" at bounding box center [353, 177] width 706 height 327
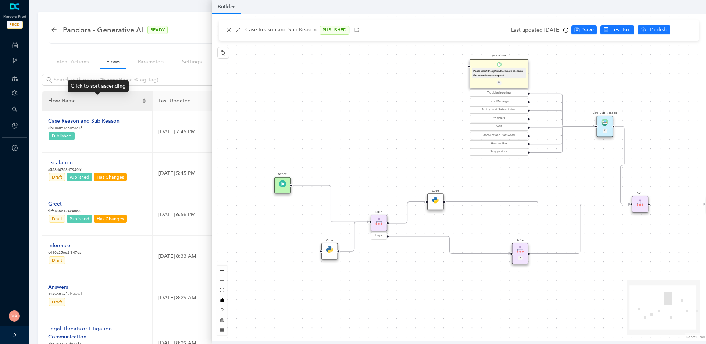
scroll to position [14, 0]
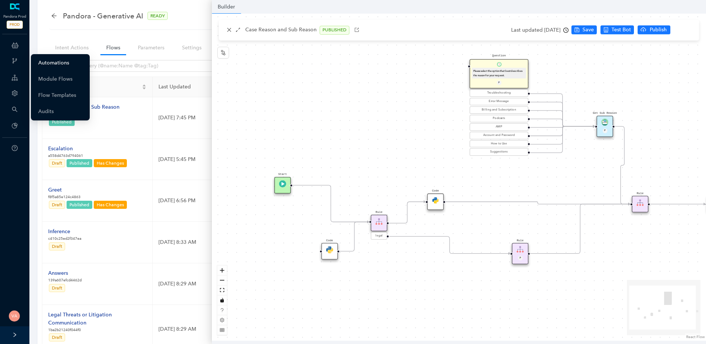
click at [59, 67] on link "Automations" at bounding box center [53, 63] width 31 height 15
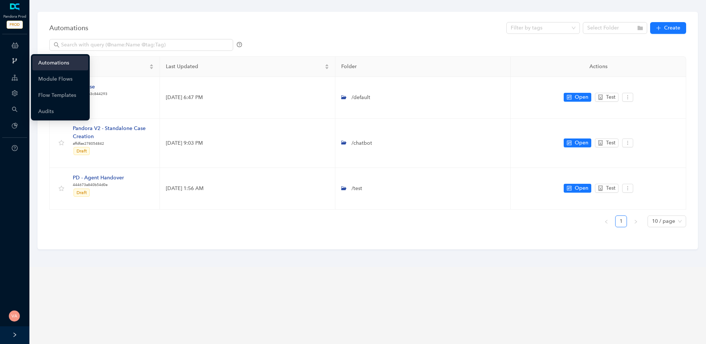
click at [58, 58] on link "Automations" at bounding box center [53, 63] width 31 height 15
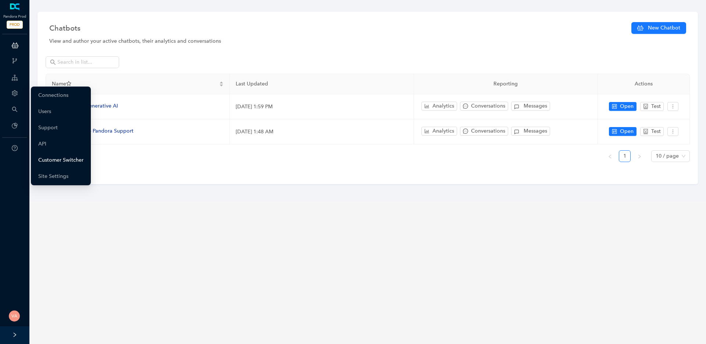
click at [67, 163] on link "Customer Switcher" at bounding box center [60, 160] width 45 height 15
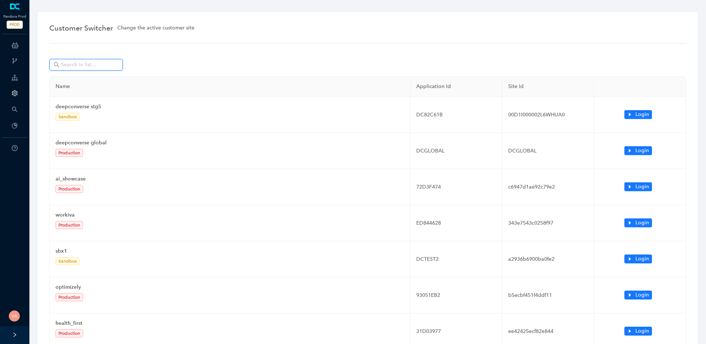
click at [104, 68] on input "text" at bounding box center [87, 65] width 52 height 8
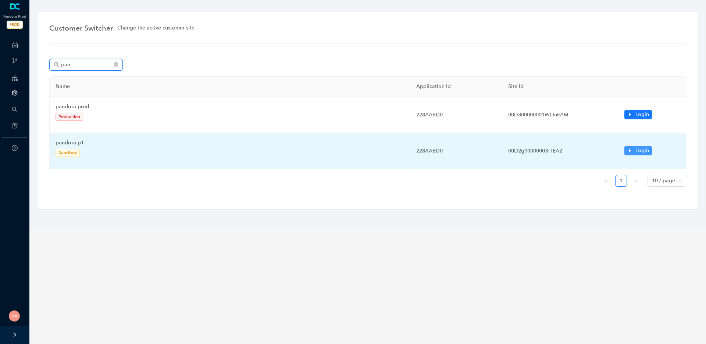
type input "pan"
click at [633, 150] on button "Login" at bounding box center [639, 150] width 28 height 9
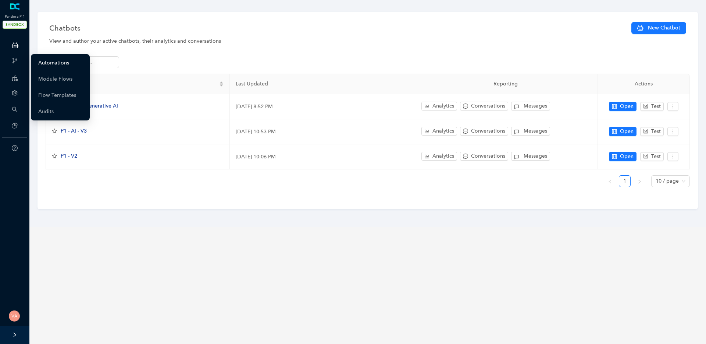
click at [51, 63] on link "Automations" at bounding box center [53, 63] width 31 height 15
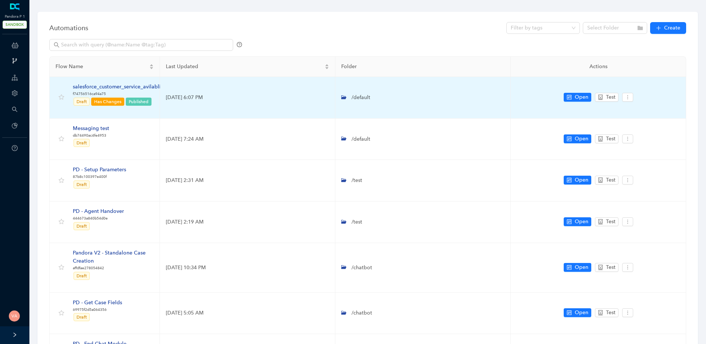
click at [99, 85] on div "salesforce_customer_service_avilablity" at bounding box center [119, 87] width 92 height 8
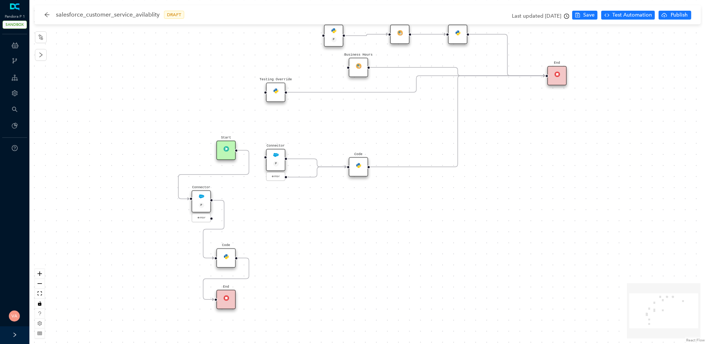
drag, startPoint x: 269, startPoint y: 218, endPoint x: 281, endPoint y: 213, distance: 13.0
click at [281, 213] on div "Code Start Code P Data Table End Code Business Hours Connector P error Code Tes…" at bounding box center [367, 172] width 677 height 344
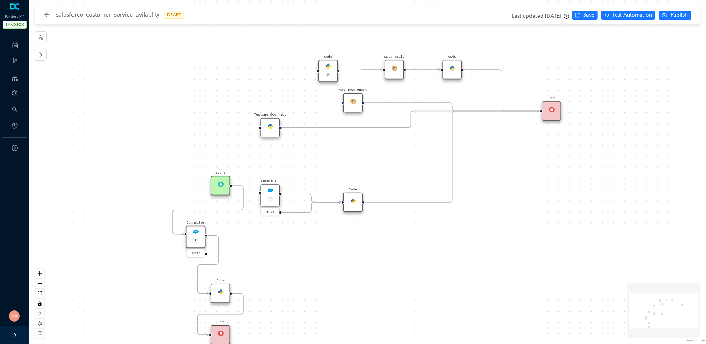
drag, startPoint x: 383, startPoint y: 127, endPoint x: 378, endPoint y: 176, distance: 49.2
click at [378, 176] on div "Code Start Code P Data Table End Code Business Hours Connector P error Code Tes…" at bounding box center [367, 172] width 677 height 344
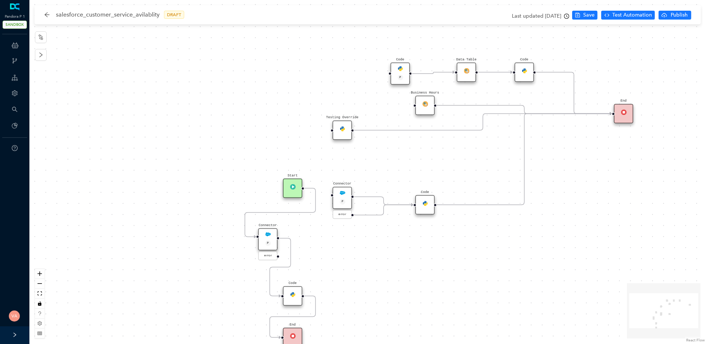
drag, startPoint x: 365, startPoint y: 195, endPoint x: 447, endPoint y: 154, distance: 91.5
click at [447, 154] on div "Code Start Code P Data Table End Code Business Hours Connector P error Code Tes…" at bounding box center [367, 172] width 677 height 344
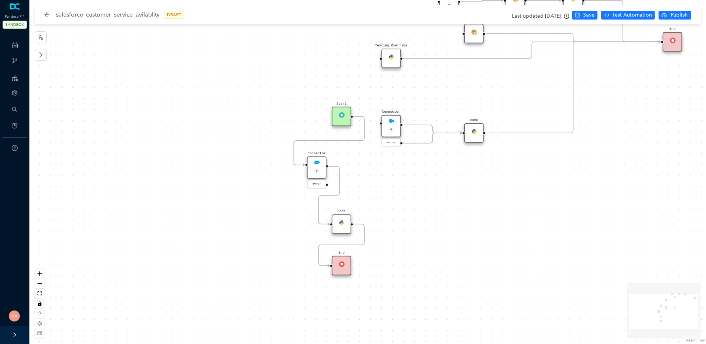
drag, startPoint x: 397, startPoint y: 269, endPoint x: 391, endPoint y: 218, distance: 51.2
click at [439, 200] on div "Code Start Code P Data Table End Code Business Hours Connector P error Code Tes…" at bounding box center [367, 172] width 677 height 344
click at [320, 162] on img at bounding box center [318, 161] width 6 height 6
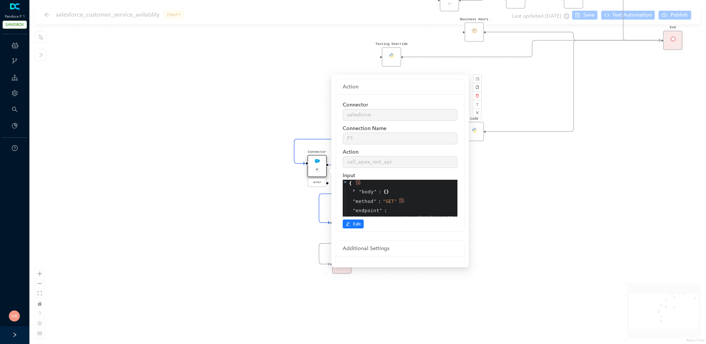
scroll to position [14, 0]
click at [400, 202] on span "" /services/apexrest/availability/v1 "" at bounding box center [403, 204] width 100 height 6
click at [381, 205] on span "" /services/apexrest/availability/v1 "" at bounding box center [403, 204] width 100 height 6
drag, startPoint x: 355, startPoint y: 205, endPoint x: 450, endPoint y: 205, distance: 94.9
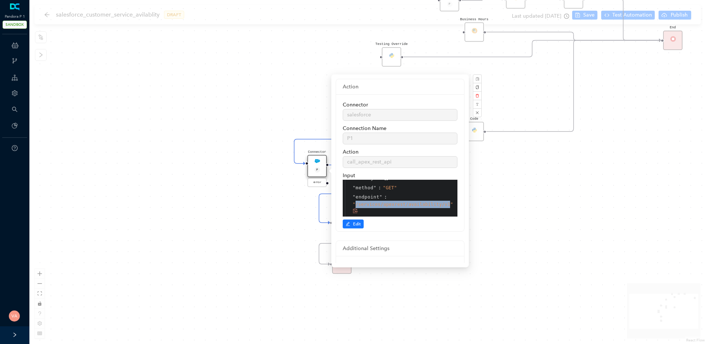
click at [450, 205] on span "" /services/apexrest/availability/v1 "" at bounding box center [403, 204] width 100 height 6
drag, startPoint x: 450, startPoint y: 205, endPoint x: 356, endPoint y: 202, distance: 94.6
click at [356, 202] on div "" endpoint " : " /services/apexrest/availability/v1 "" at bounding box center [401, 197] width 113 height 24
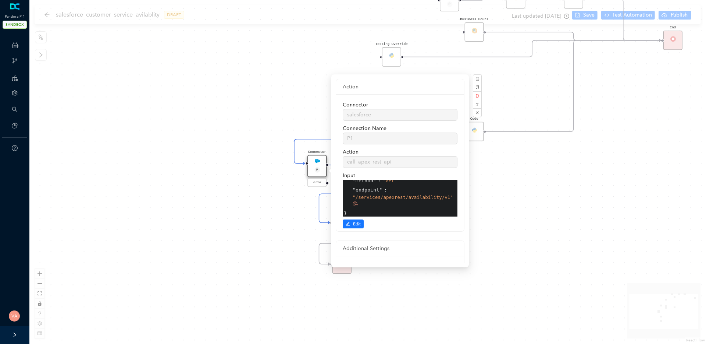
click at [371, 194] on span "" /services/apexrest/availability/v1 "" at bounding box center [403, 197] width 100 height 6
click at [368, 196] on span "" /services/apexrest/availability/v1 "" at bounding box center [403, 197] width 100 height 6
click at [403, 196] on span "" /services/apexrest/availability/v1 "" at bounding box center [403, 197] width 100 height 6
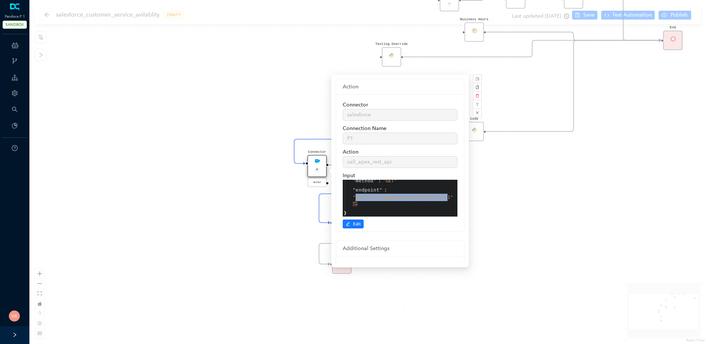
drag, startPoint x: 354, startPoint y: 197, endPoint x: 449, endPoint y: 196, distance: 94.2
click at [449, 196] on span "" /services/apexrest/availability/v1 "" at bounding box center [403, 197] width 100 height 6
click at [498, 199] on div "Code Start Code P Data Table End Code Business Hours Connector P error Code Tes…" at bounding box center [367, 172] width 677 height 344
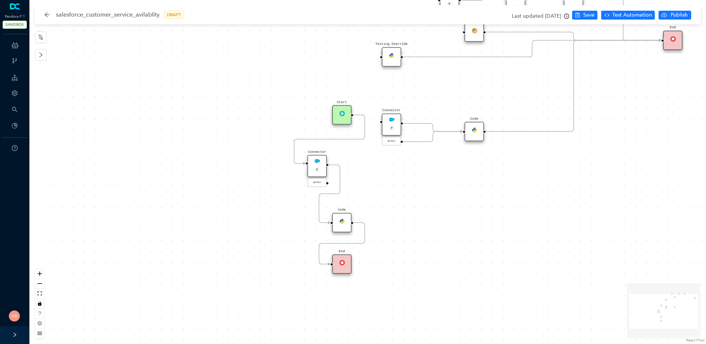
click at [415, 296] on div "Code Start Code P Data Table End Code Business Hours Connector P error Code Tes…" at bounding box center [367, 172] width 677 height 344
click at [344, 214] on div "Code" at bounding box center [343, 223] width 20 height 20
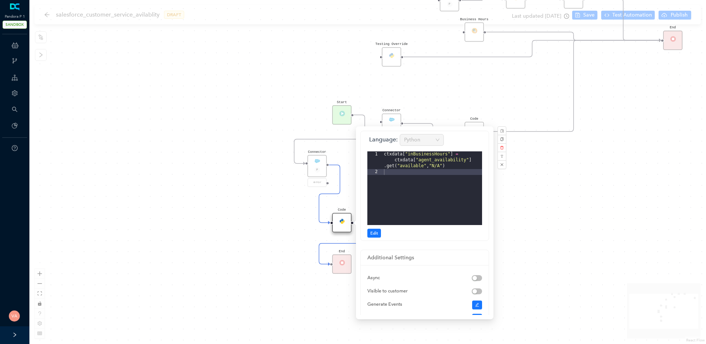
click at [428, 161] on div "ctxdata [ "inBusinessHours" ] = ctxdata [ "agent_availability" ] . get ( "avail…" at bounding box center [433, 199] width 100 height 97
click at [449, 162] on div "ctxdata [ "inBusinessHours" ] = ctxdata [ "agent_availability" ] . get ( "avail…" at bounding box center [433, 199] width 100 height 97
click at [430, 159] on div "ctxdata [ "inBusinessHours" ] = ctxdata [ "agent_availability" ] . get ( "avail…" at bounding box center [433, 199] width 100 height 97
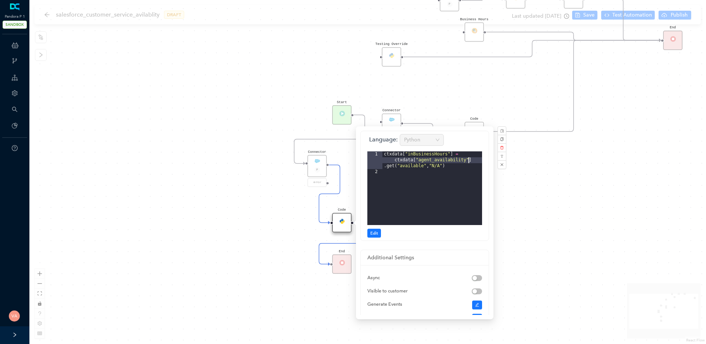
click at [473, 160] on div "ctxdata [ "inBusinessHours" ] = ctxdata [ "agent_availability" ] . get ( "avail…" at bounding box center [433, 199] width 100 height 97
click at [416, 161] on div "ctxdata [ "inBusinessHours" ] = ctxdata [ "agent_availability" ] . get ( "avail…" at bounding box center [433, 199] width 100 height 97
click at [416, 165] on div "ctxdata [ "inBusinessHours" ] = ctxdata [ "agent_availability" ] . get ( "avail…" at bounding box center [433, 199] width 100 height 97
click at [447, 167] on div "ctxdata [ "inBusinessHours" ] = ctxdata [ "agent_availability" ] . get ( "avail…" at bounding box center [433, 199] width 100 height 97
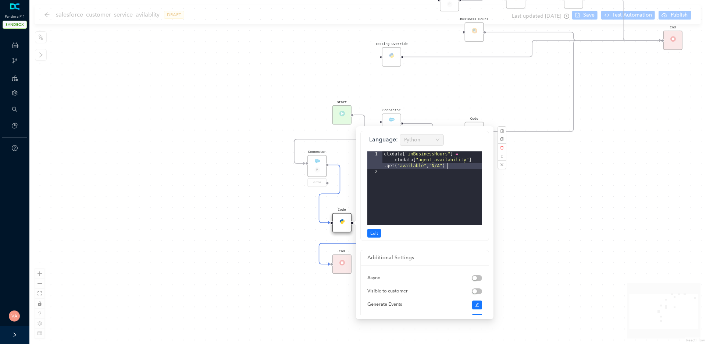
click at [447, 167] on div "ctxdata [ "inBusinessHours" ] = ctxdata [ "agent_availability" ] . get ( "avail…" at bounding box center [433, 199] width 100 height 97
click at [250, 237] on div "Code Start Code P Data Table End Code Business Hours Connector P error Code Tes…" at bounding box center [367, 172] width 677 height 344
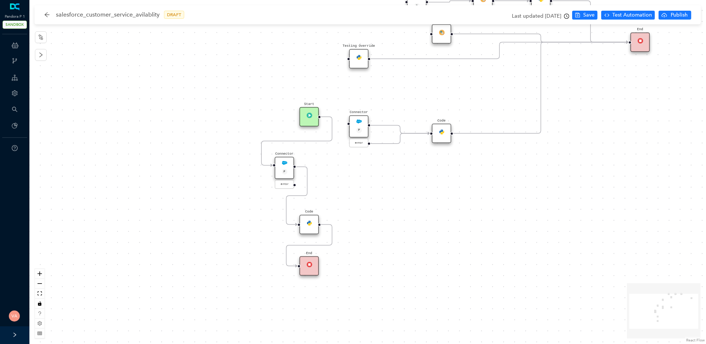
drag, startPoint x: 442, startPoint y: 198, endPoint x: 408, endPoint y: 181, distance: 38.3
click at [410, 197] on div "Code Start Code P Data Table End Code Business Hours Connector P error Code Tes…" at bounding box center [367, 172] width 677 height 344
